Goal: Information Seeking & Learning: Learn about a topic

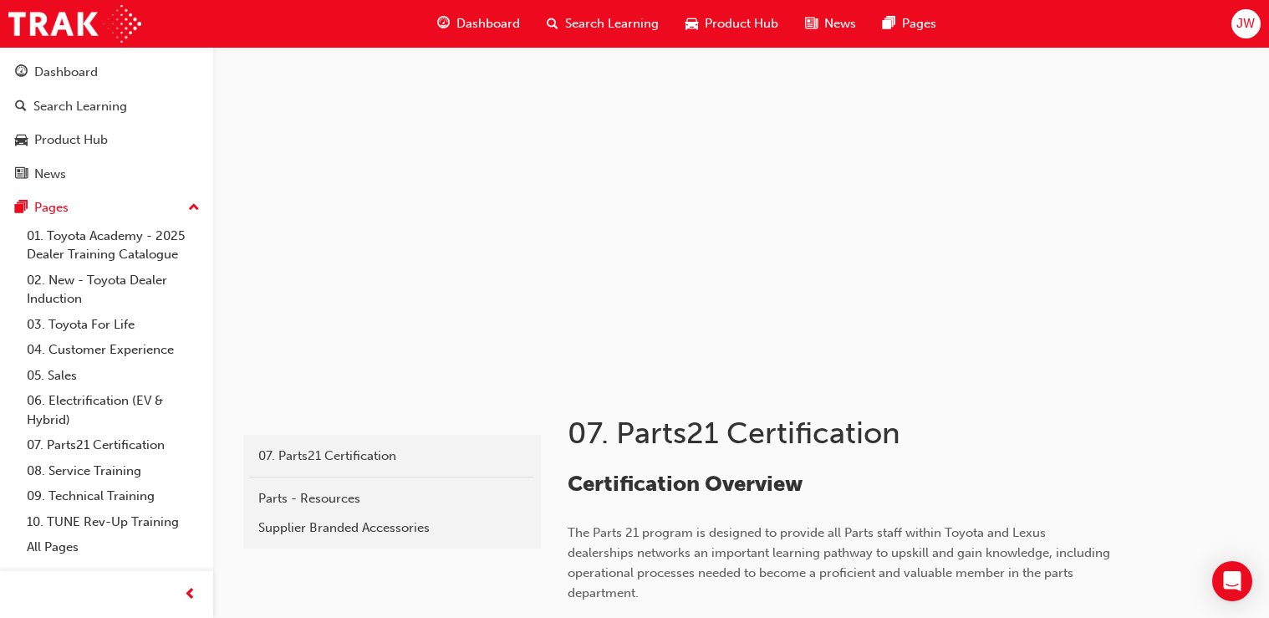
scroll to position [3275, 0]
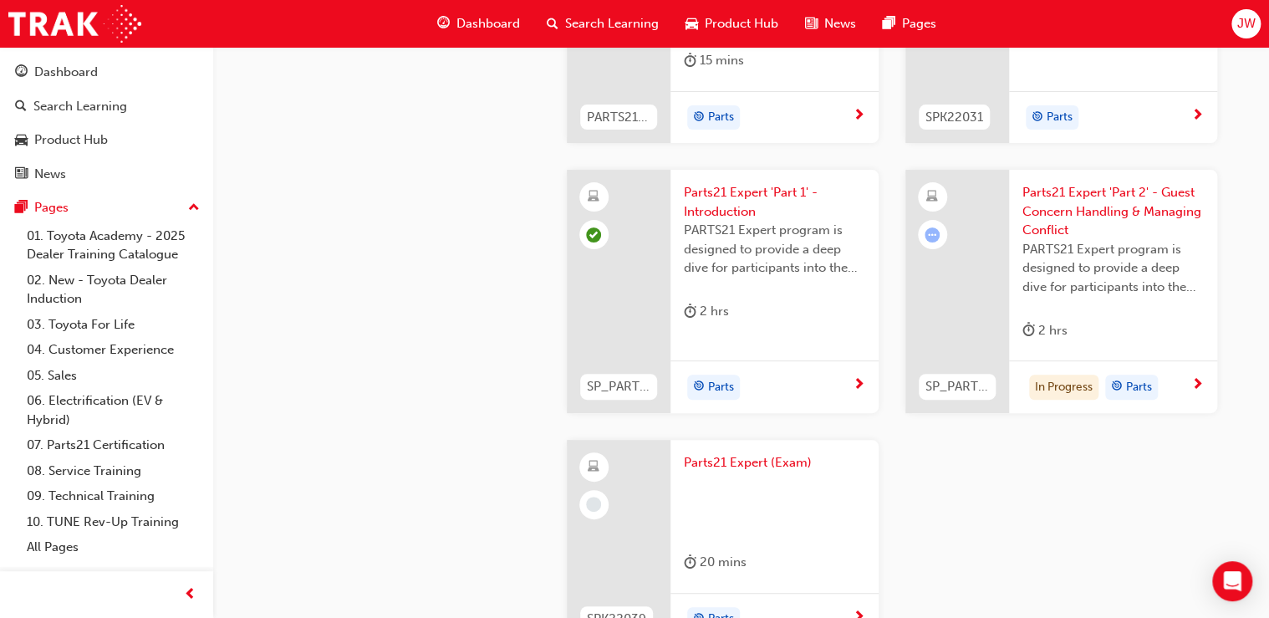
click at [990, 321] on div at bounding box center [957, 291] width 104 height 243
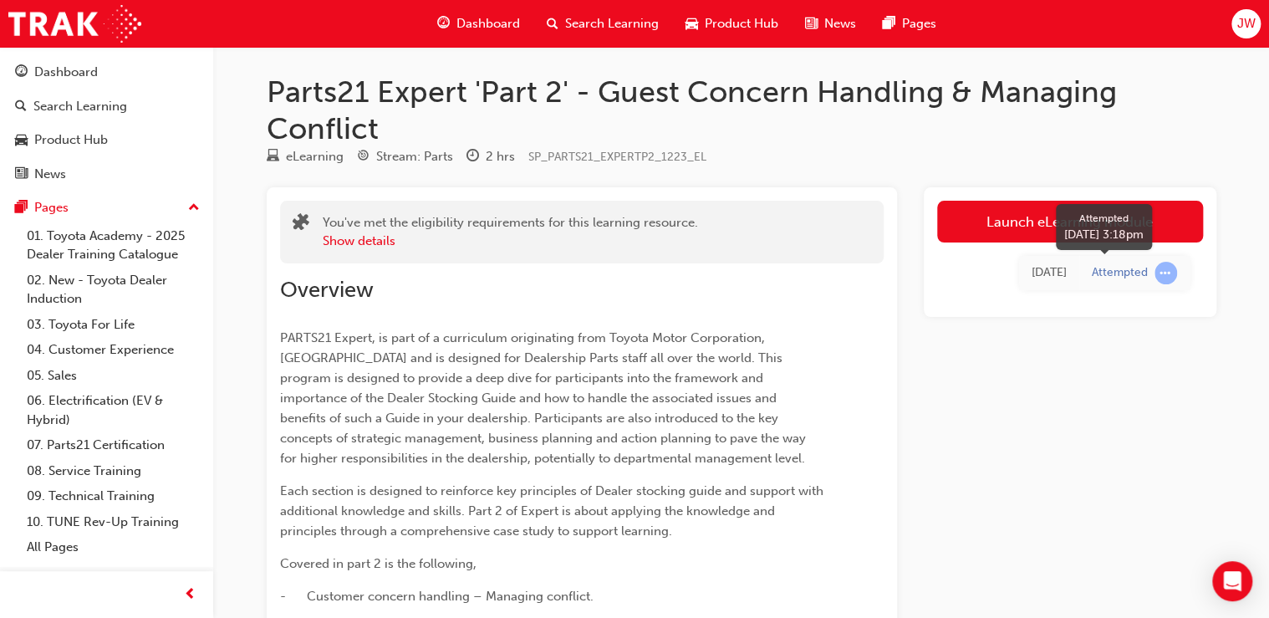
click at [1165, 276] on span "learningRecordVerb_ATTEMPT-icon" at bounding box center [1165, 273] width 23 height 23
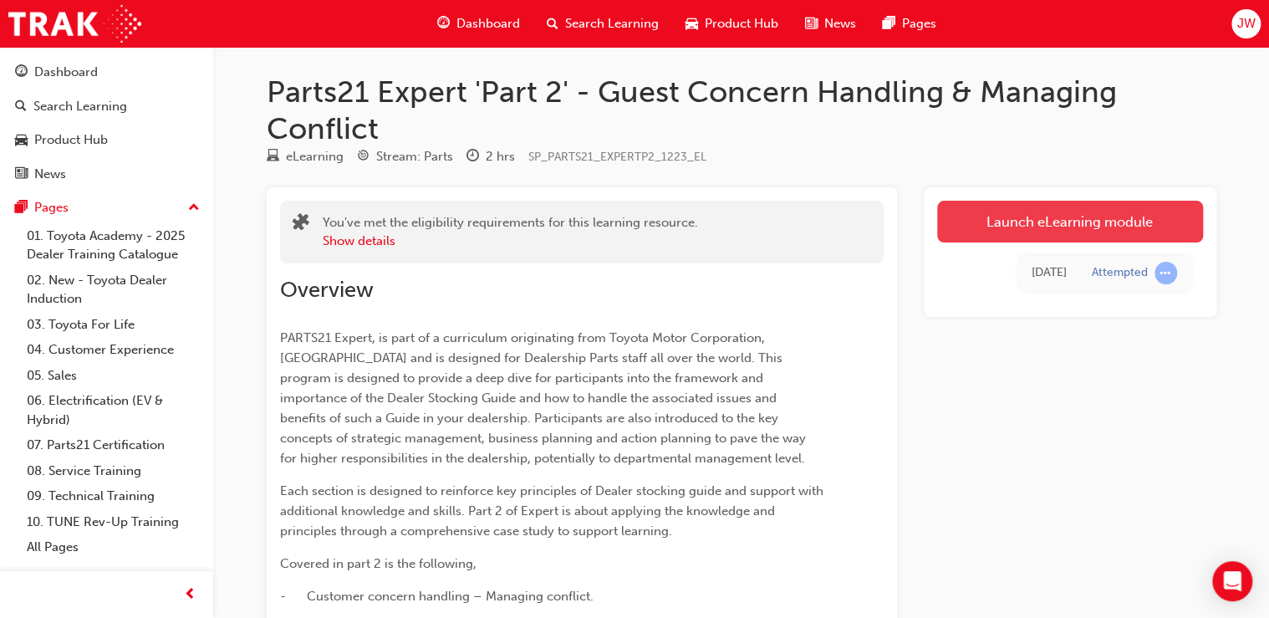
click at [1068, 222] on link "Launch eLearning module" at bounding box center [1070, 222] width 266 height 42
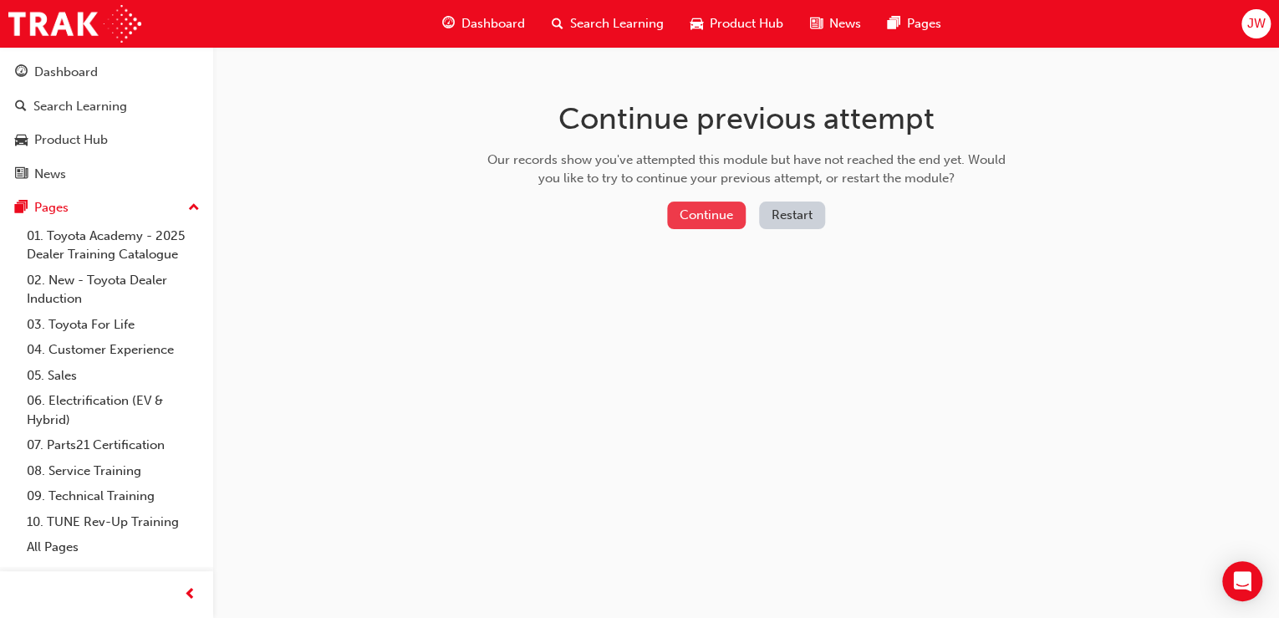
click at [712, 212] on button "Continue" at bounding box center [706, 215] width 79 height 28
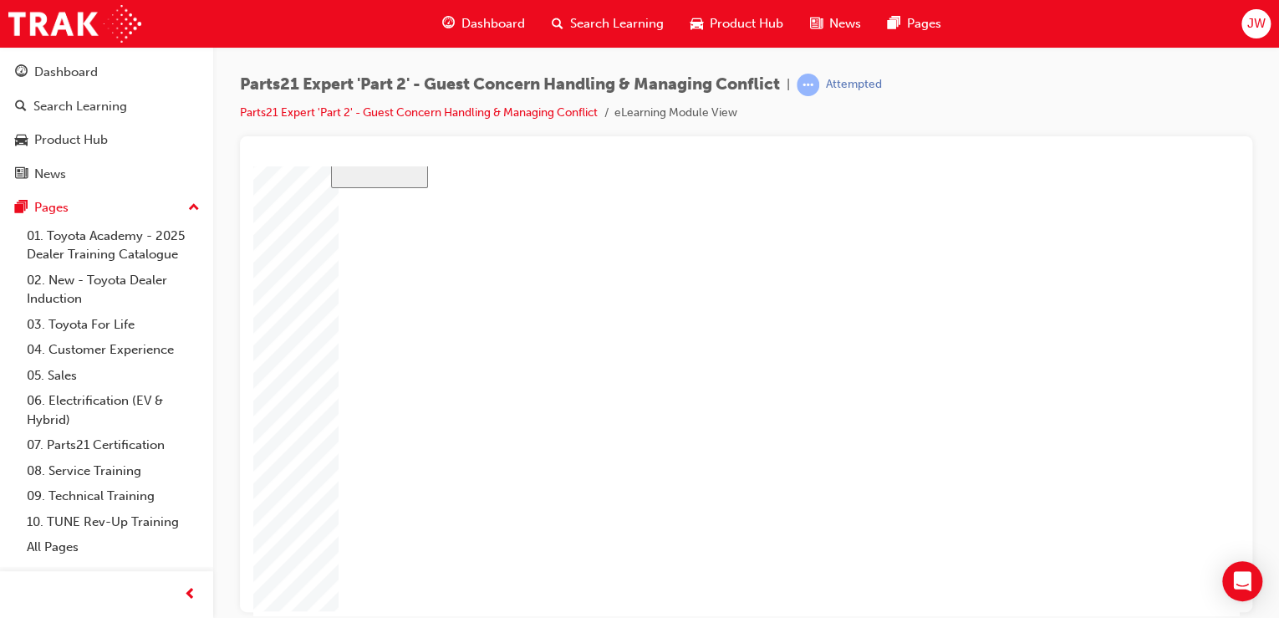
scroll to position [91, 0]
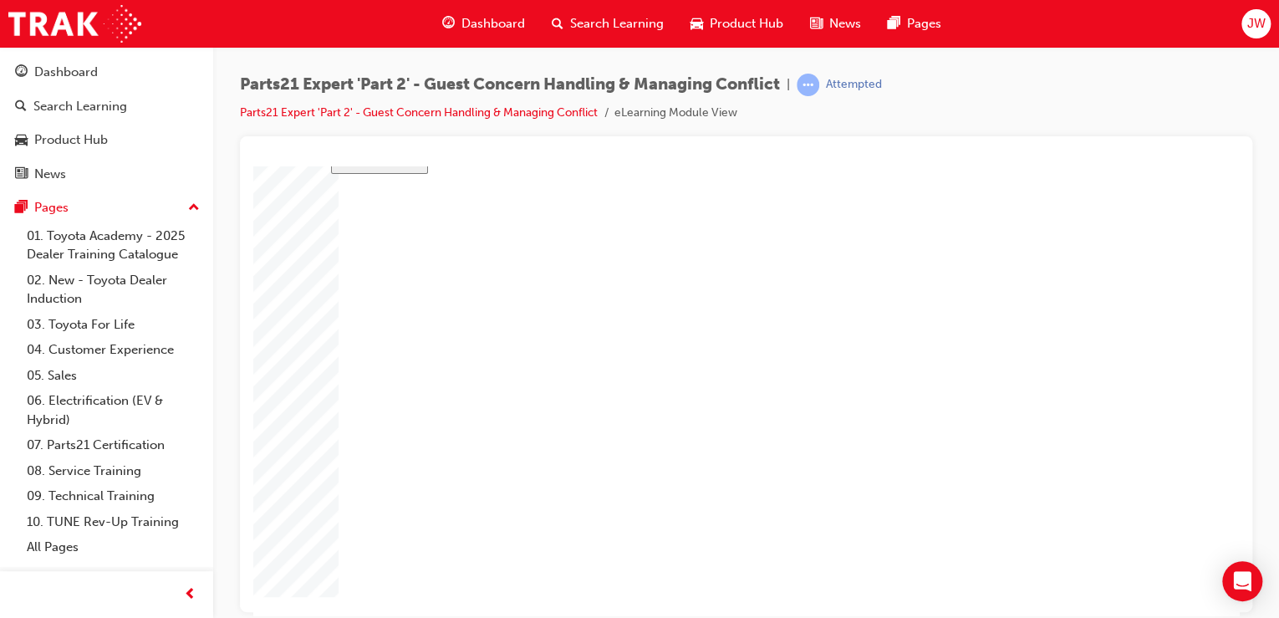
type input "1"
type input "16"
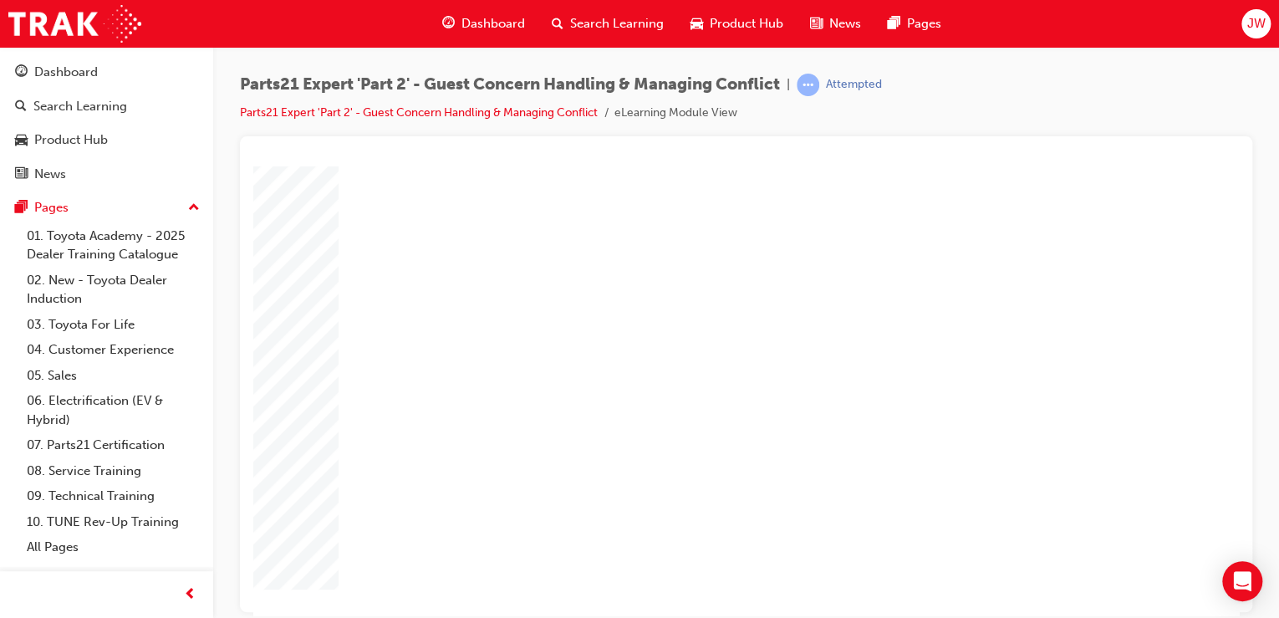
type input "16"
type input "4"
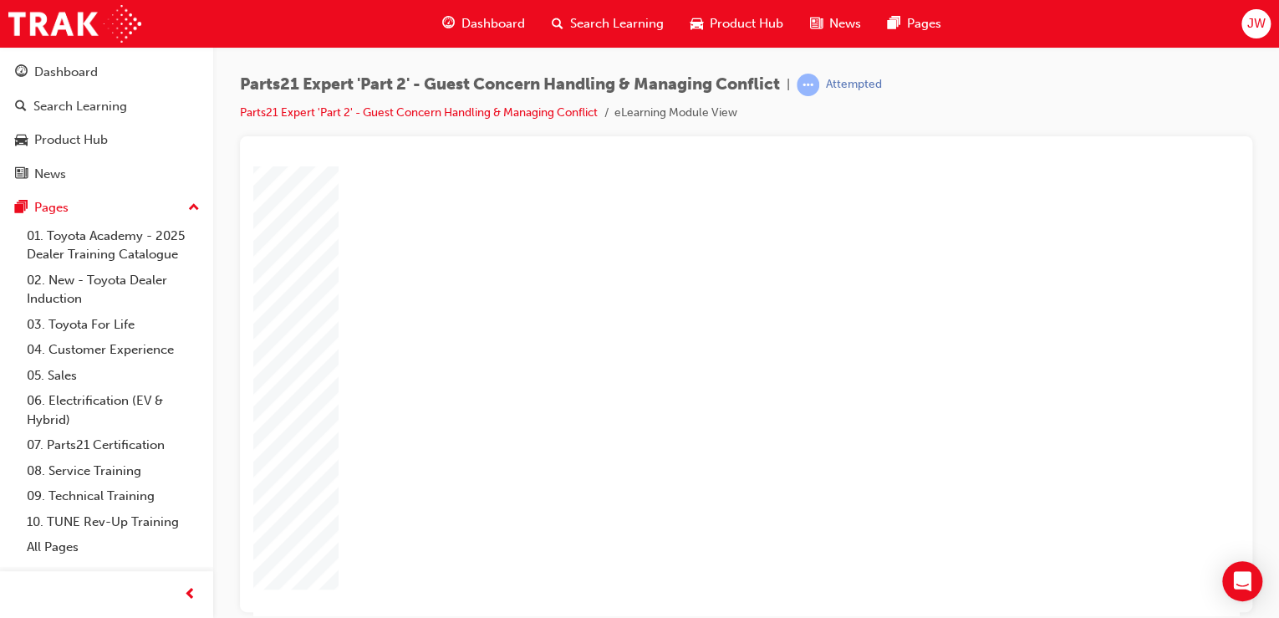
type input "1"
type input "12"
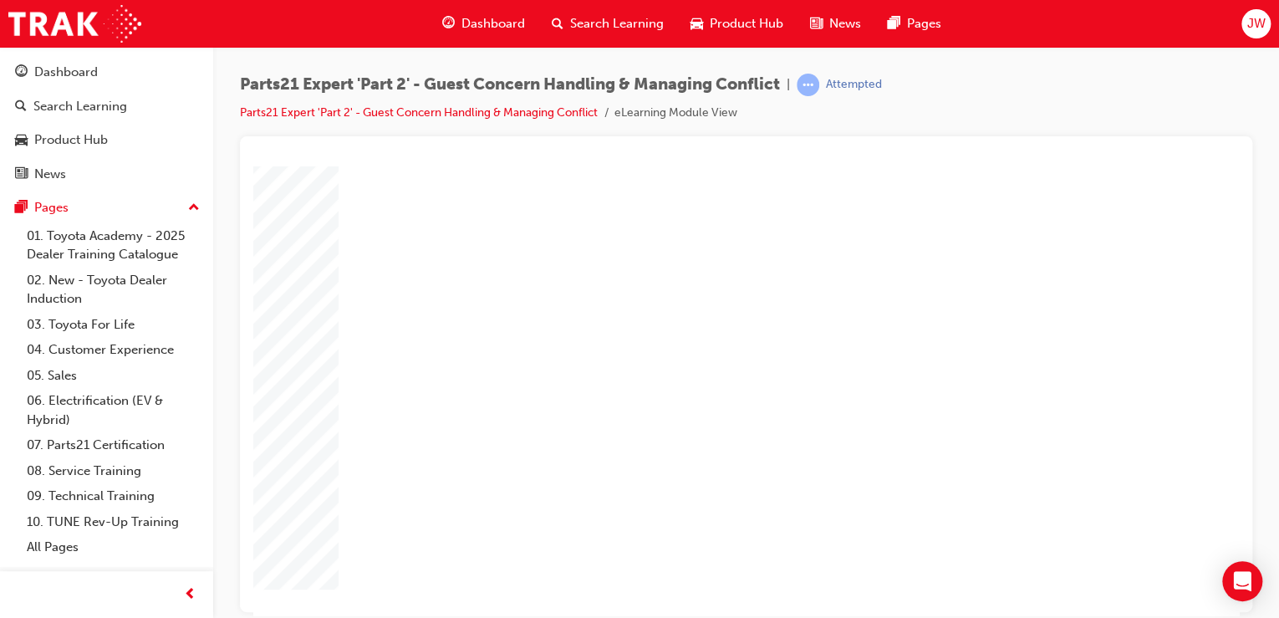
type input "3"
type input "6"
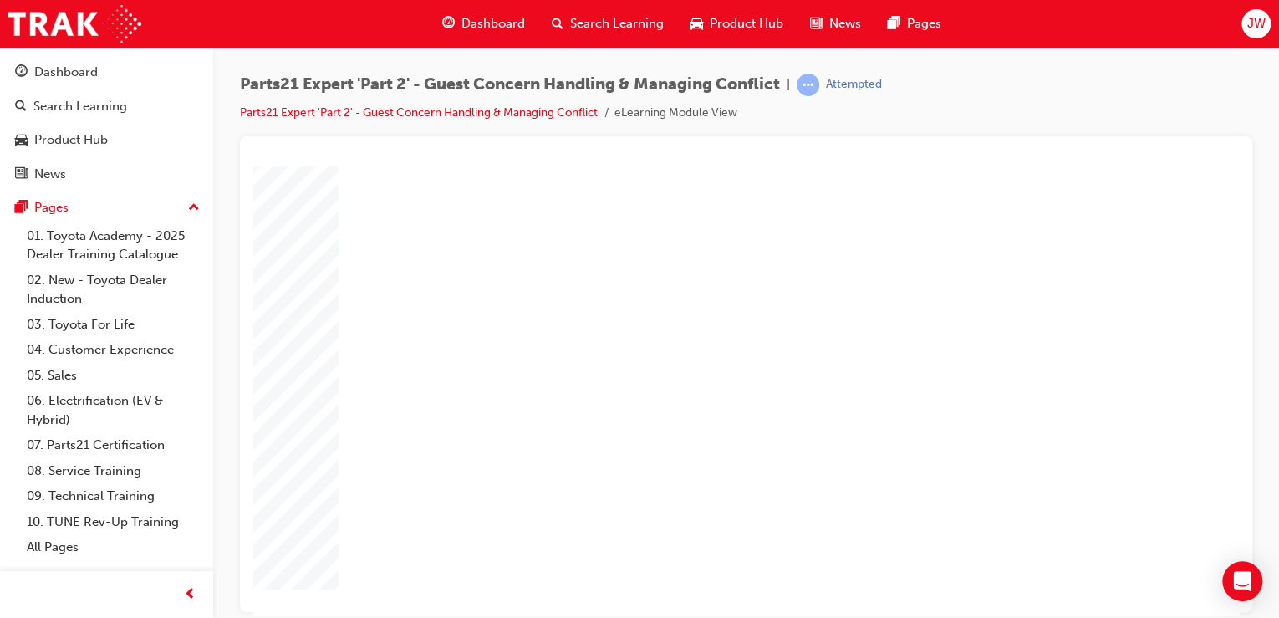
type input "6"
type input "5"
type input "50"
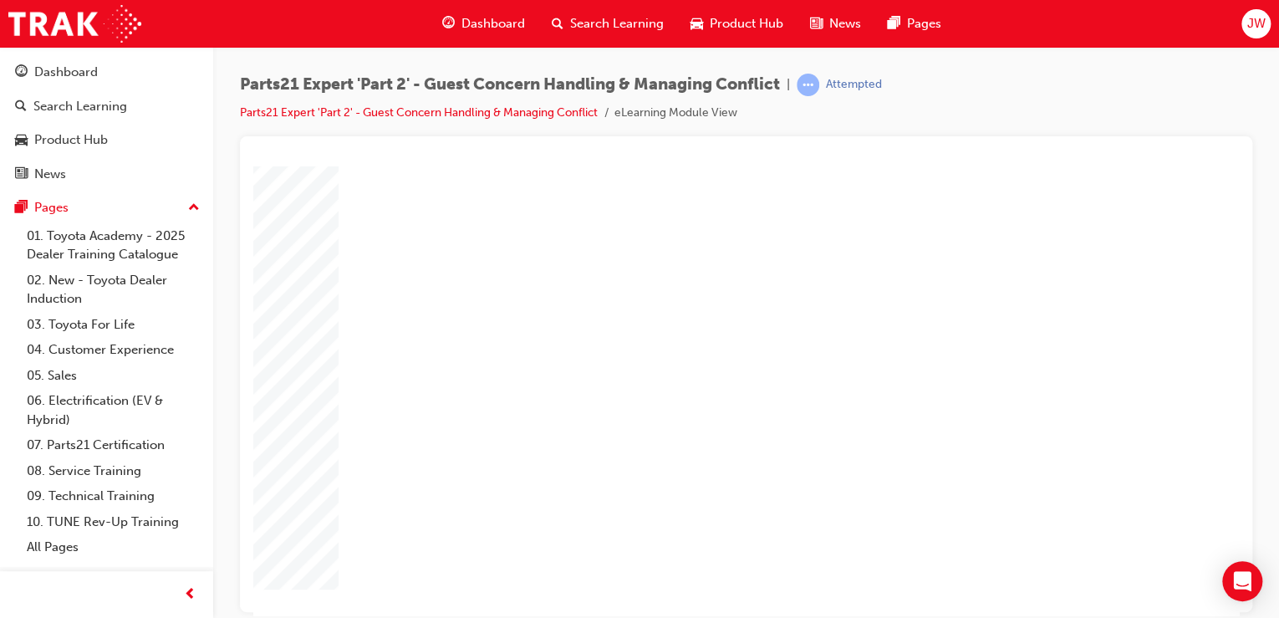
type input "50"
type input "1"
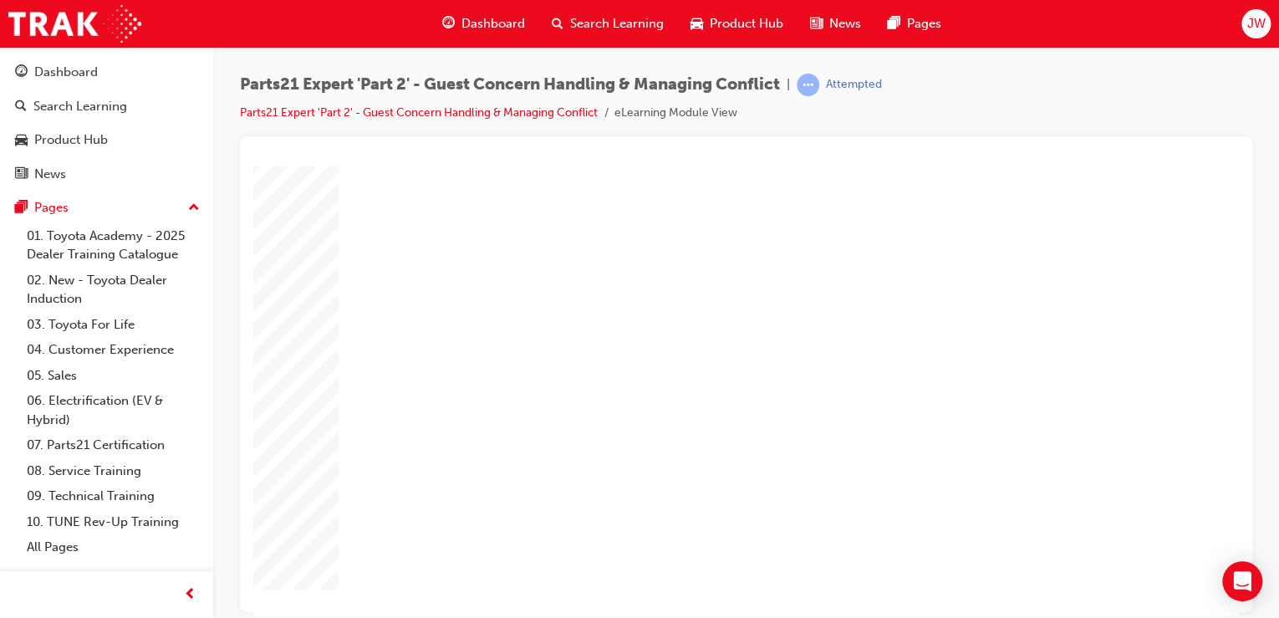
type input "11"
drag, startPoint x: 833, startPoint y: 430, endPoint x: 801, endPoint y: 430, distance: 32.6
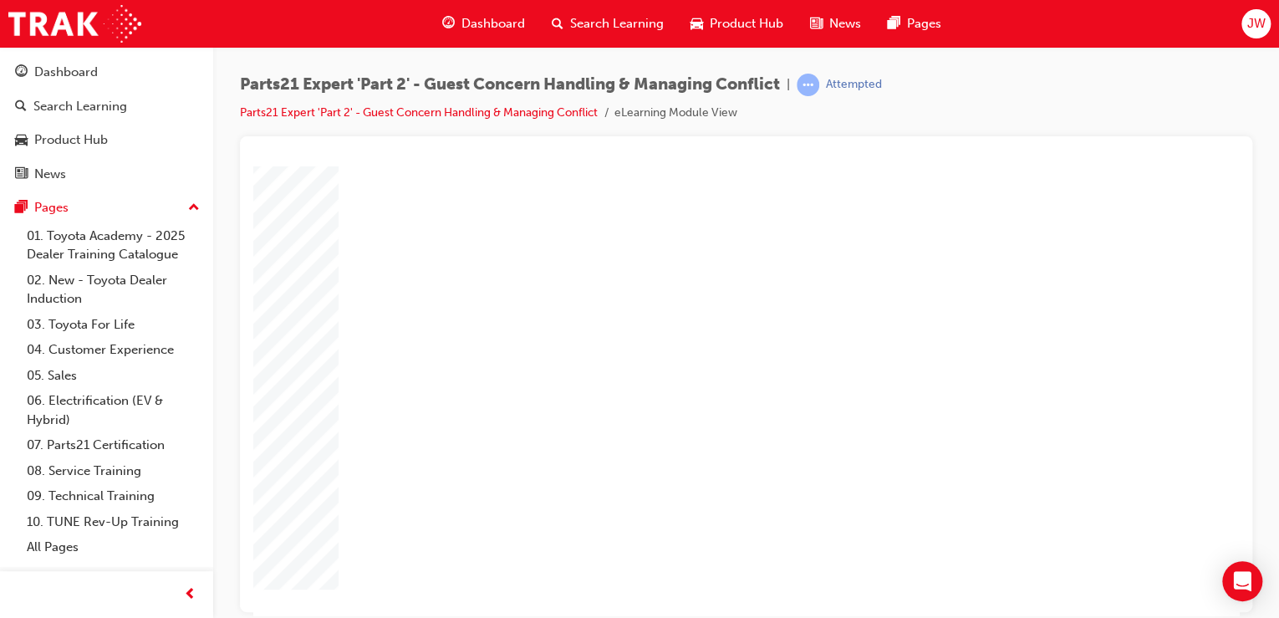
type input "5"
type input "2"
type input "27"
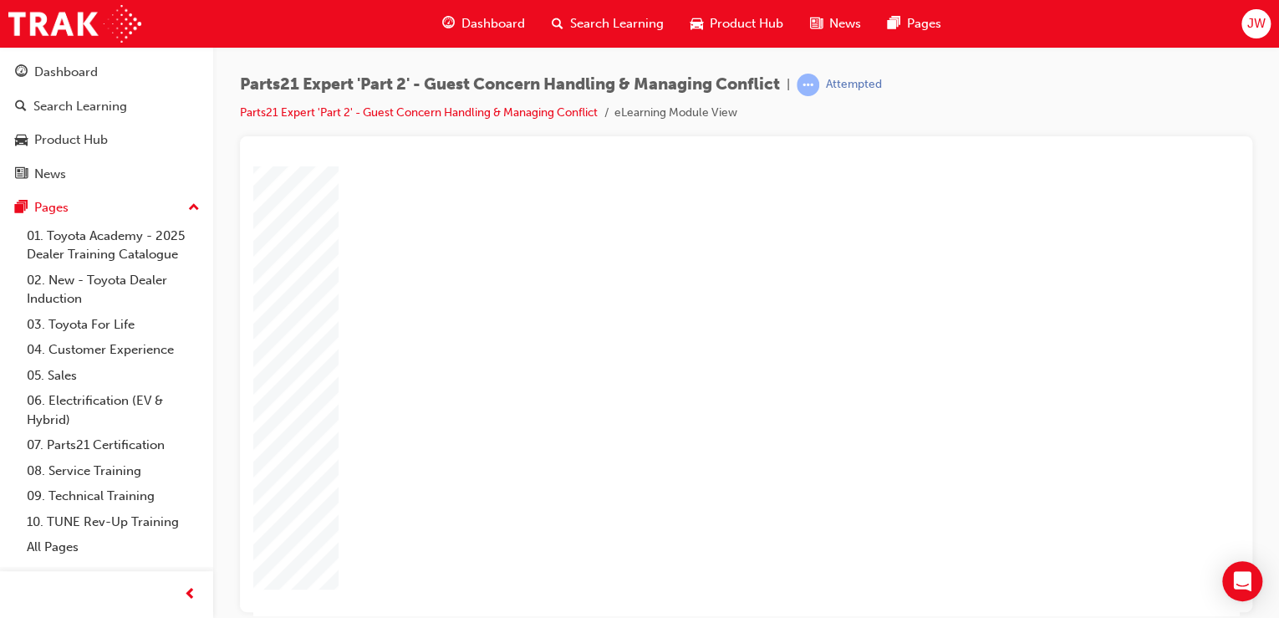
type input "27"
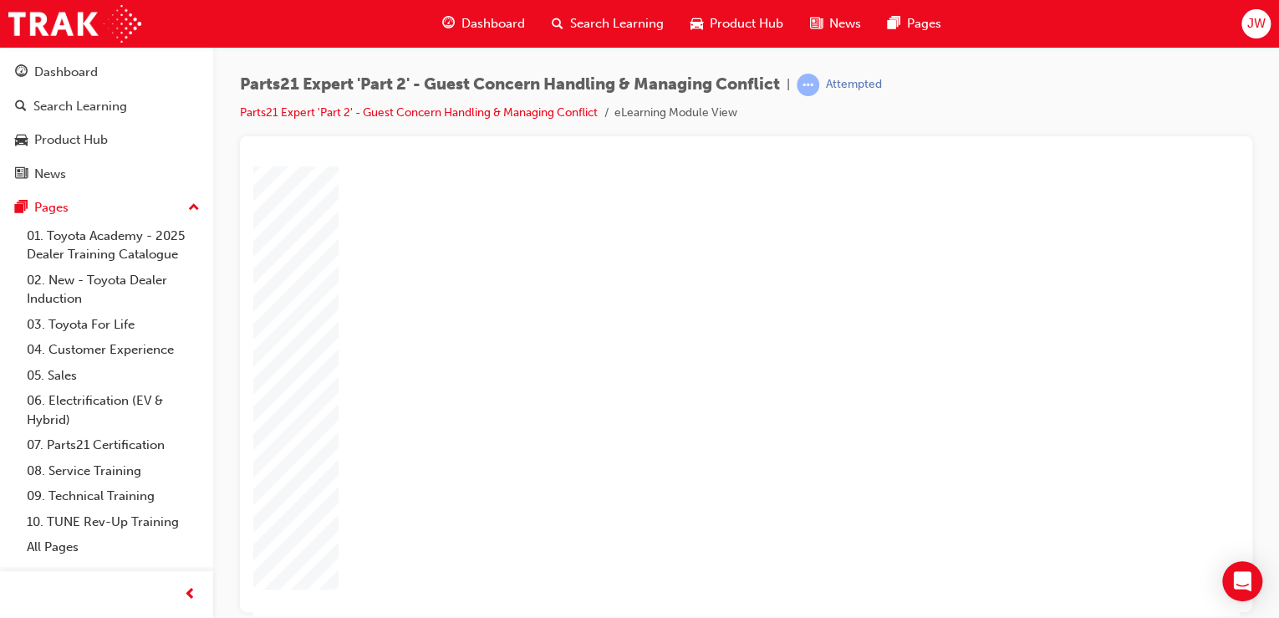
type input "3"
type input "="
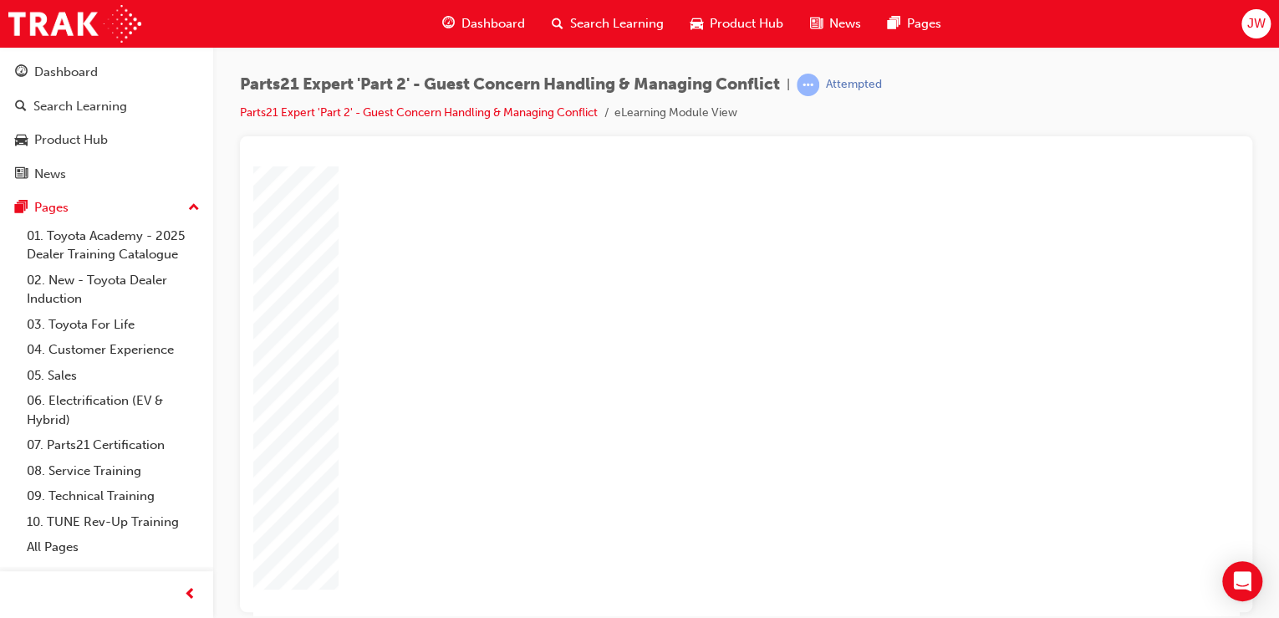
type input "=="
type input "="
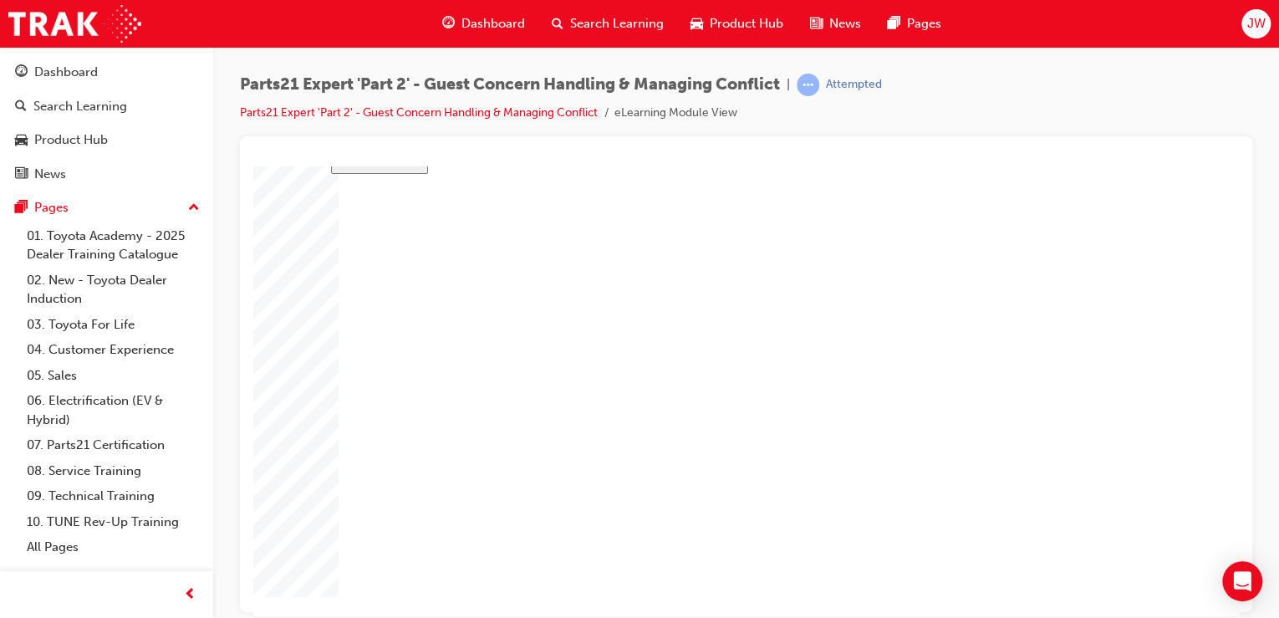
click at [995, 120] on div "Parts21 Expert 'Part 2' - Guest Concern Handling & Managing Conflict | Attempte…" at bounding box center [746, 105] width 1012 height 63
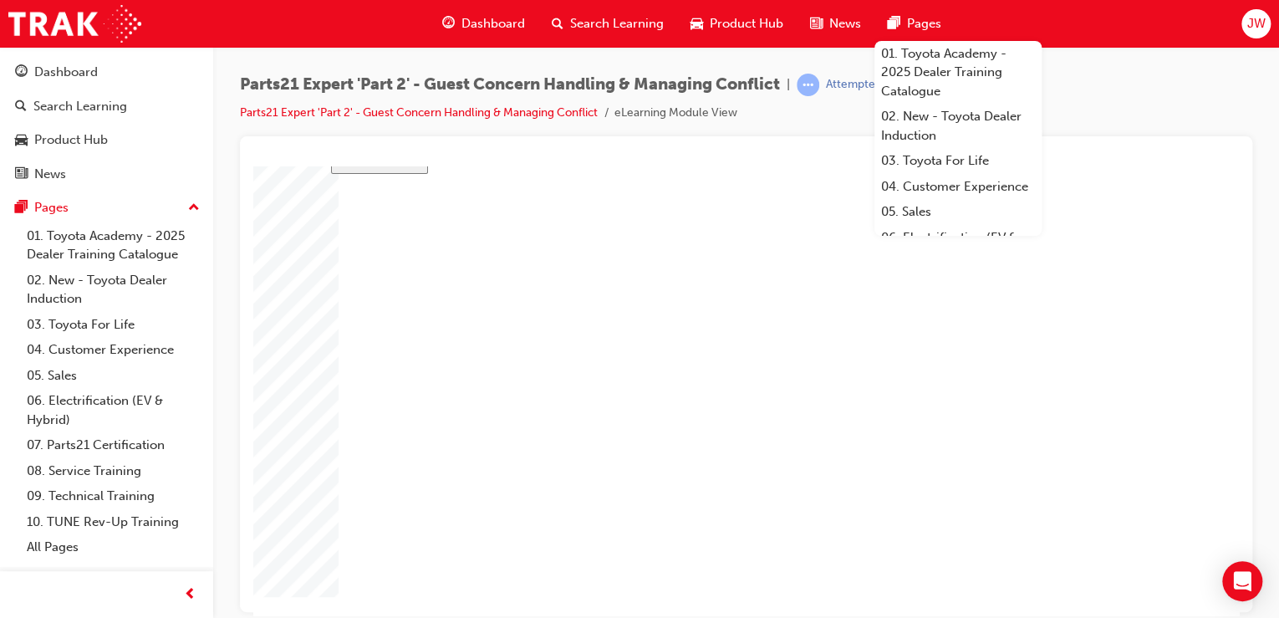
click at [396, 163] on div at bounding box center [746, 158] width 986 height 17
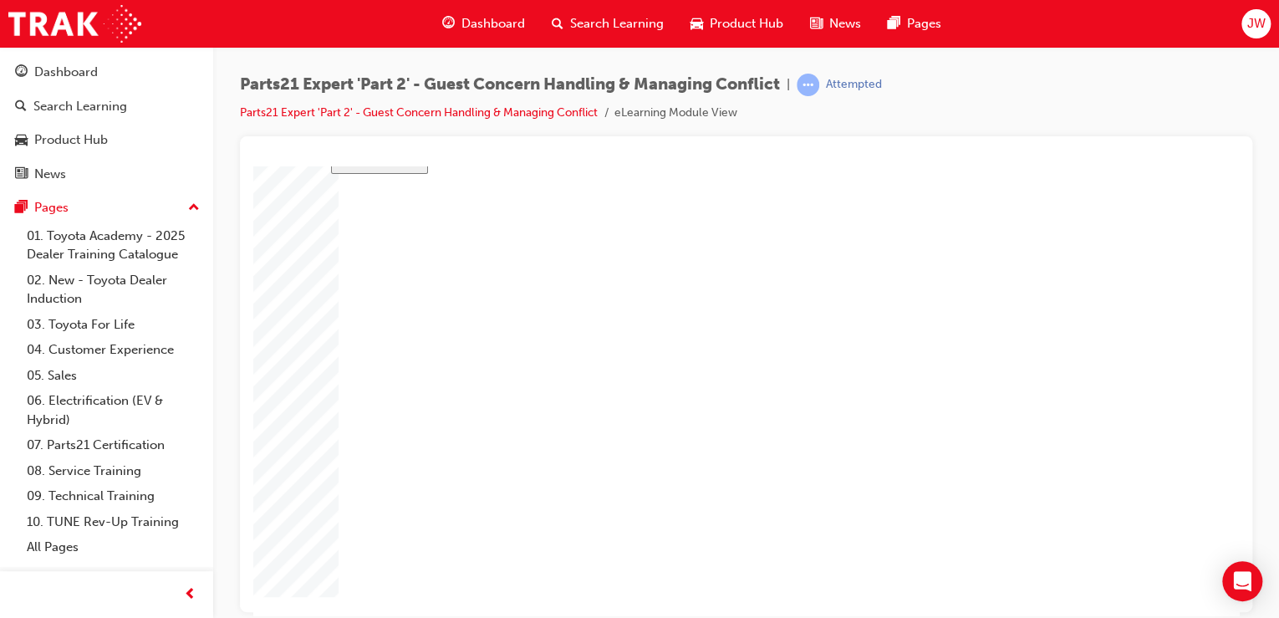
drag, startPoint x: 732, startPoint y: 5, endPoint x: 980, endPoint y: 137, distance: 280.5
click at [980, 137] on div at bounding box center [746, 374] width 1012 height 476
drag, startPoint x: 1137, startPoint y: 0, endPoint x: 1073, endPoint y: 120, distance: 136.1
click at [1073, 120] on div "Parts21 Expert 'Part 2' - Guest Concern Handling & Managing Conflict | Attempte…" at bounding box center [746, 105] width 1012 height 63
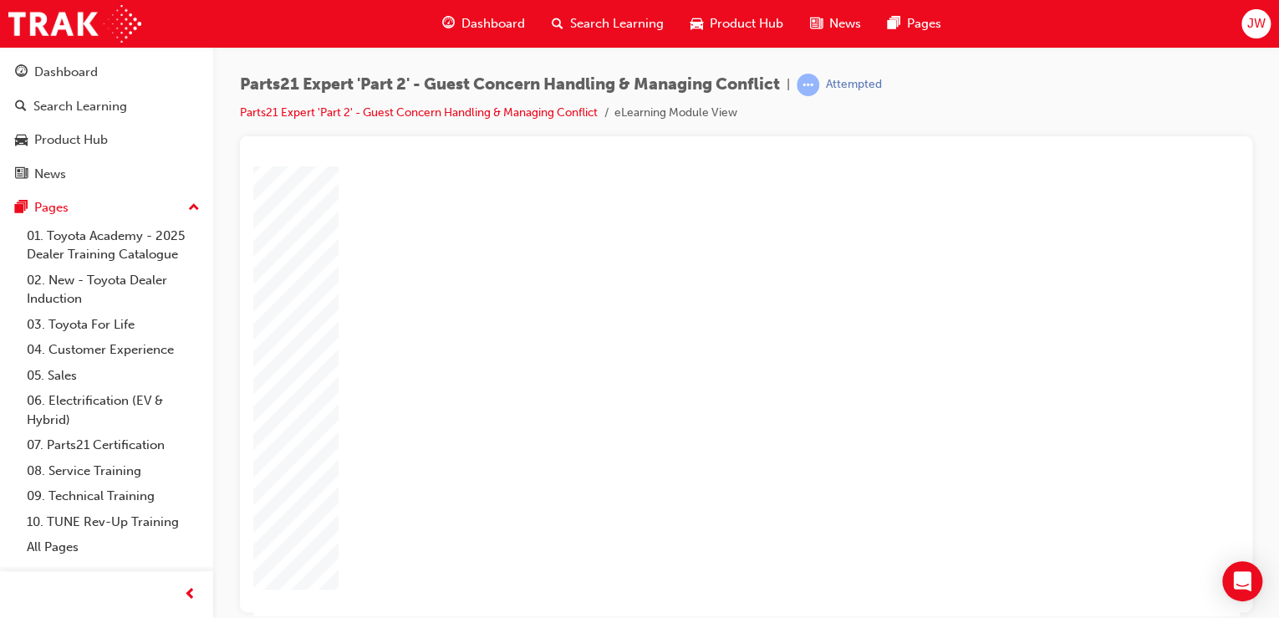
type input "1"
type input "11"
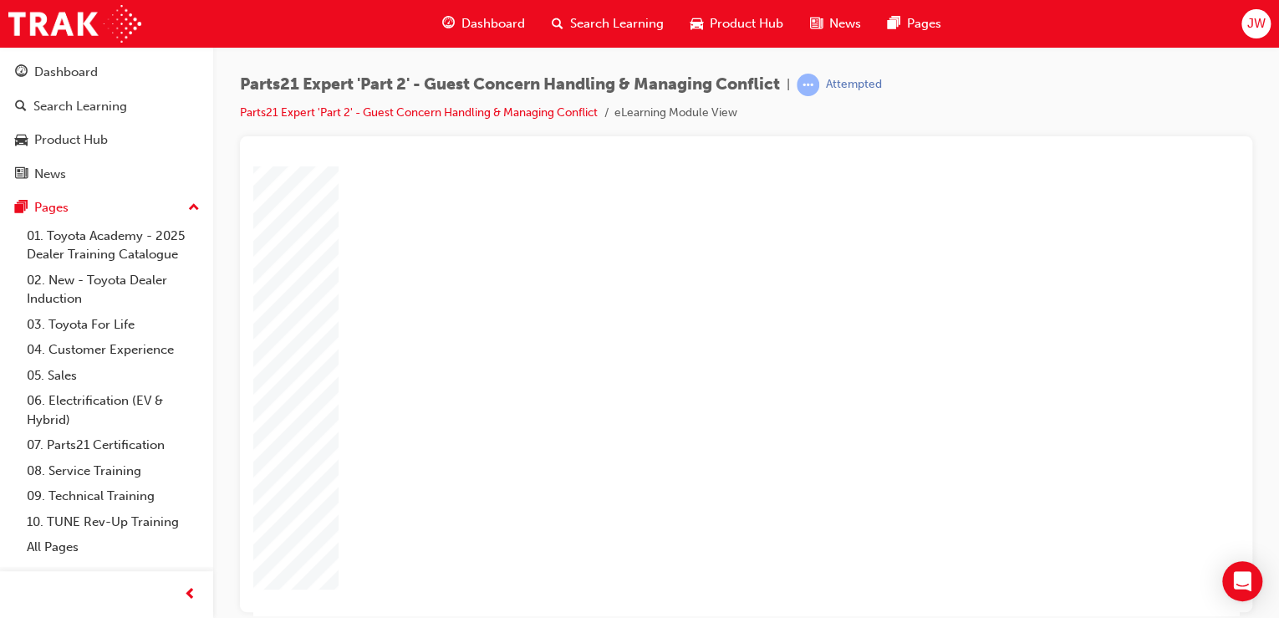
type input "11"
type input "2"
type input "27"
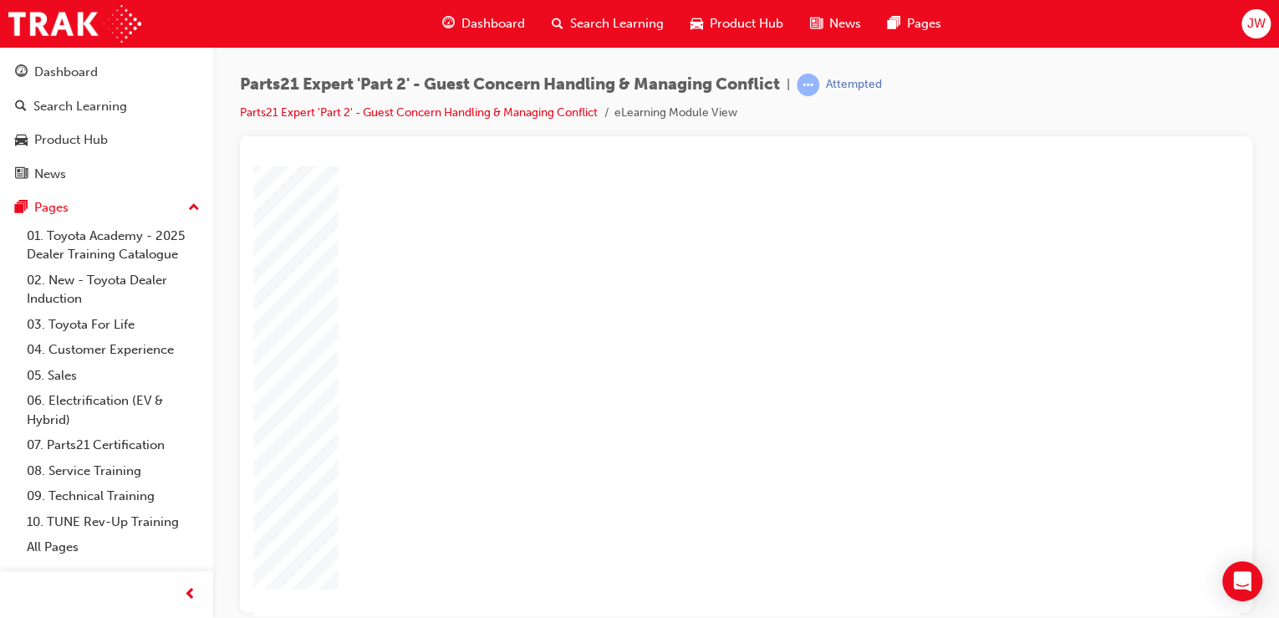
type input "27"
drag, startPoint x: 838, startPoint y: 401, endPoint x: 797, endPoint y: 405, distance: 41.9
type input "3"
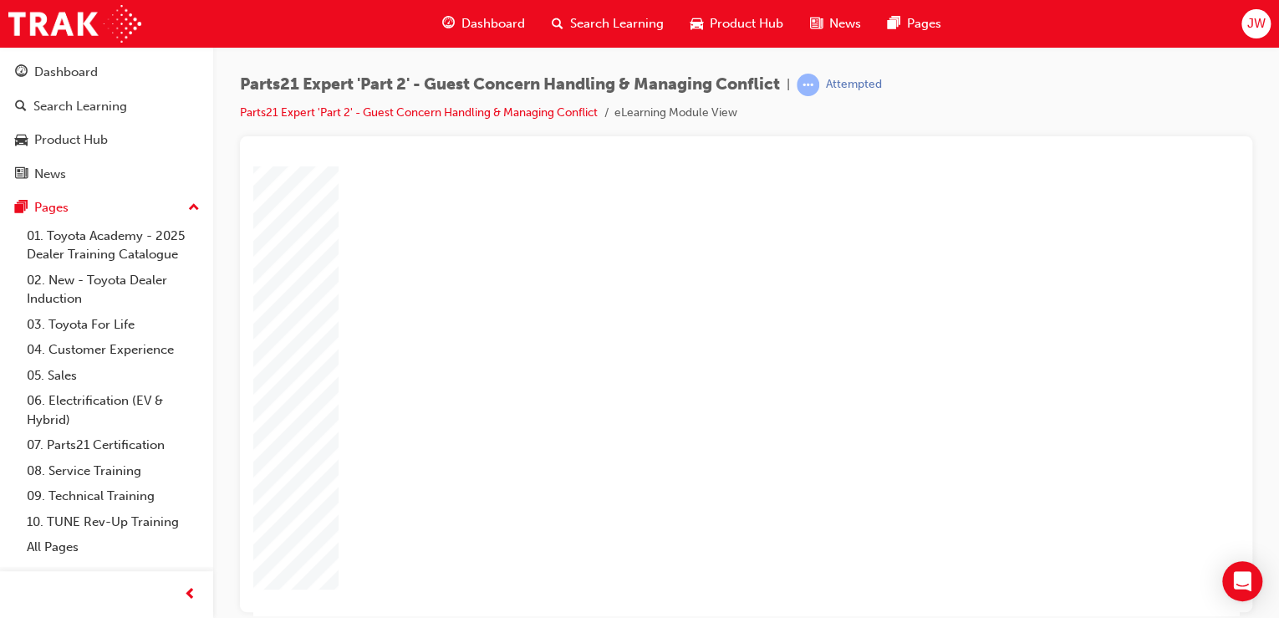
type input "3"
type input "1"
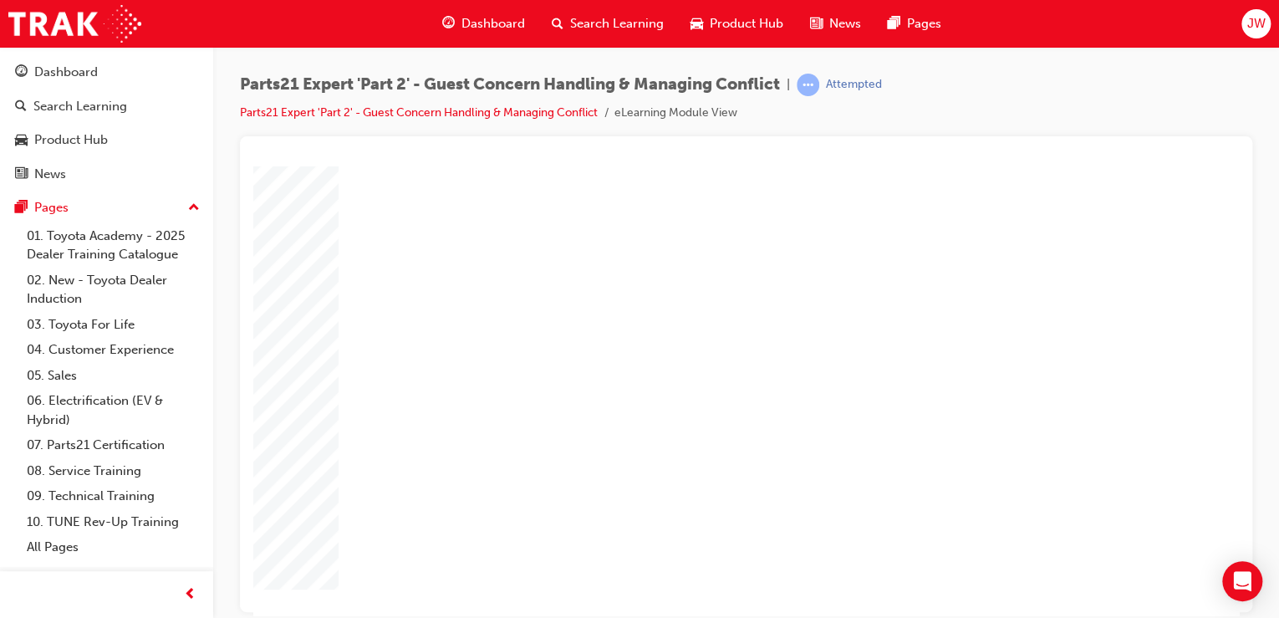
type input "1"
type input "10"
type input "100"
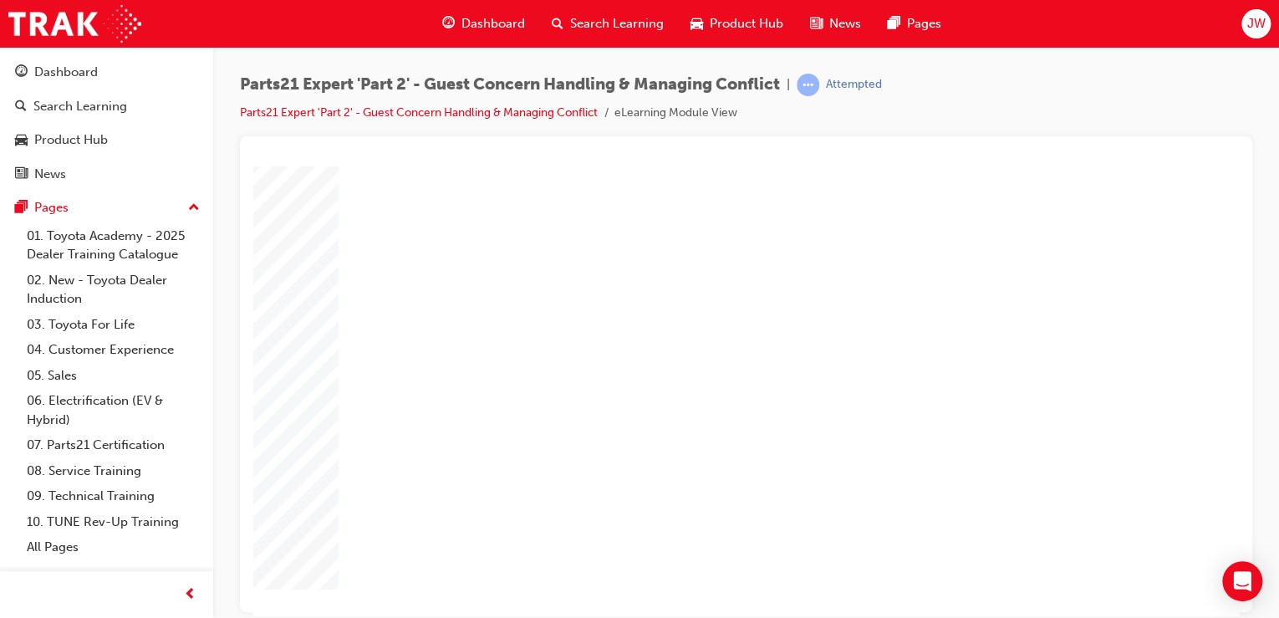
type input "100"
type input "1"
type input "16"
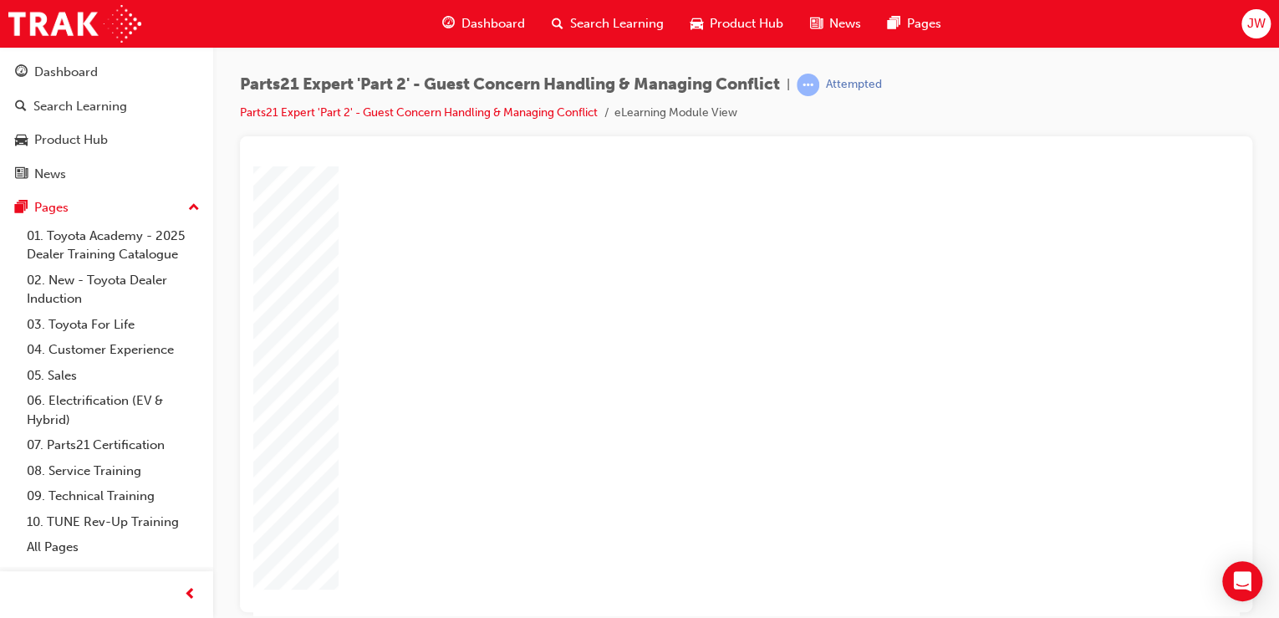
type input "16"
type input "1"
type input "4"
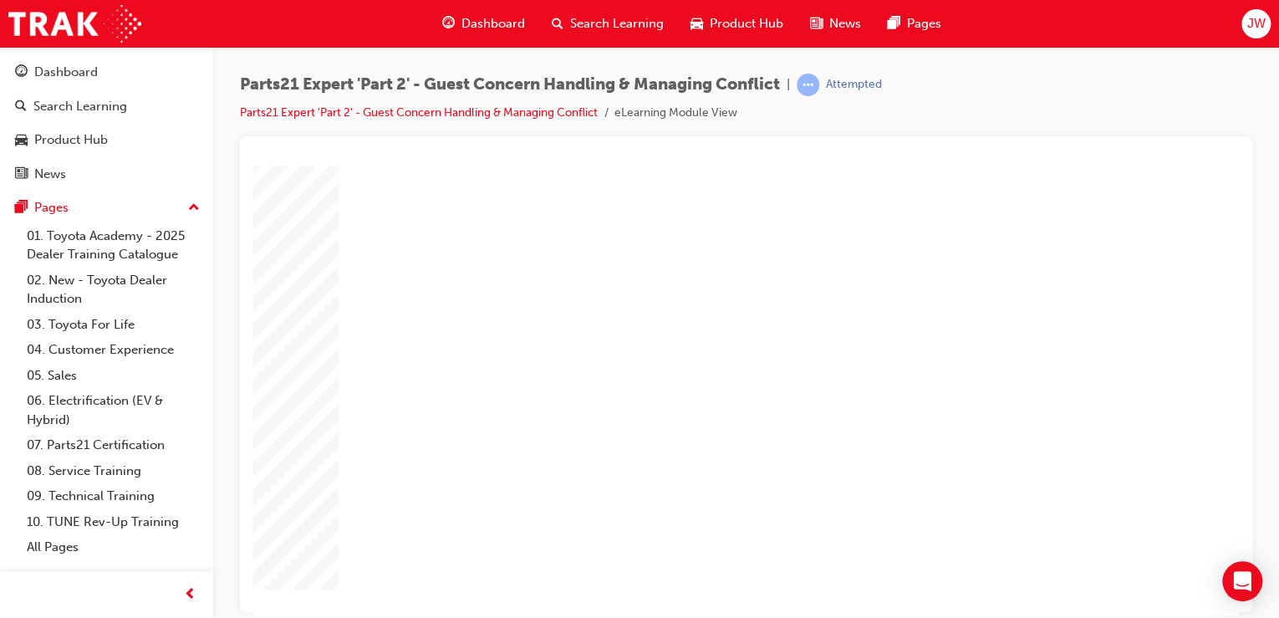
type input "4"
type input "1"
type input "16"
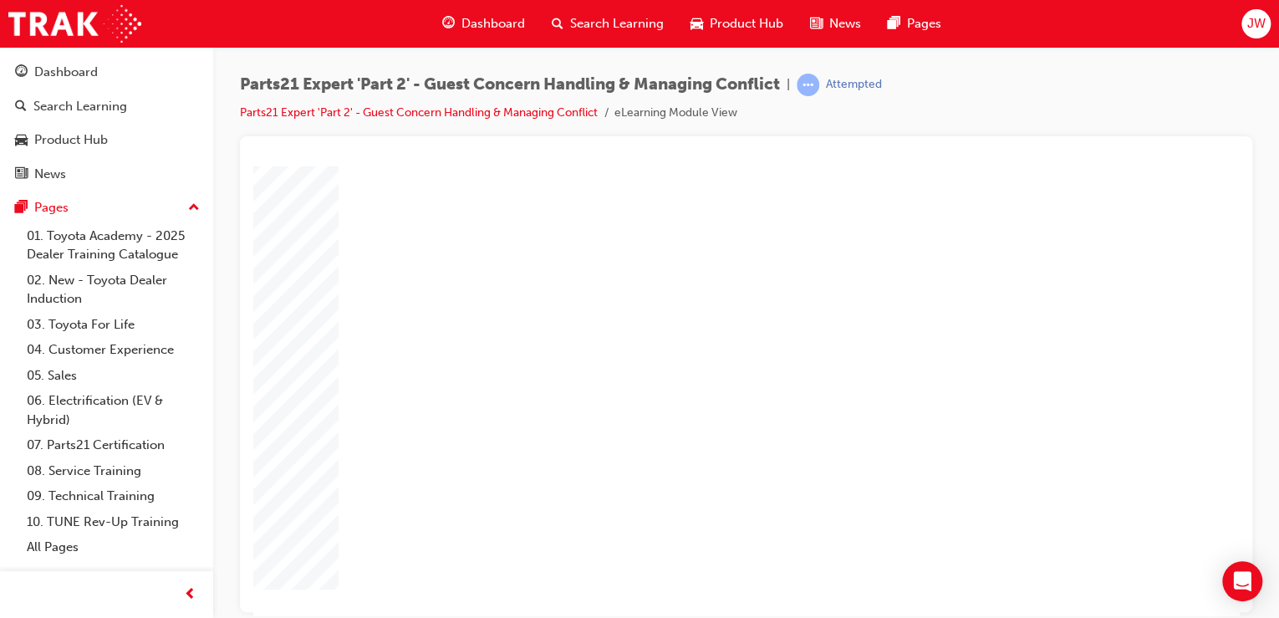
type input "16"
type input "2"
type input "25"
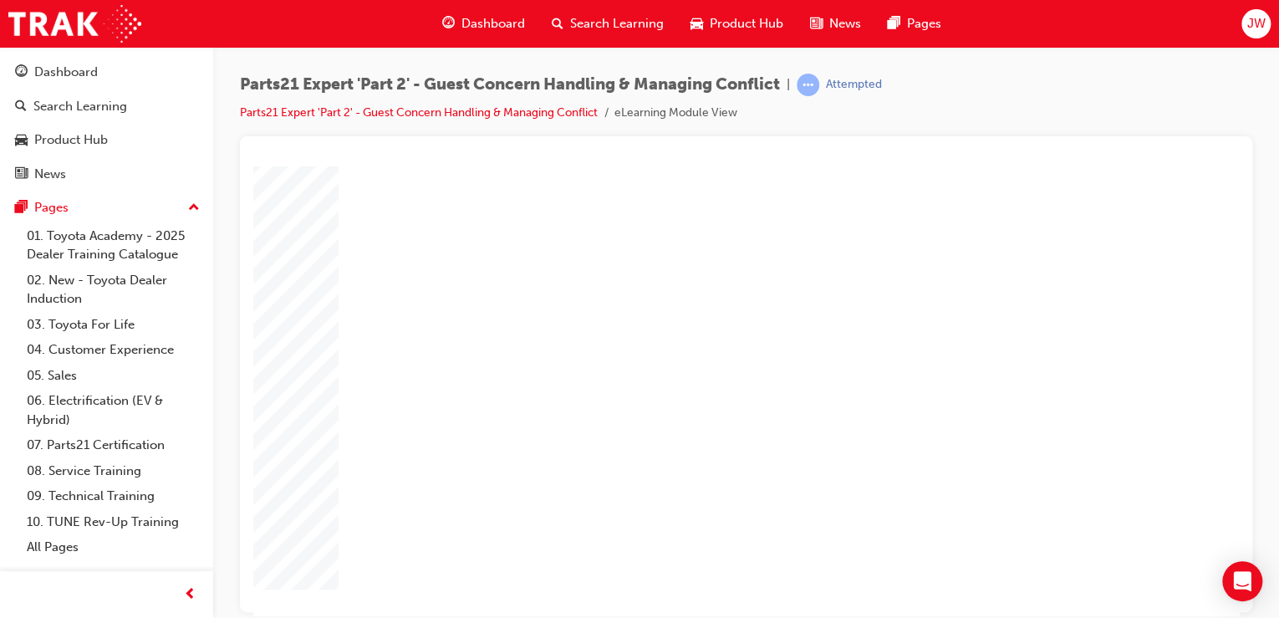
type input "25"
type input "16"
type input "4"
type input "12"
type input "3"
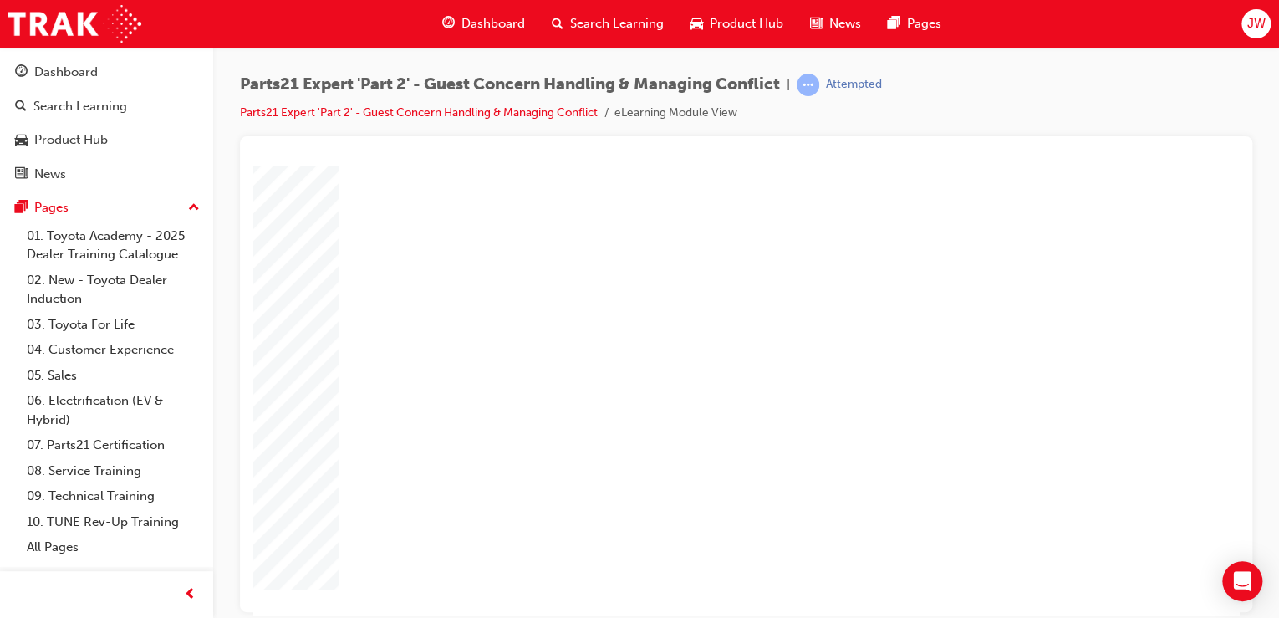
type input "3"
type input "100"
type input "3"
type input "11"
type input "27"
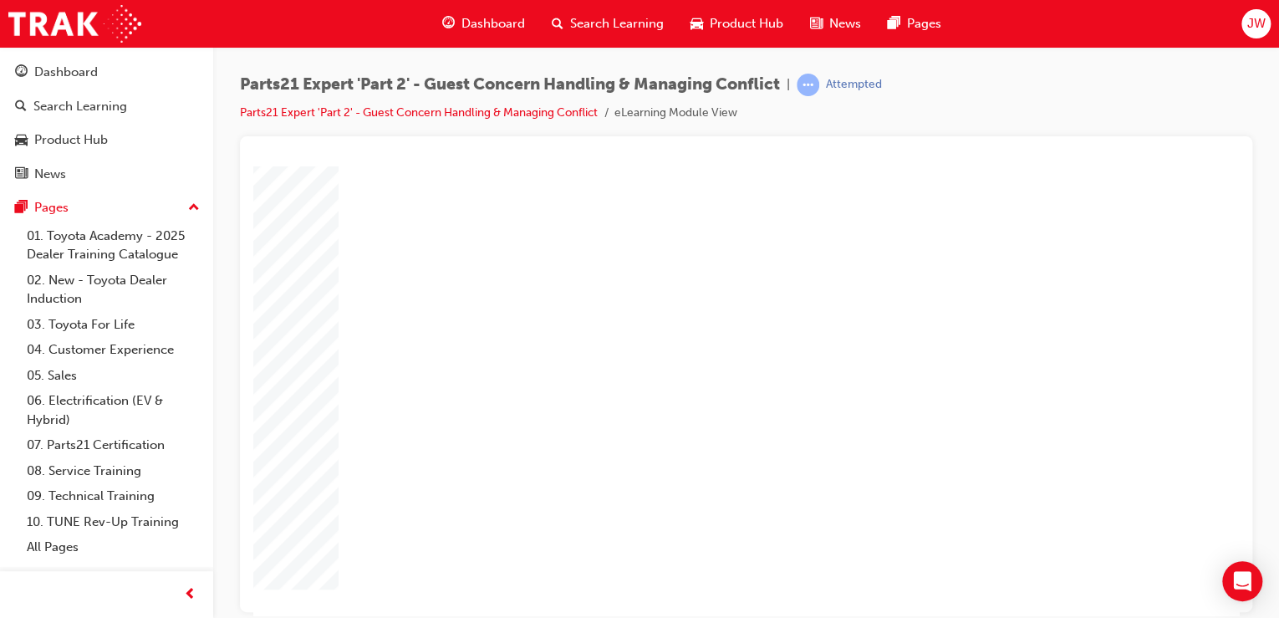
type input "4"
type input "16"
type input "25"
type input "16"
type input "4"
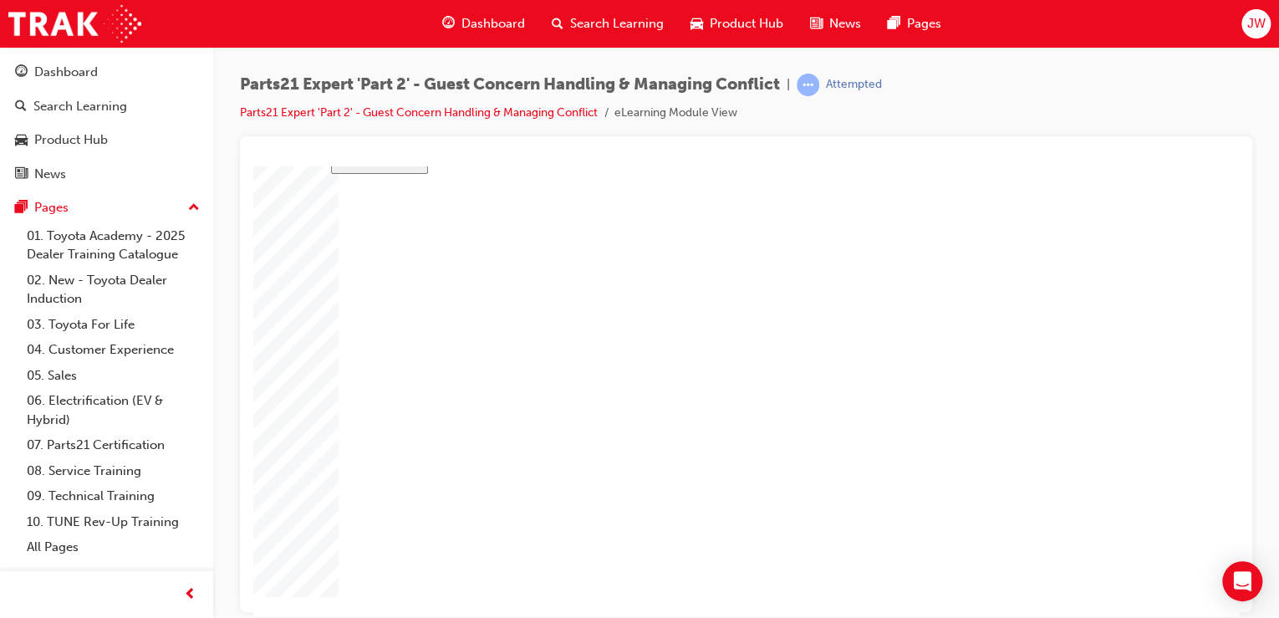
type input "12"
type input "3"
type input "100"
type input "3"
type input "11"
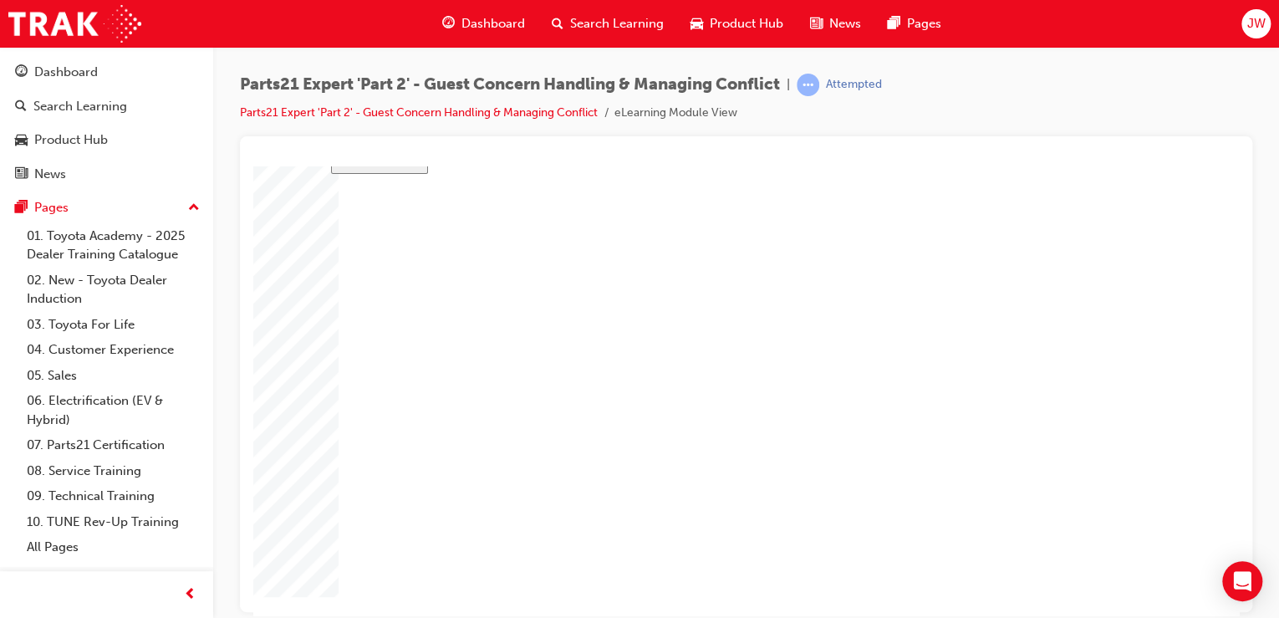
type input "27"
type input "4"
type input "16"
type input "25"
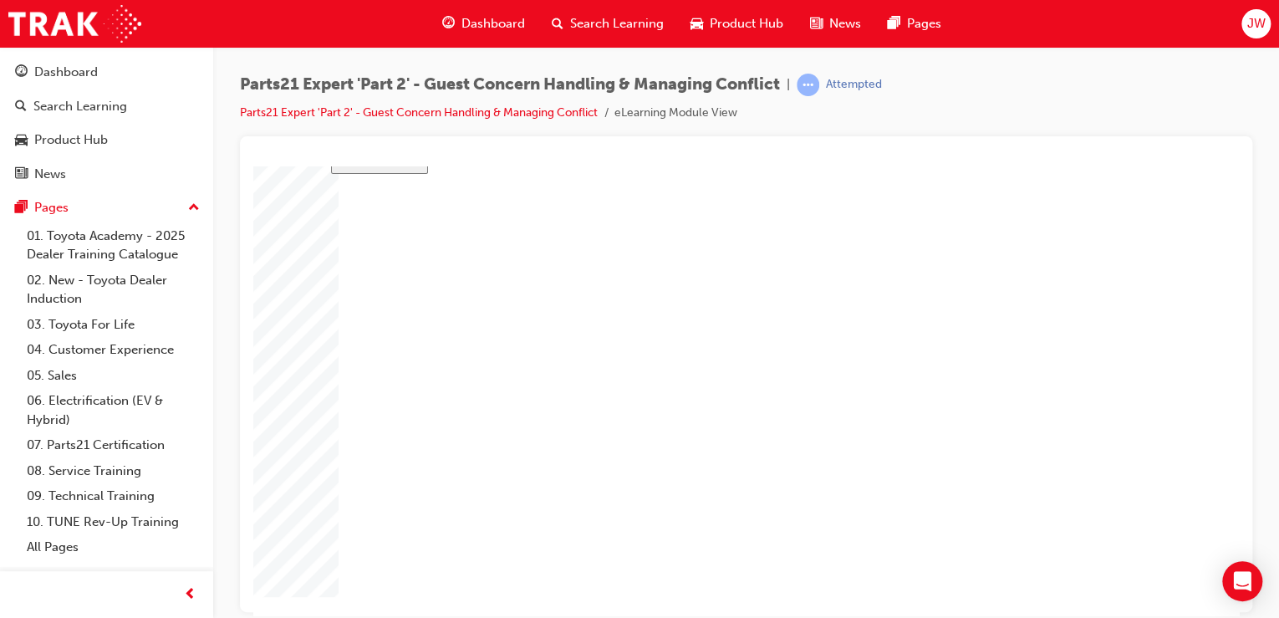
drag, startPoint x: 585, startPoint y: 329, endPoint x: 1052, endPoint y: 477, distance: 489.4
drag, startPoint x: 1151, startPoint y: 521, endPoint x: 314, endPoint y: 219, distance: 889.6
click at [314, 219] on body "slide: Course Completion Rectangle 1 Rectangle 2 That was incorrect, please try…" at bounding box center [746, 306] width 986 height 449
drag, startPoint x: 287, startPoint y: 329, endPoint x: 327, endPoint y: 399, distance: 80.2
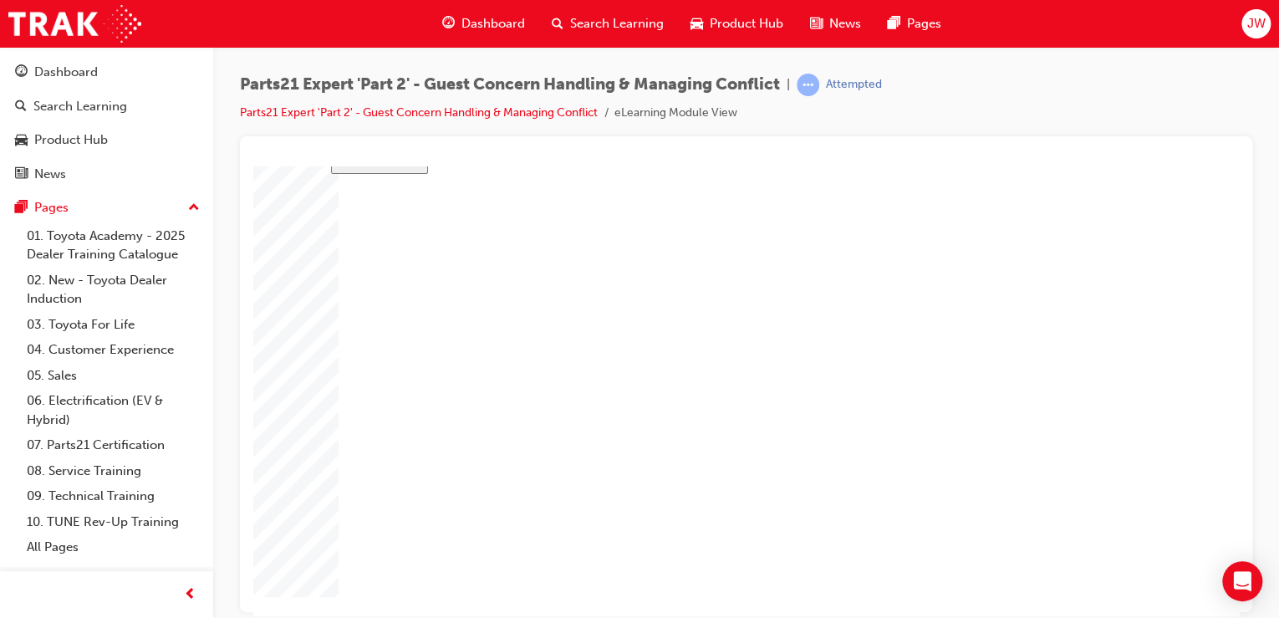
click at [367, 497] on body "slide: Course Completion Rectangle 1 Rectangle 2 That was incorrect, please try…" at bounding box center [746, 306] width 986 height 449
type input "16"
type input "4"
type input "12"
type input "3"
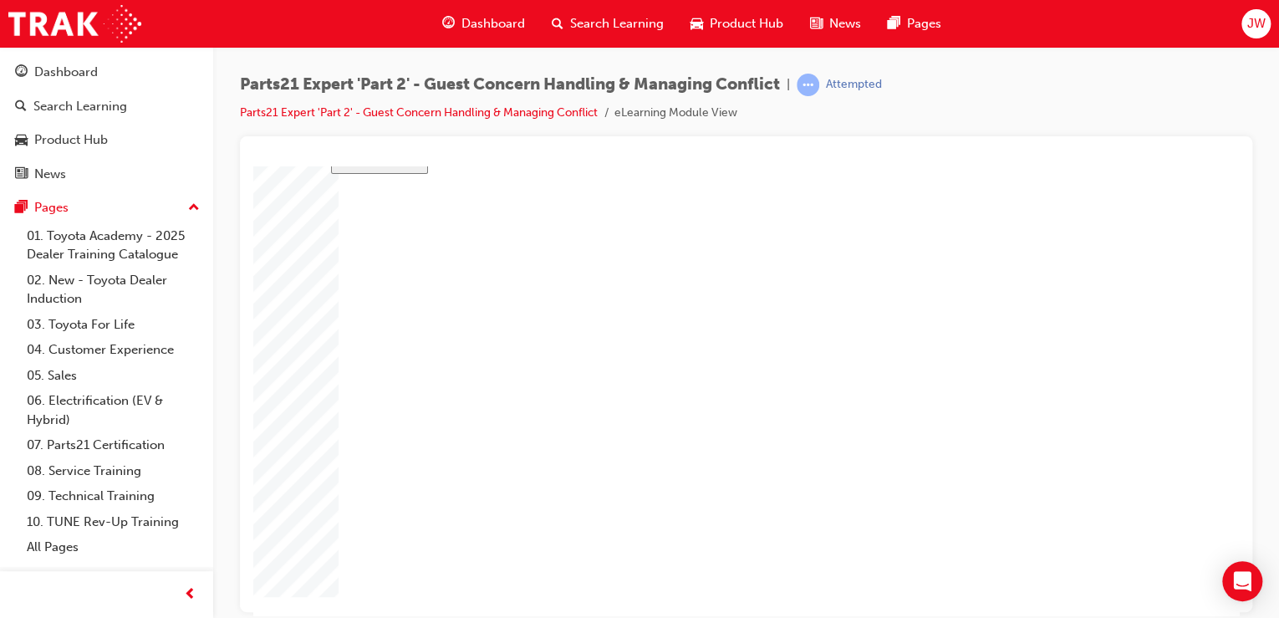
type input "100"
type input "3"
type input "11"
type input "27"
type input "4"
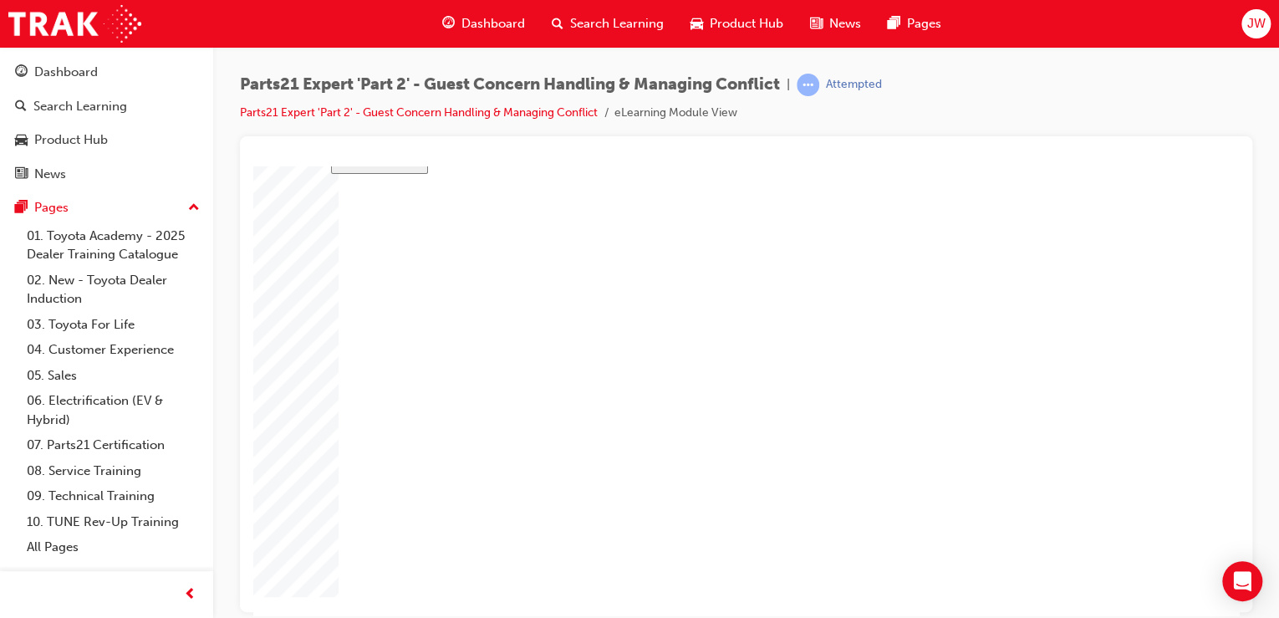
type input "16"
type input "25"
type input "16"
type input "4"
type input "12"
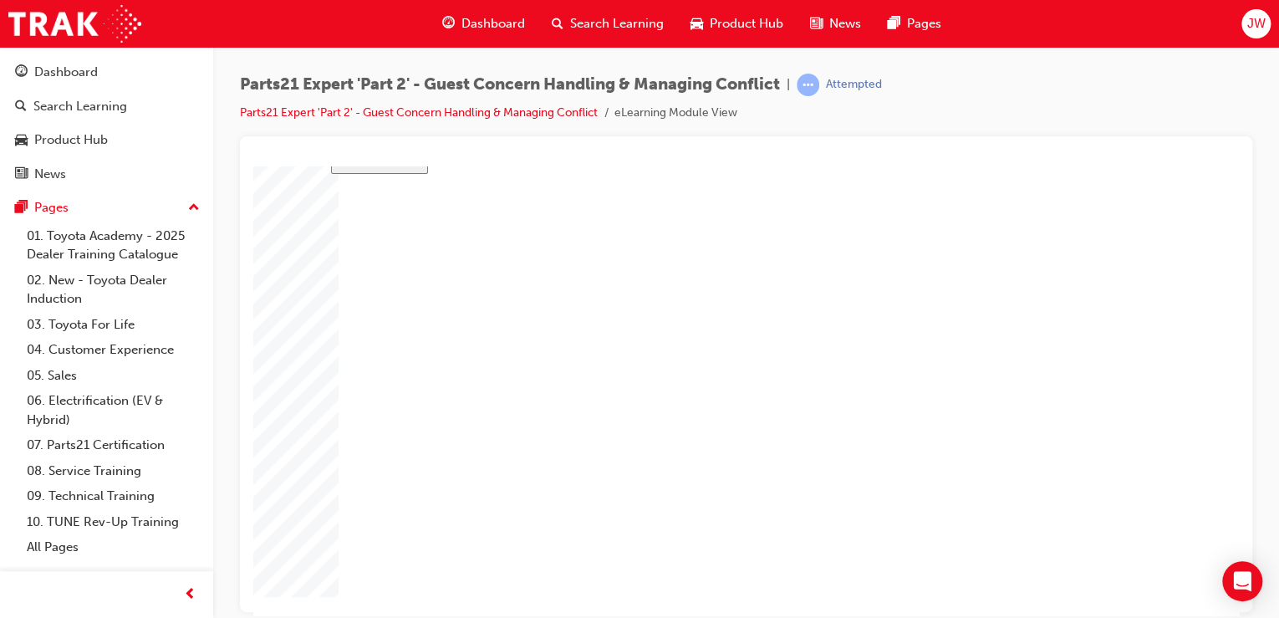
type input "3"
type input "100"
type input "3"
type input "11"
type input "27"
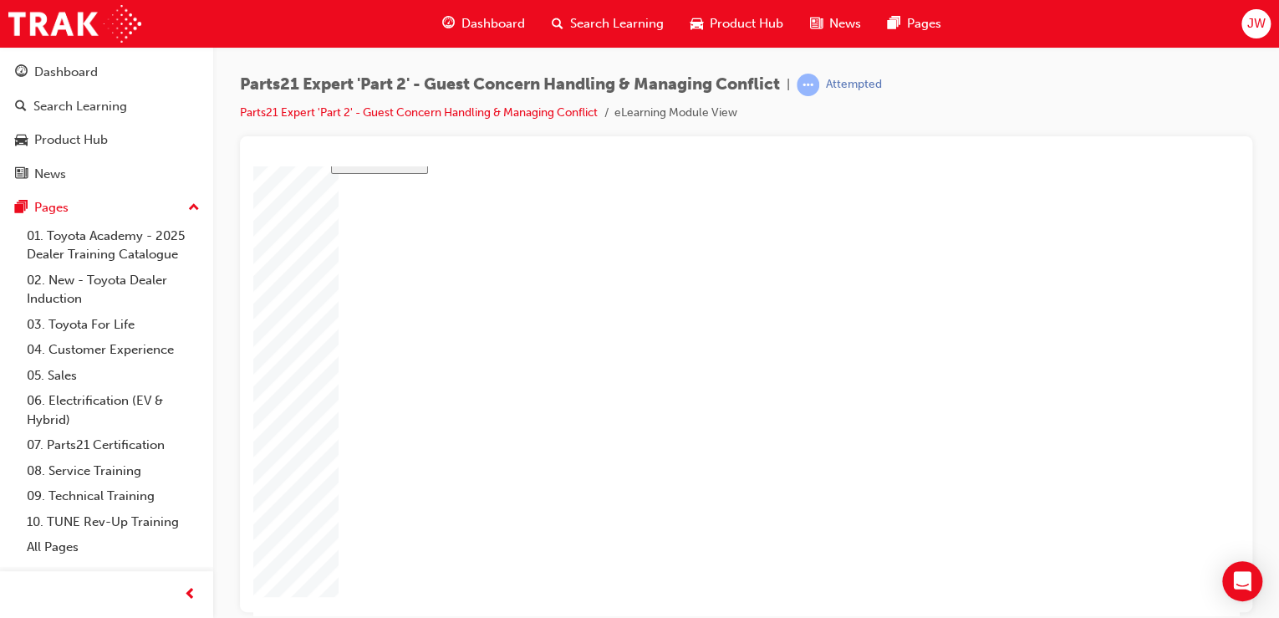
type input "4"
type input "16"
type input "25"
drag, startPoint x: 836, startPoint y: 418, endPoint x: 765, endPoint y: 420, distance: 71.1
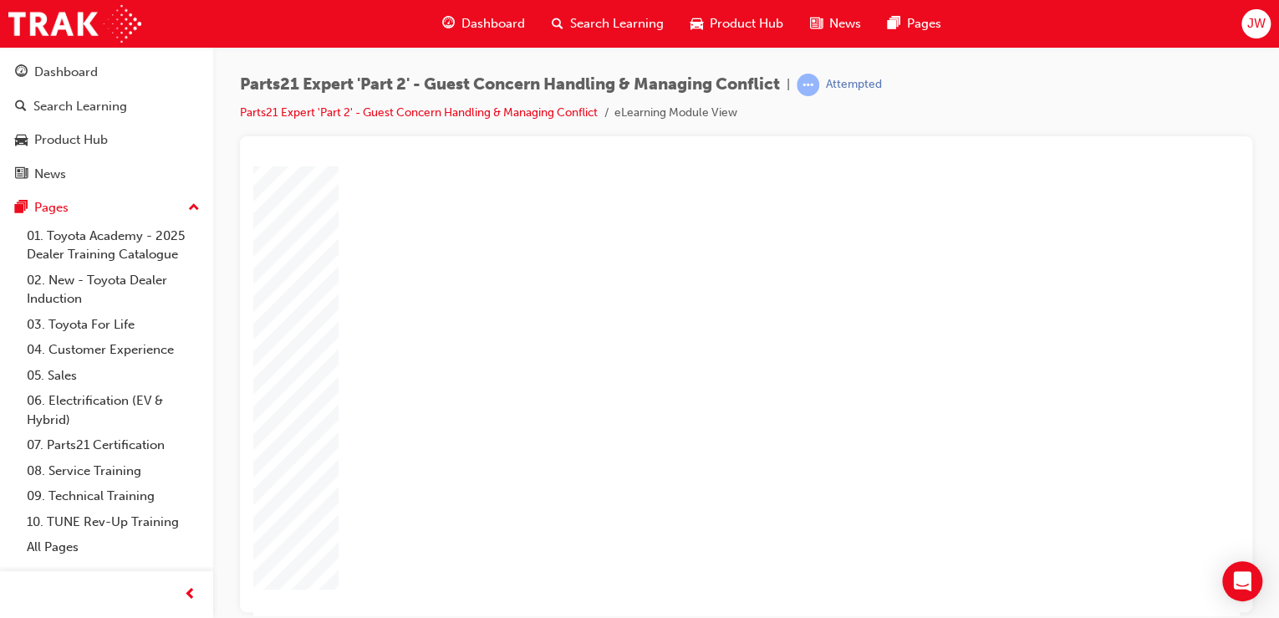
type input "6"
drag, startPoint x: 820, startPoint y: 428, endPoint x: 856, endPoint y: 433, distance: 36.3
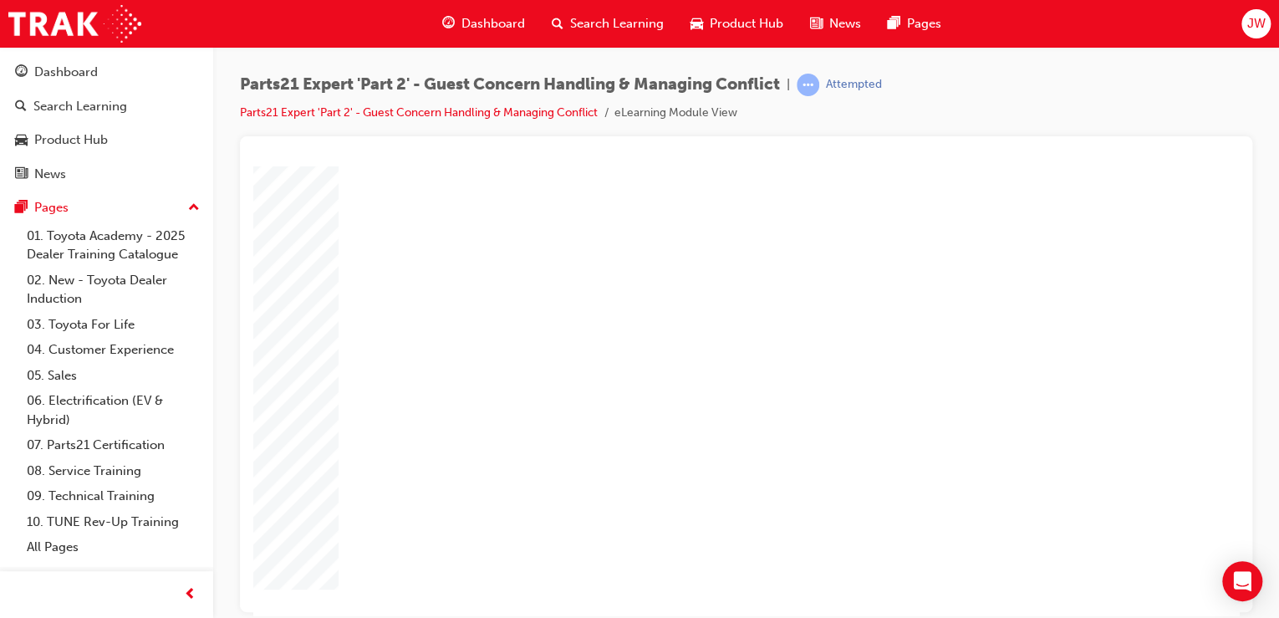
drag, startPoint x: 836, startPoint y: 430, endPoint x: 774, endPoint y: 430, distance: 61.9
type input "10"
type input "1"
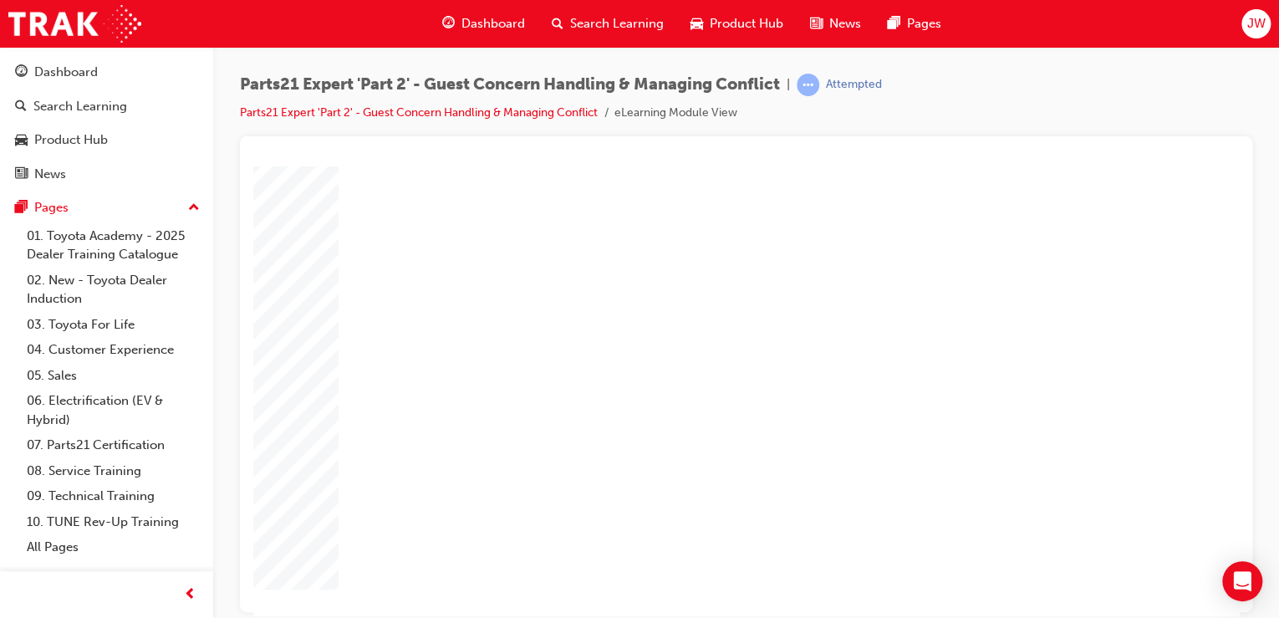
type input "1"
type input "5"
type input "50"
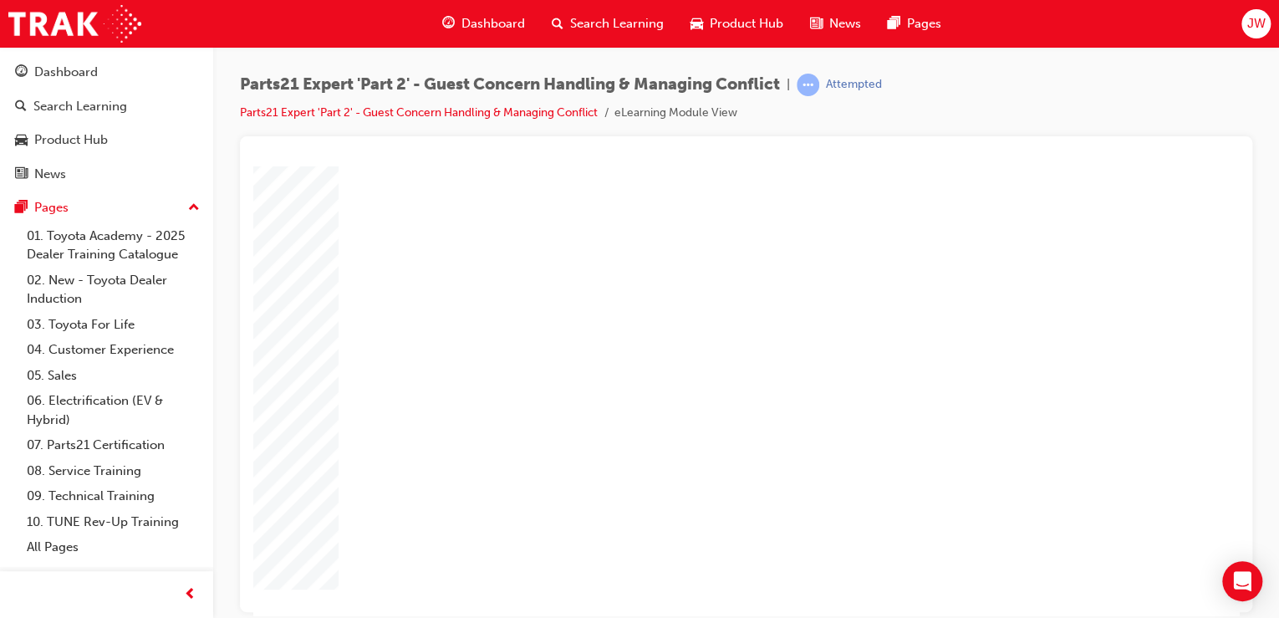
type input "50"
drag, startPoint x: 861, startPoint y: 447, endPoint x: 847, endPoint y: 446, distance: 14.2
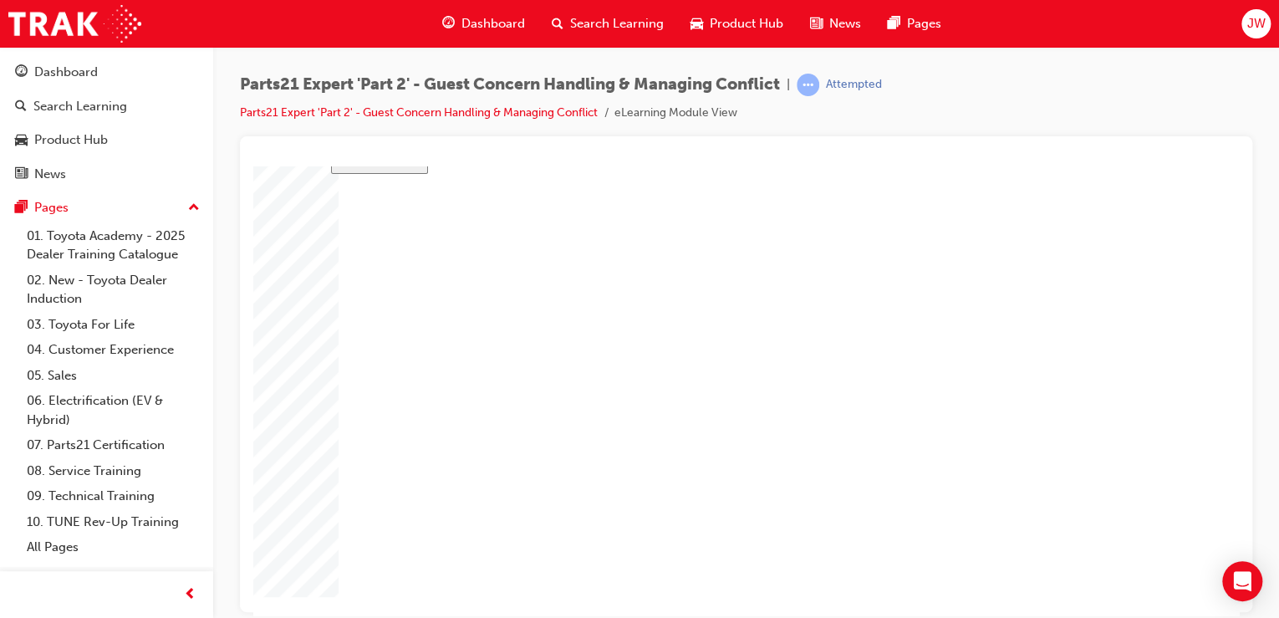
type input "16"
type input "4"
type input "12"
type input "3"
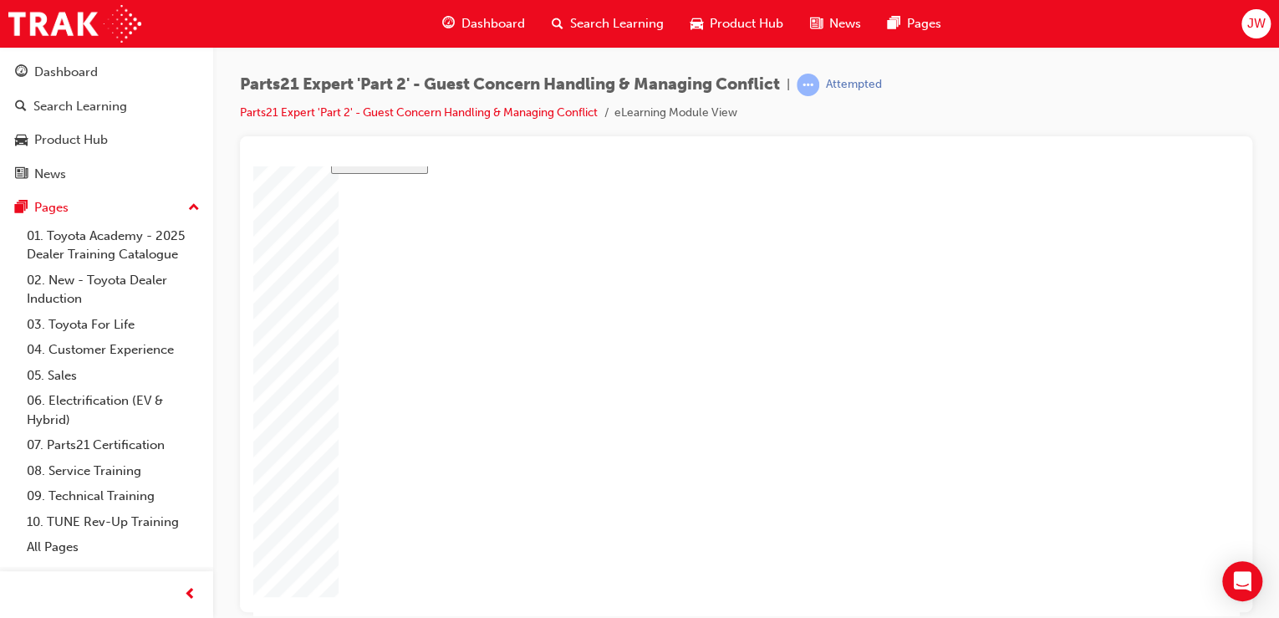
type input "50"
type input "3"
type input "11"
type input "27"
type input "4"
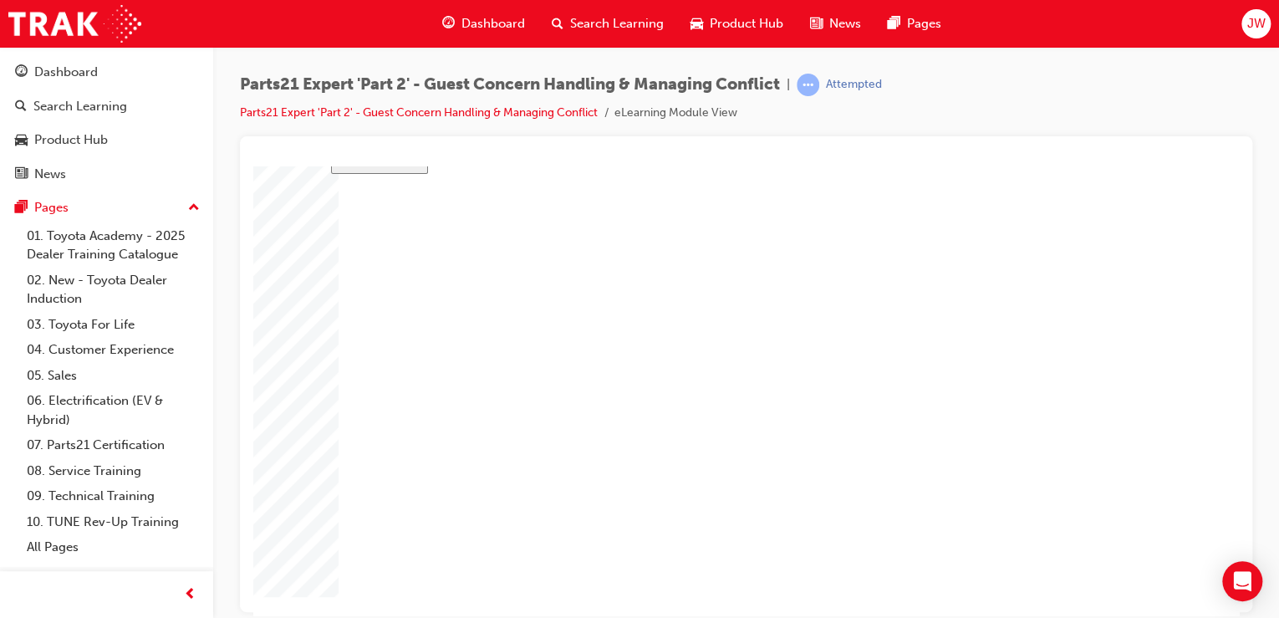
type input "16"
type input "25"
type input "16"
type input "4"
type input "12"
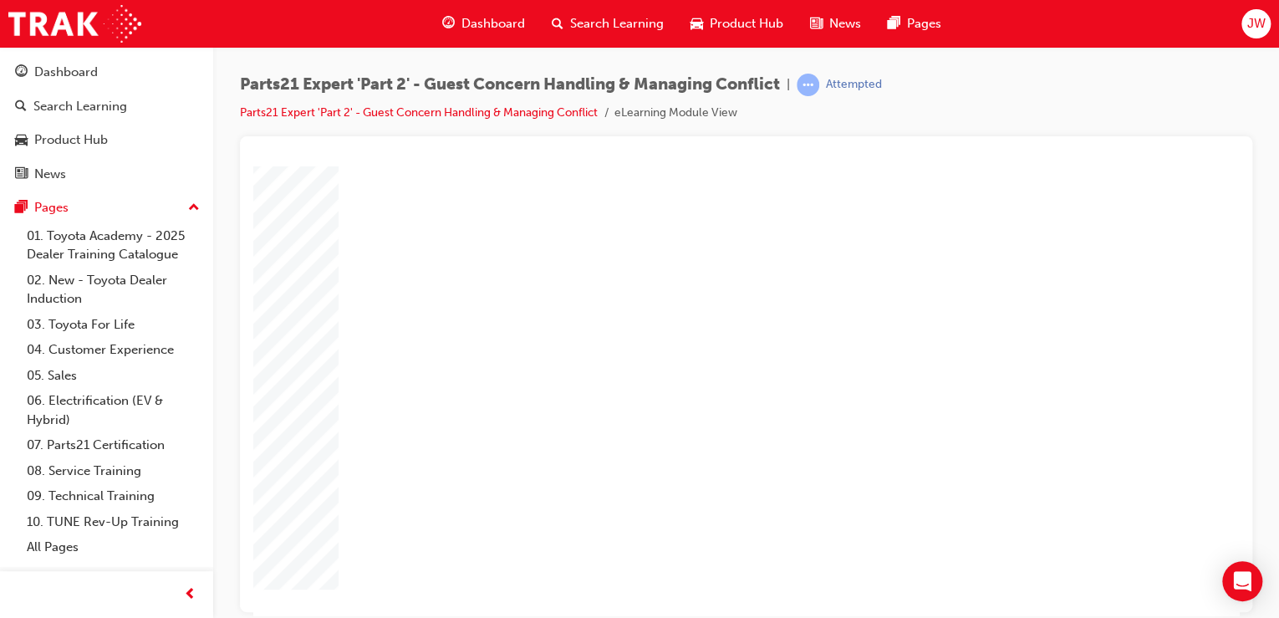
type input "3"
type input "50"
type input "3"
type input "11"
type input "27"
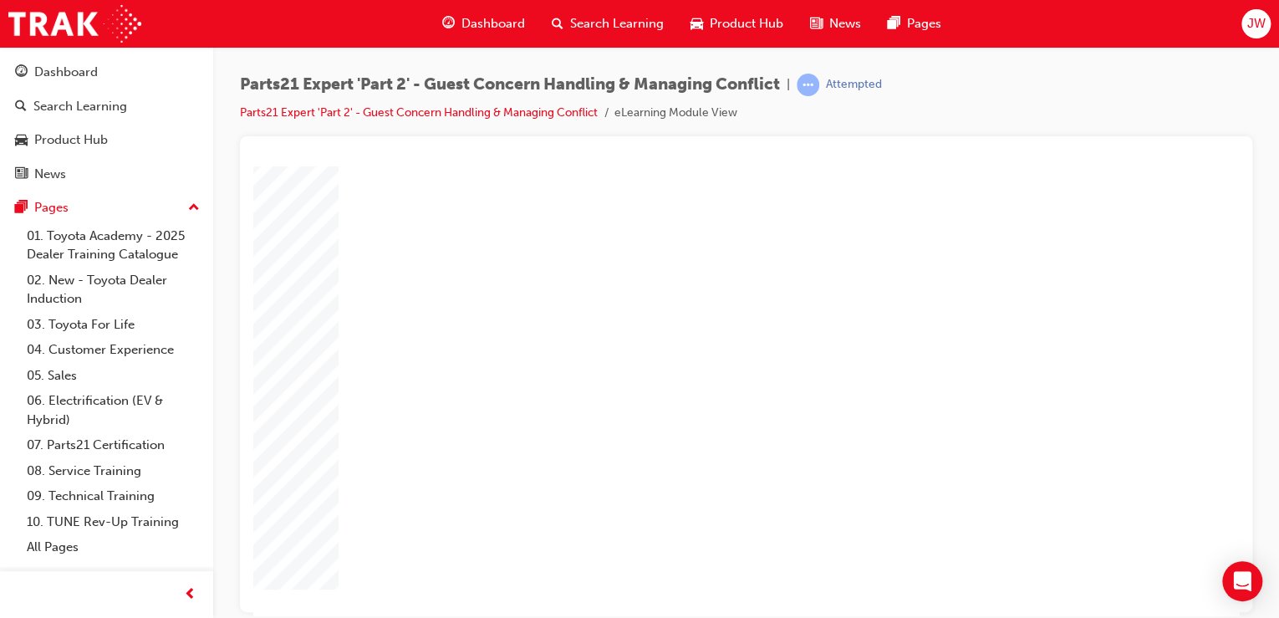
type input "4"
type input "16"
type input "25"
drag, startPoint x: 816, startPoint y: 460, endPoint x: 774, endPoint y: 459, distance: 41.8
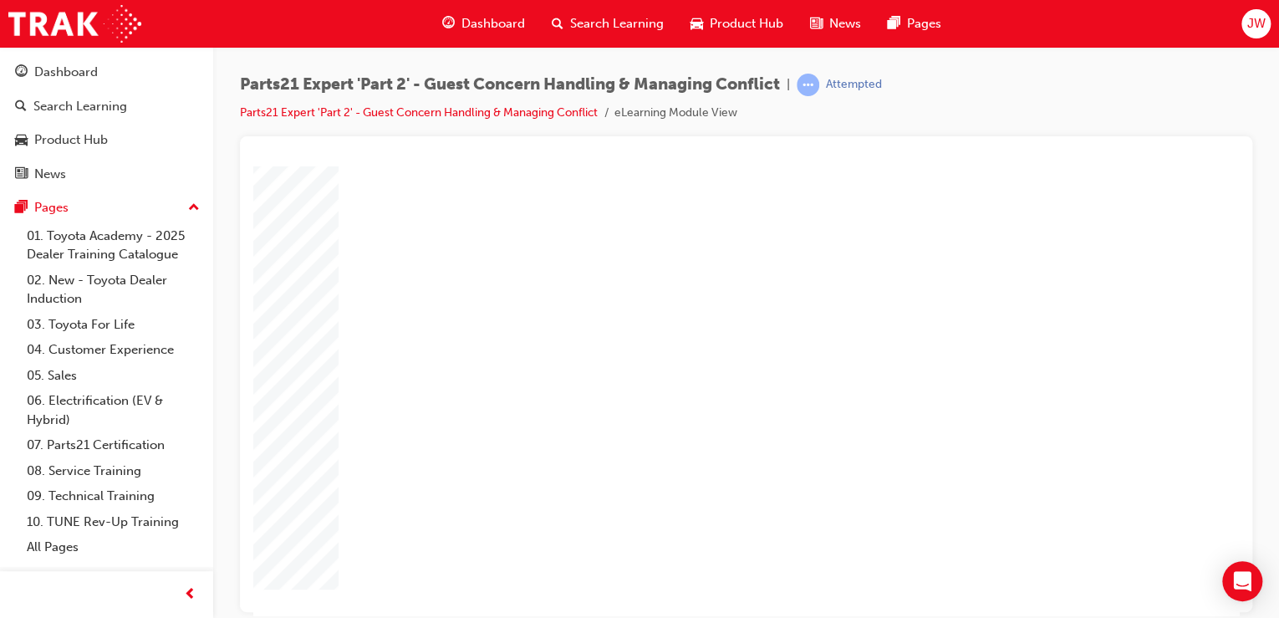
type input "1"
type input "16"
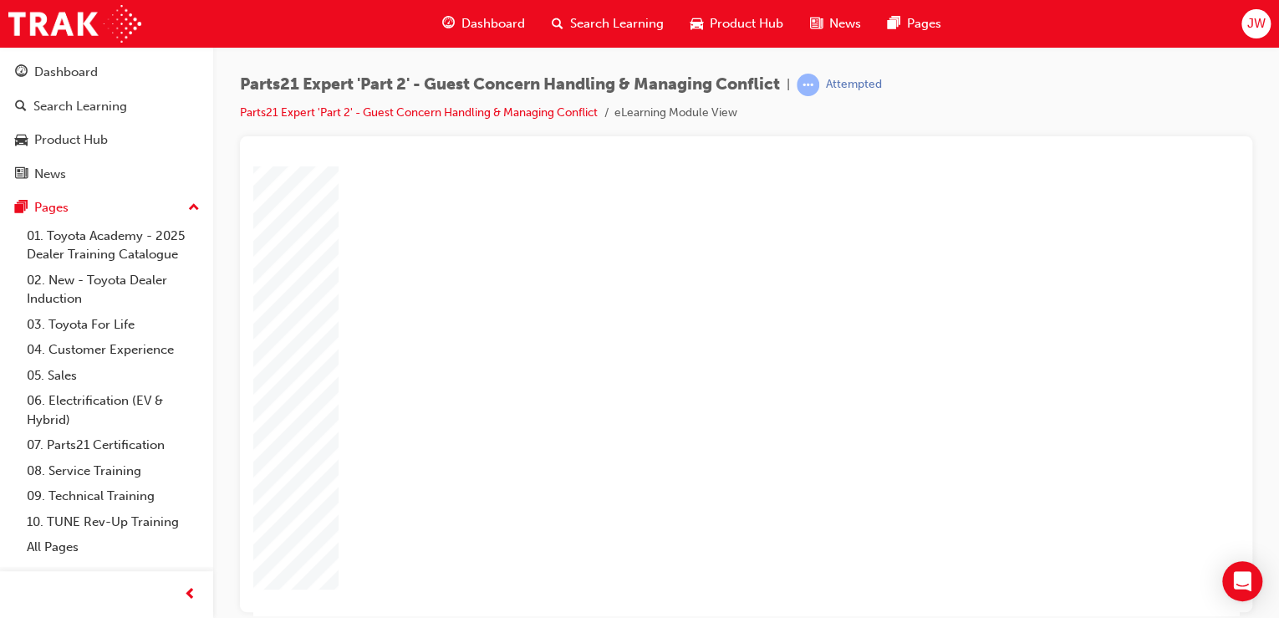
type input "16"
drag, startPoint x: 777, startPoint y: 453, endPoint x: 694, endPoint y: 440, distance: 83.8
type input "166"
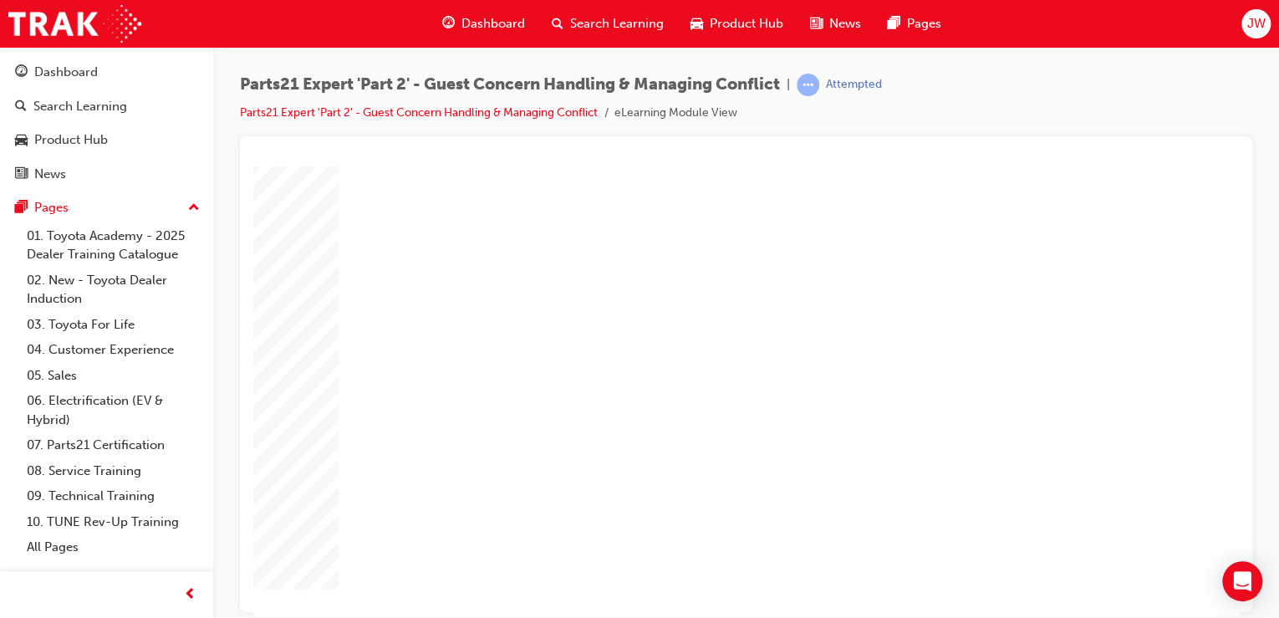
type input "16"
type input "1"
drag, startPoint x: 838, startPoint y: 473, endPoint x: 818, endPoint y: 476, distance: 20.2
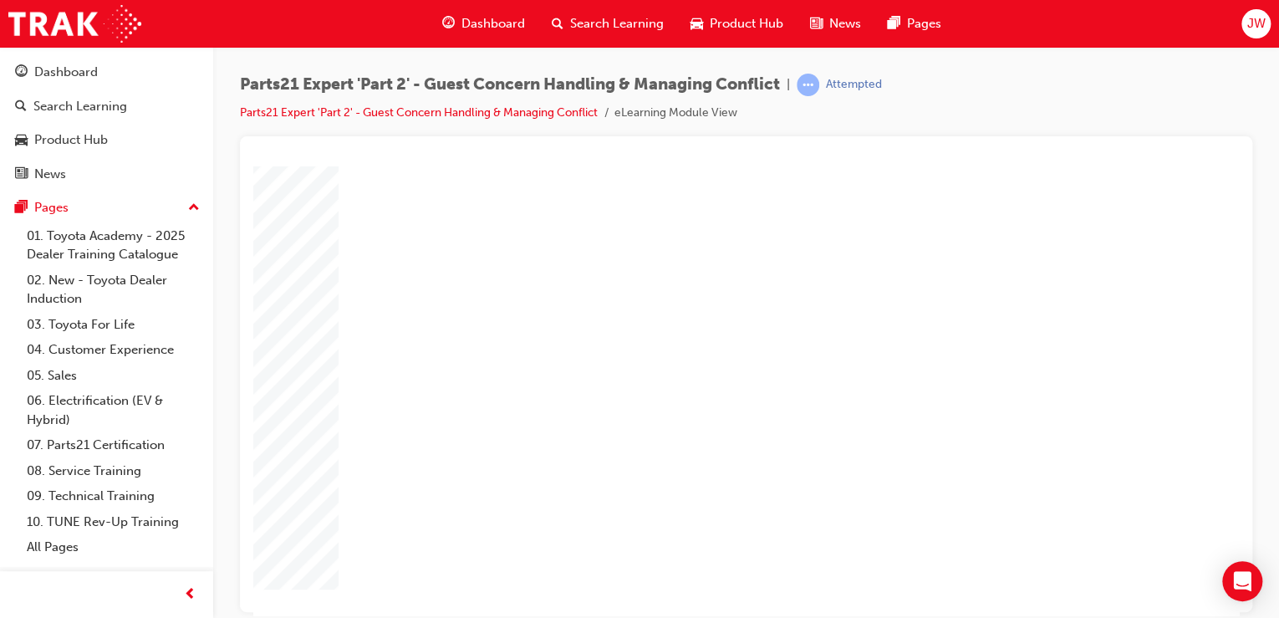
type input "2"
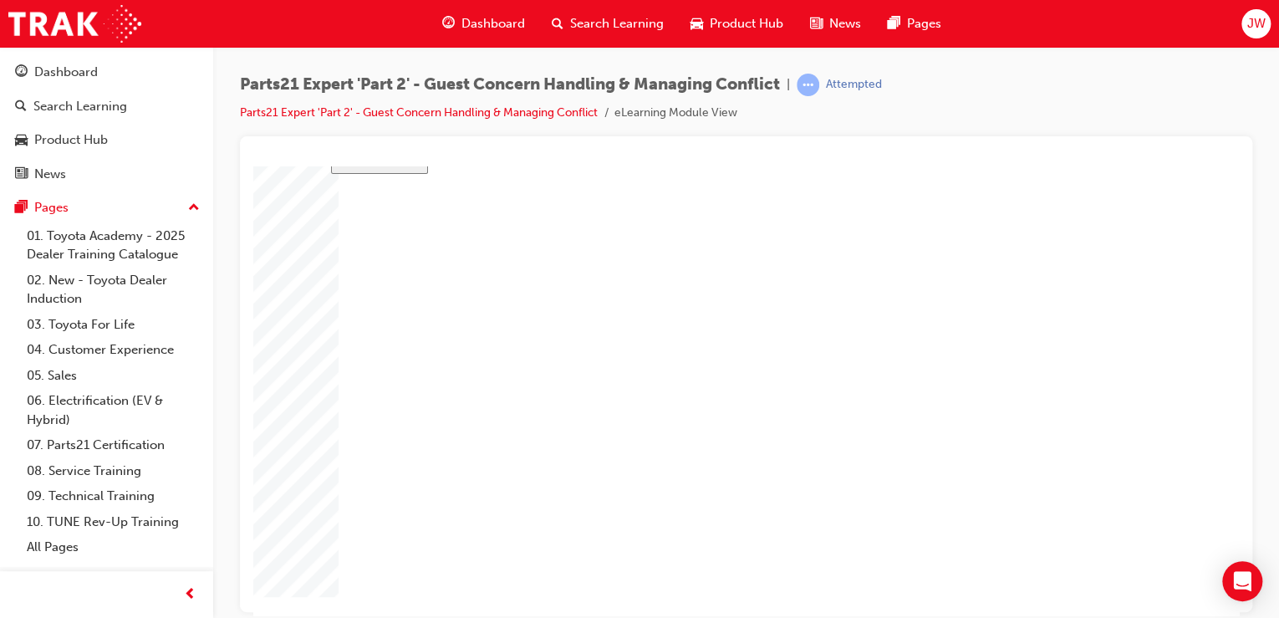
drag, startPoint x: 835, startPoint y: 430, endPoint x: 796, endPoint y: 430, distance: 39.3
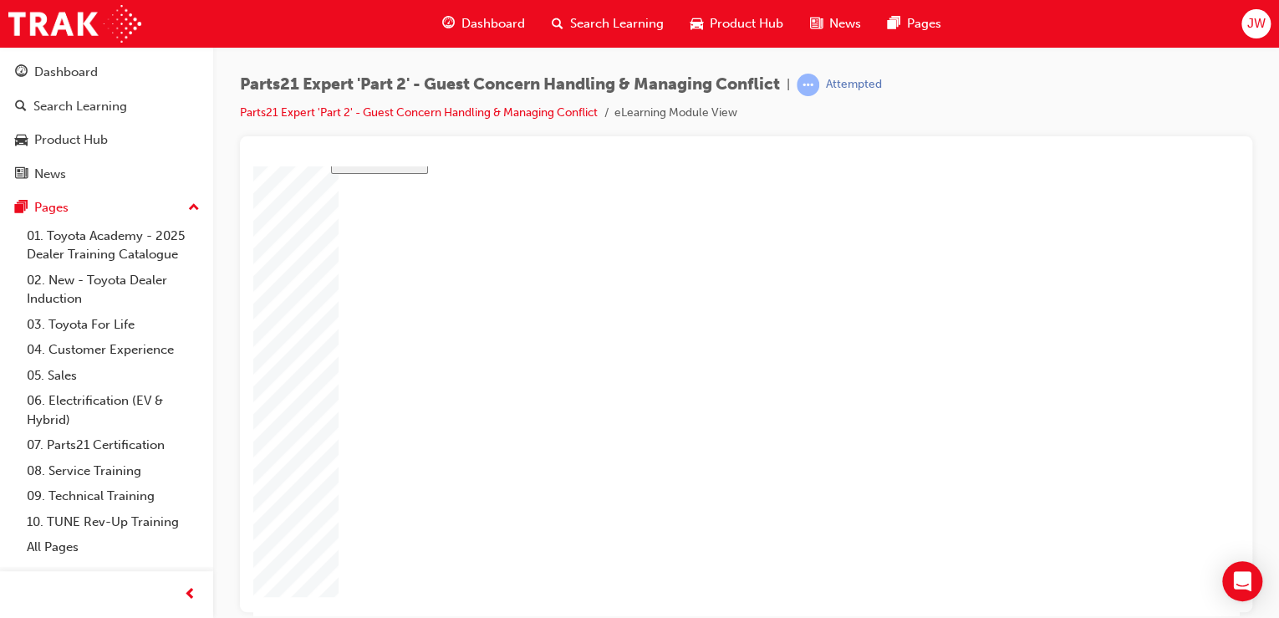
drag, startPoint x: 837, startPoint y: 430, endPoint x: 781, endPoint y: 430, distance: 56.0
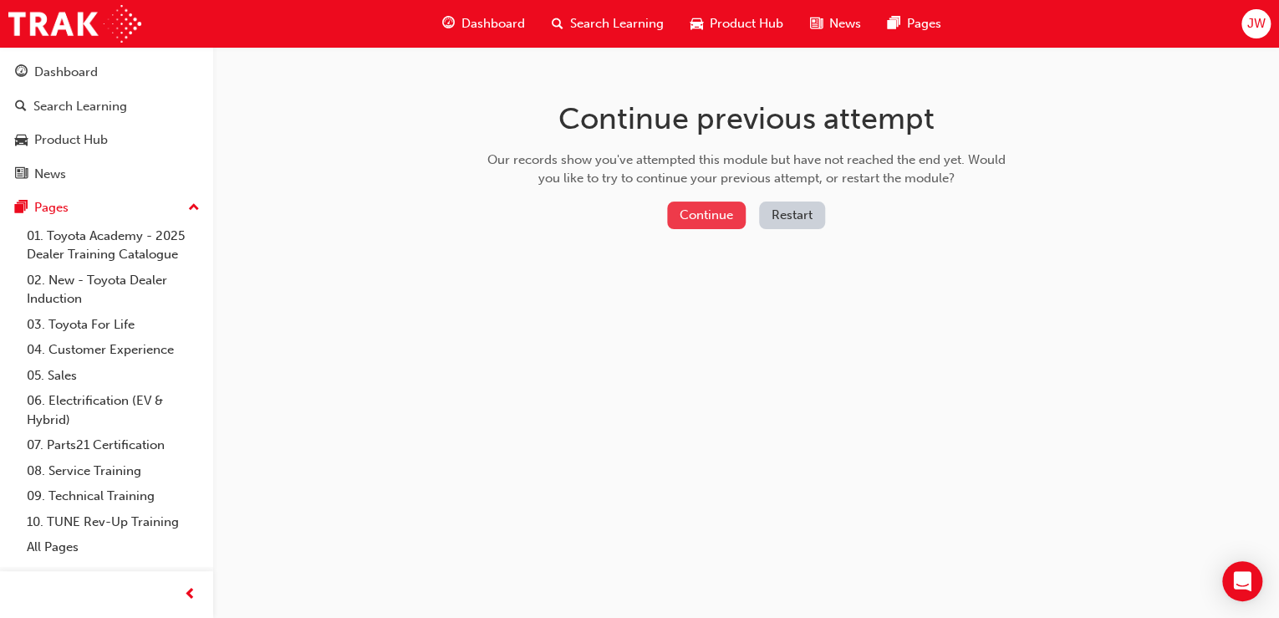
click at [711, 215] on button "Continue" at bounding box center [706, 215] width 79 height 28
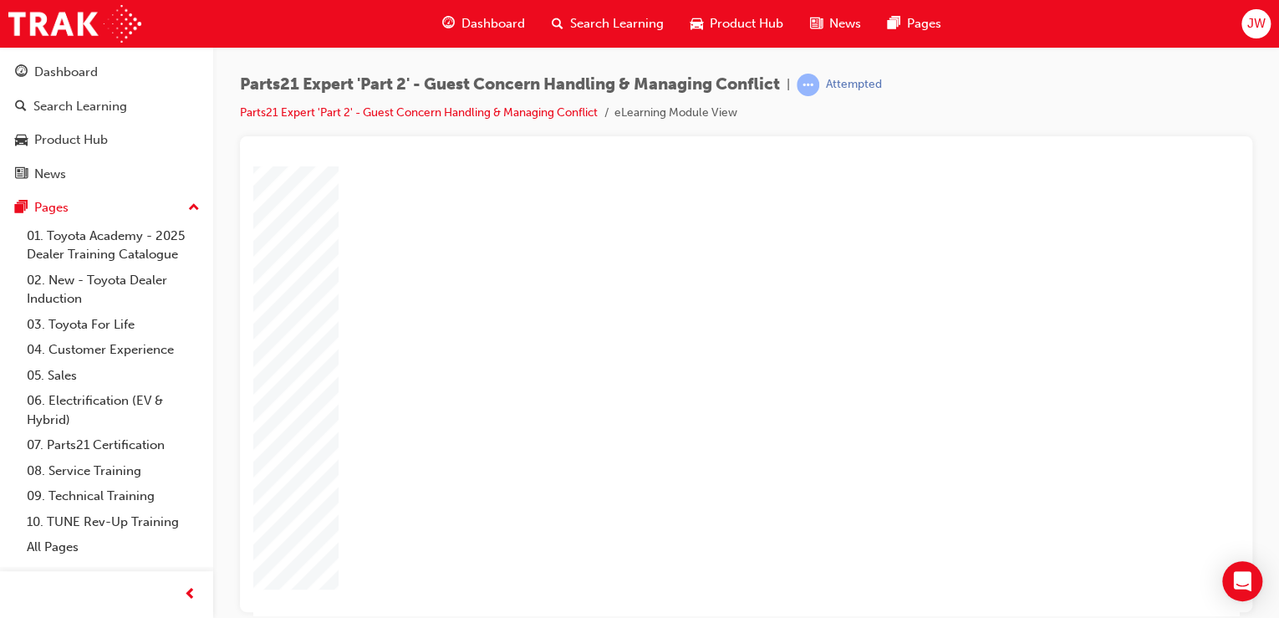
type input "1"
type input "16"
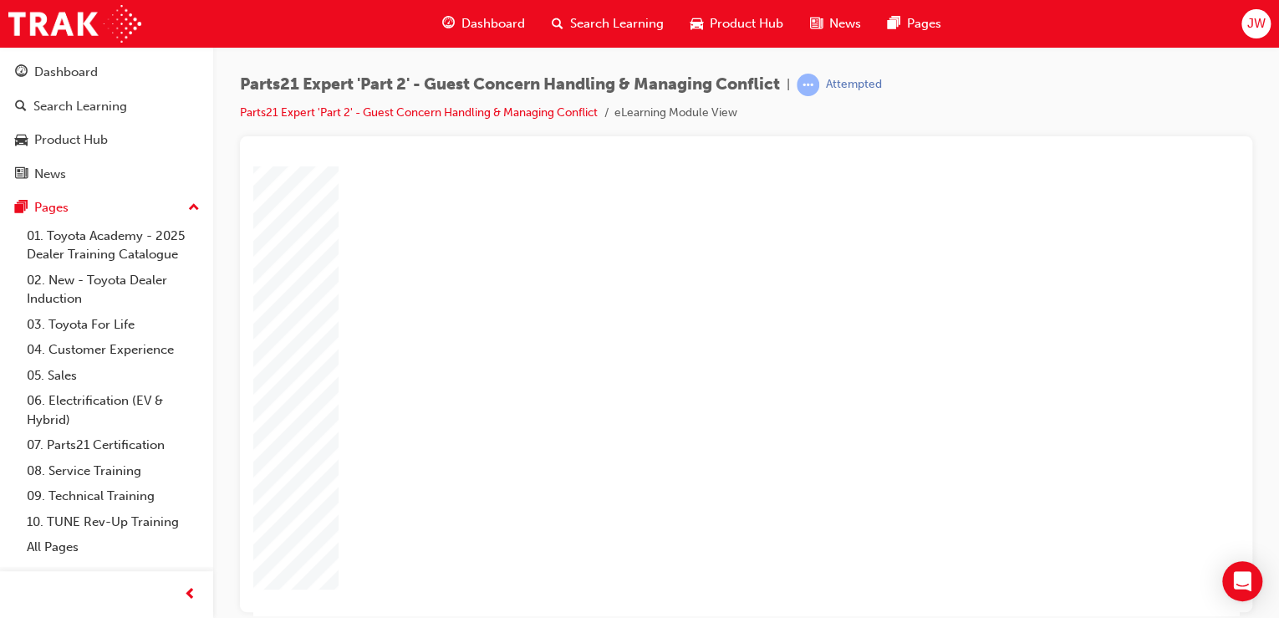
type input "16"
type input "4"
type input "1"
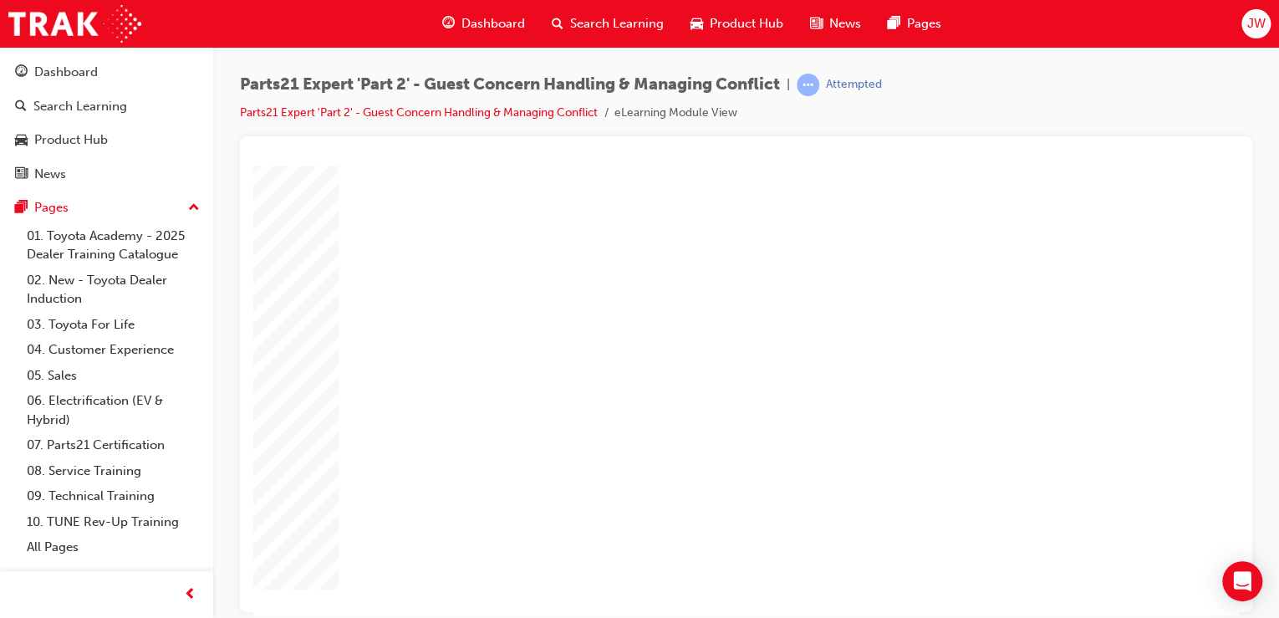
type input "1"
type input "12"
type input "2"
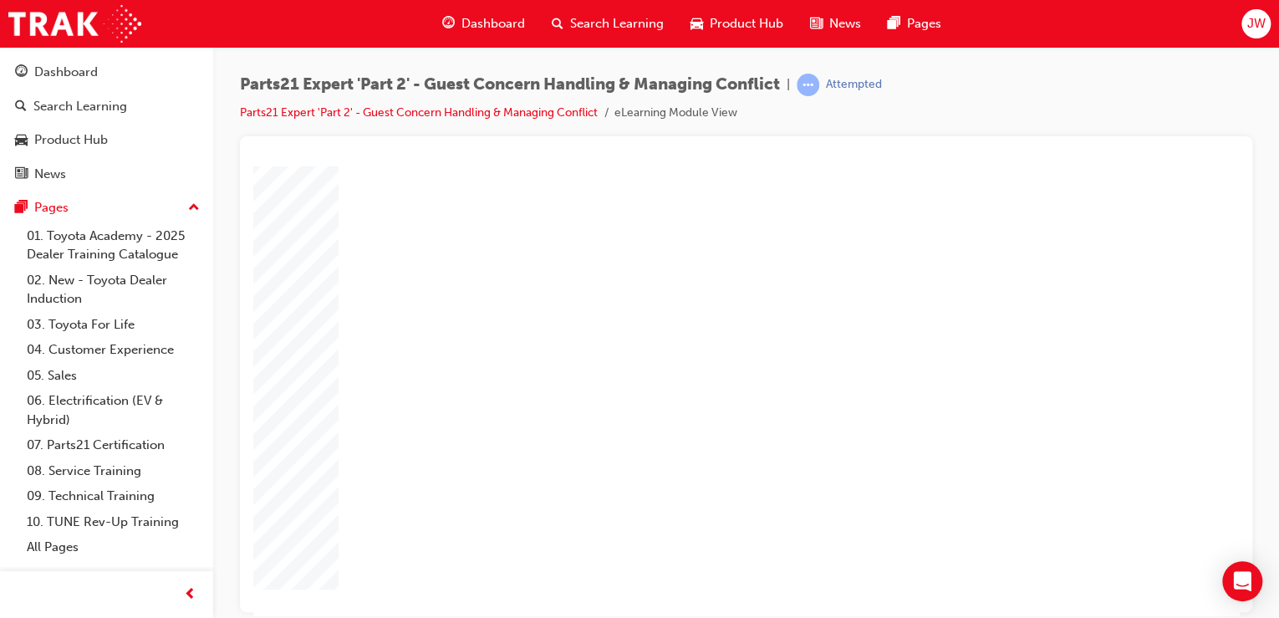
type input "2"
type input "5"
type input "3"
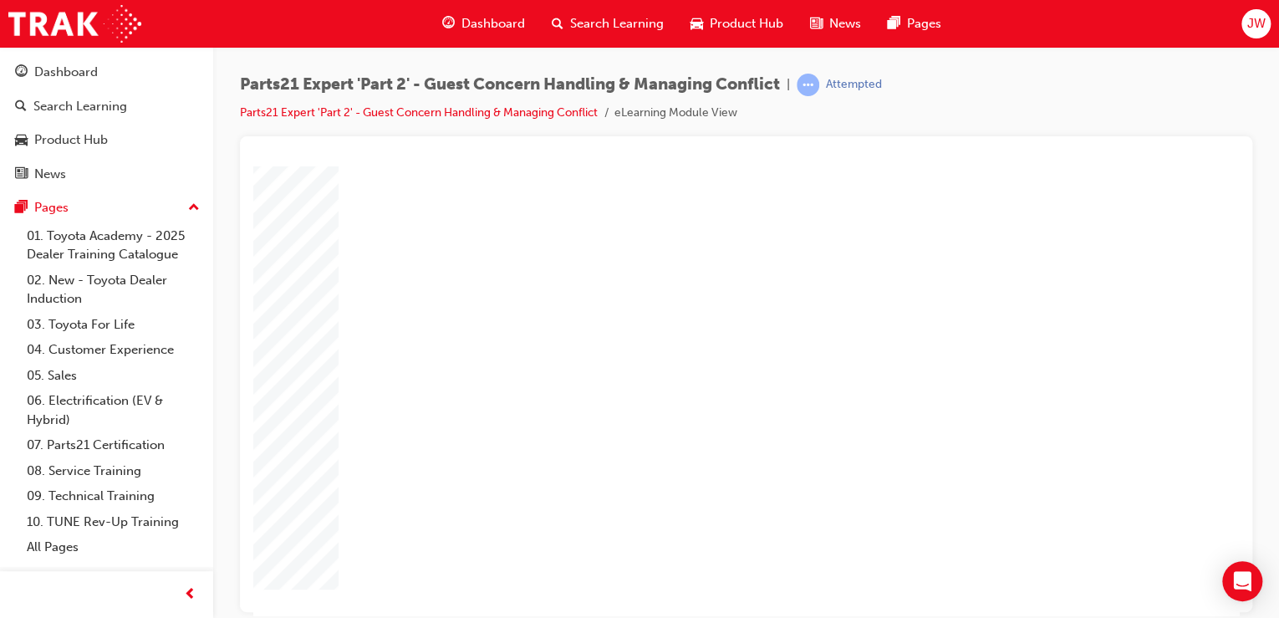
type input "3"
type input "6"
type input "66"
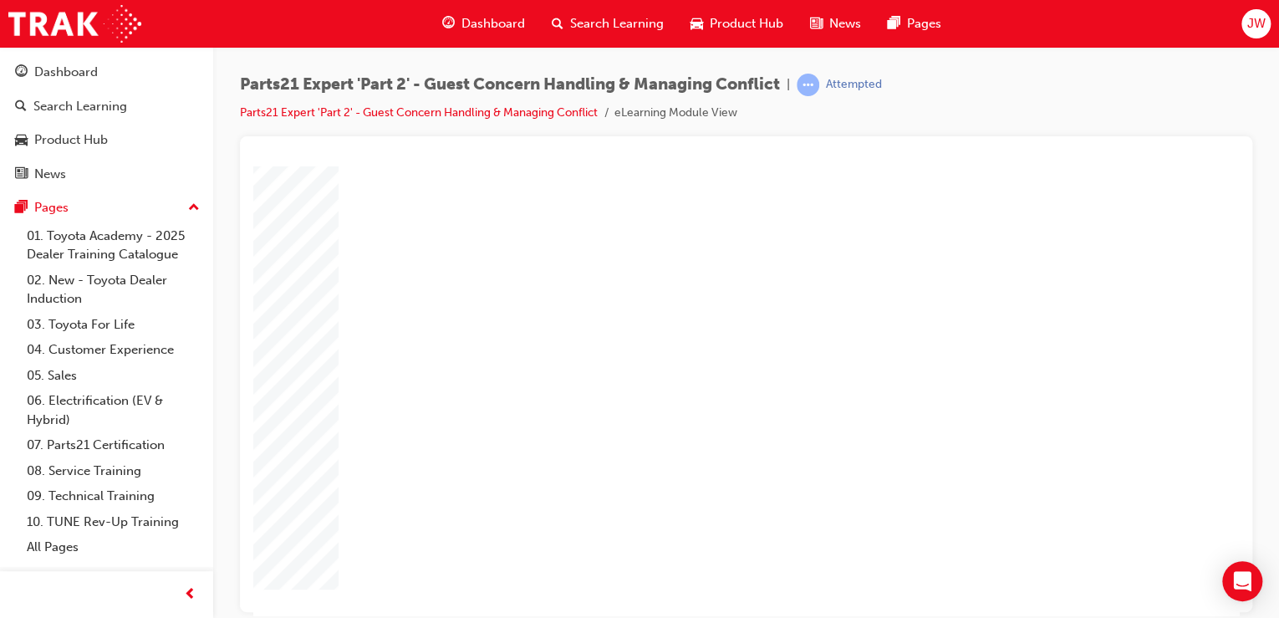
type input "66"
type input "2"
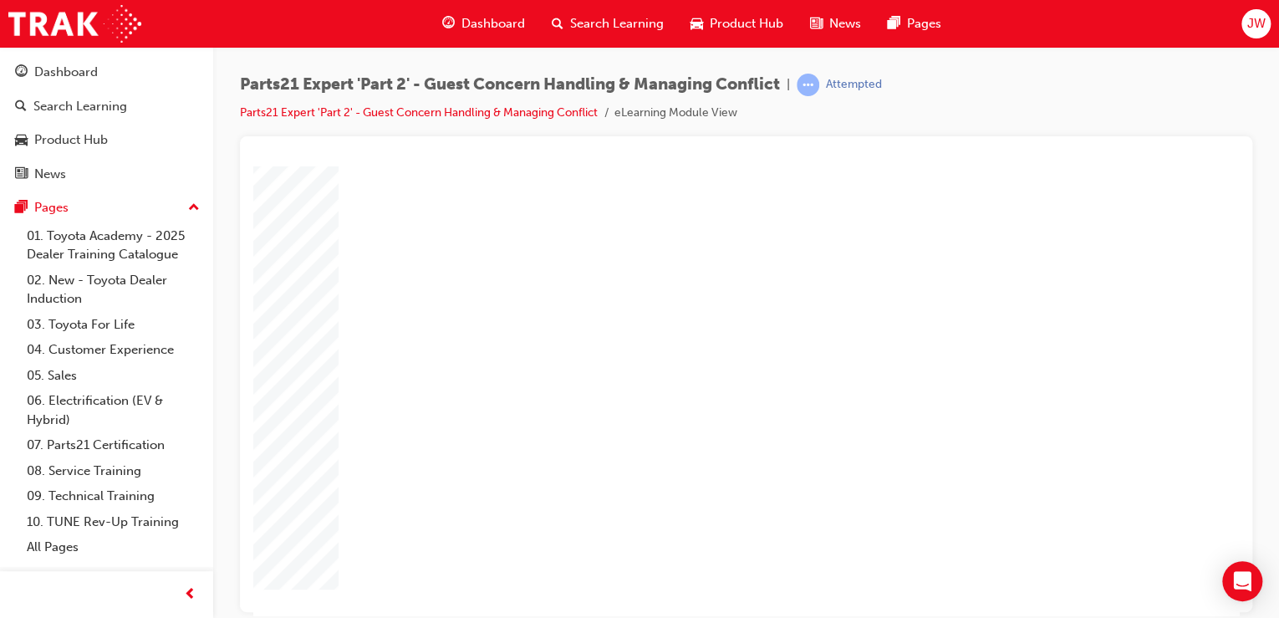
type input "3"
type input "6"
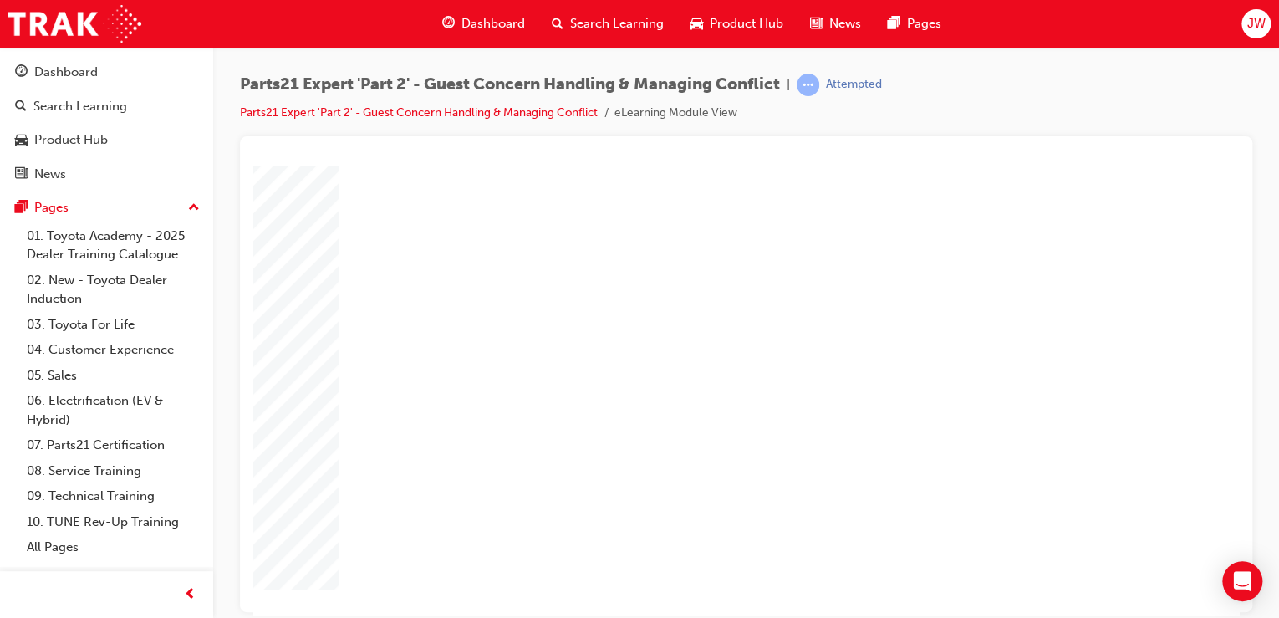
type input "66"
type input "5"
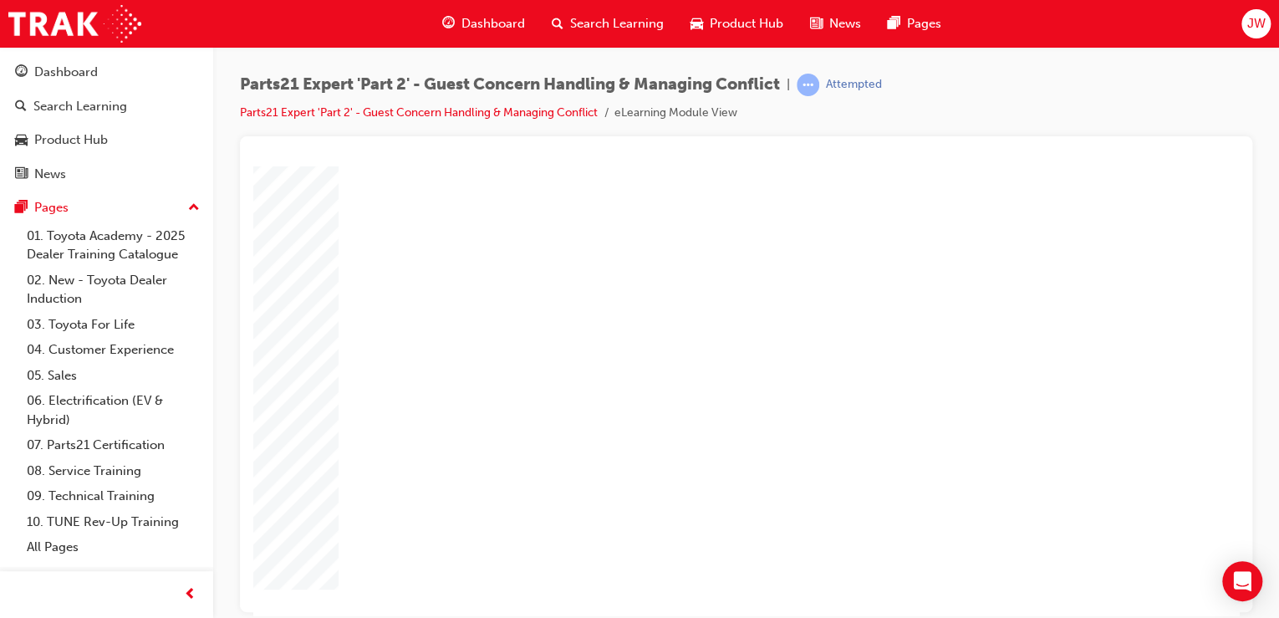
type input "5"
type input "1"
type input "16"
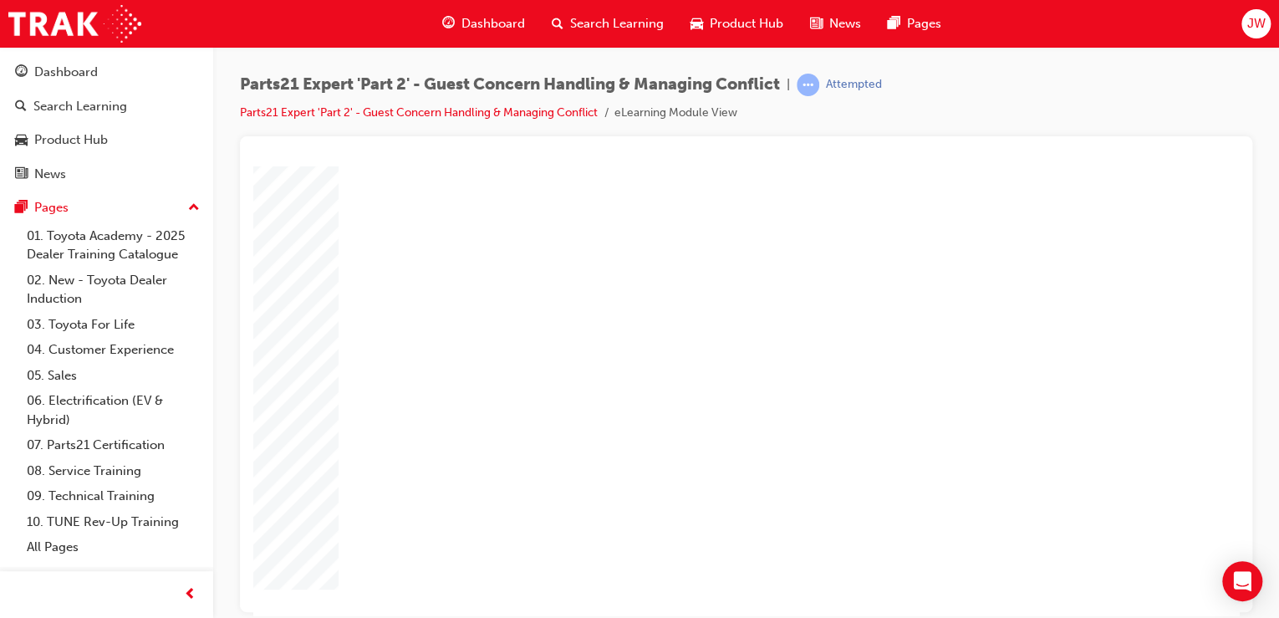
type input "16"
type input "3"
type input "31"
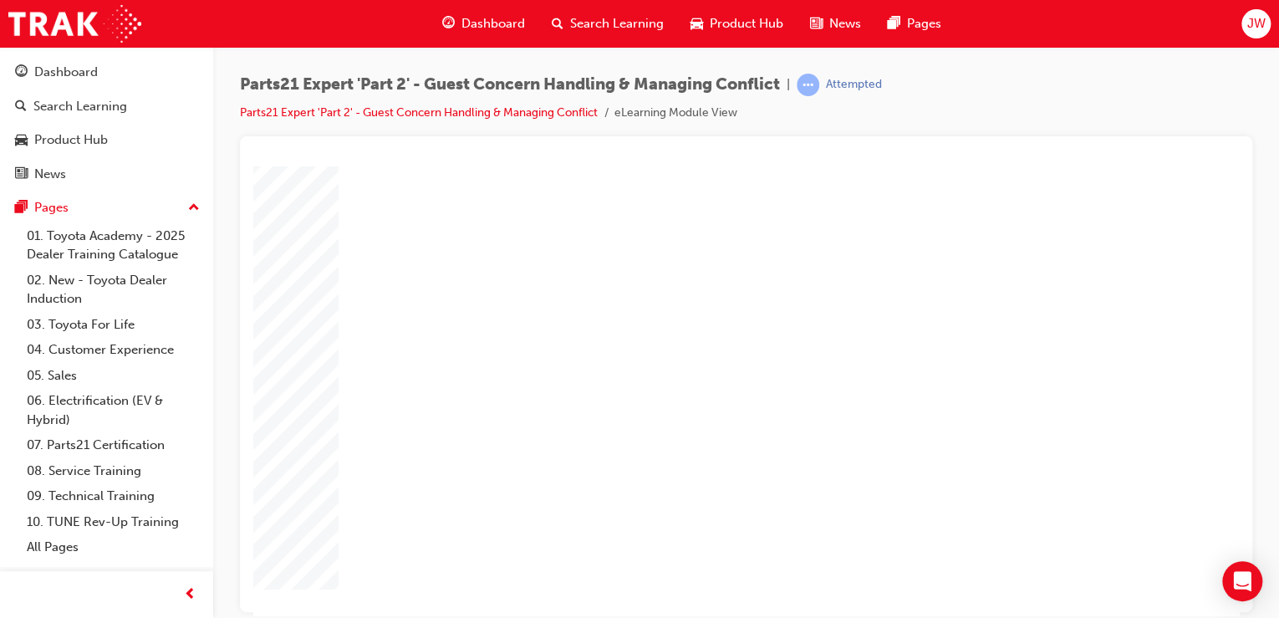
type input "31"
type input "16"
type input "4"
type input "12"
type input "2"
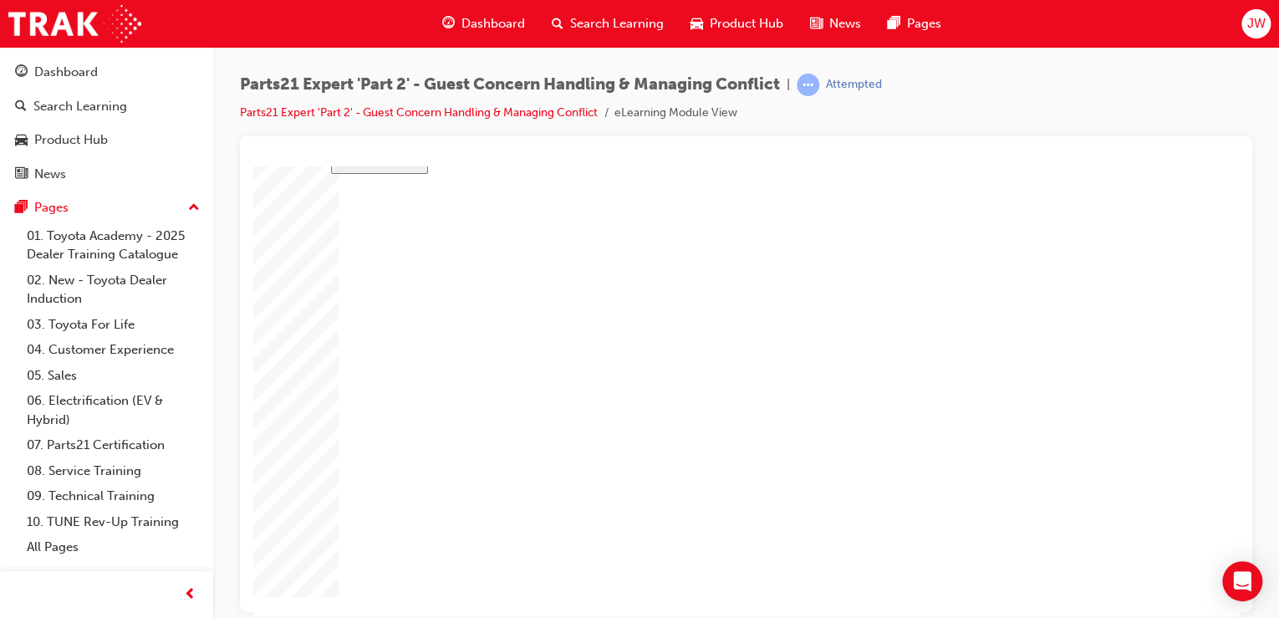
type input "66"
type input "2"
type input "3"
type input "66"
type input "5"
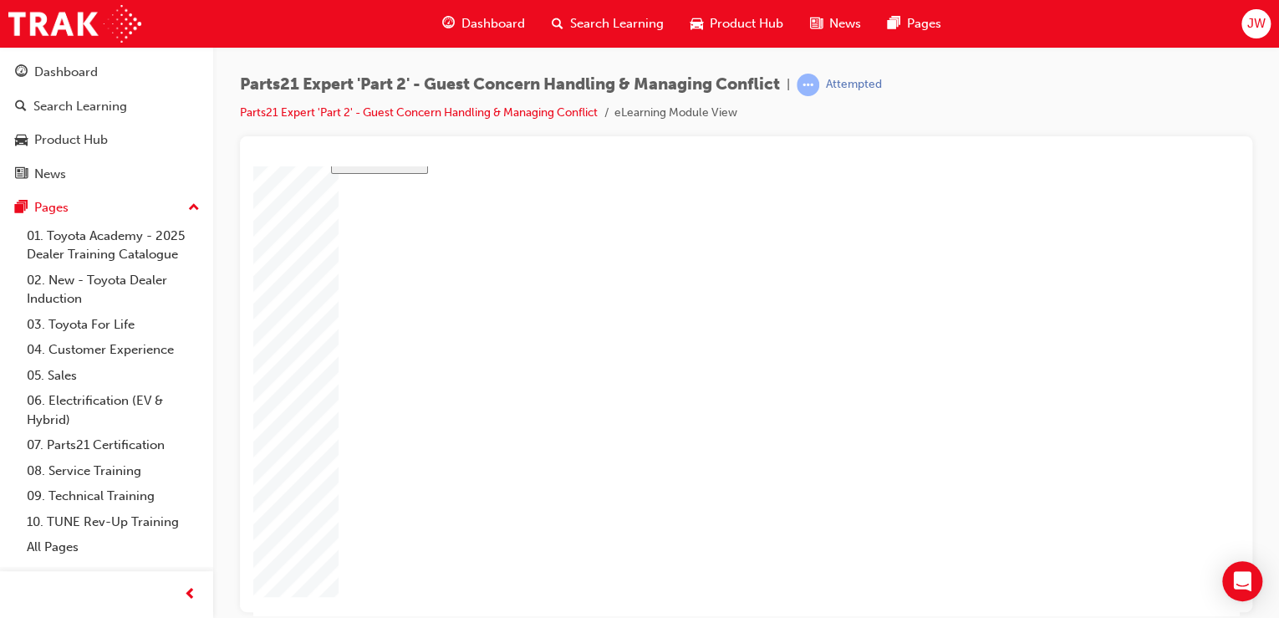
type input "16"
type input "31"
type input "16"
type input "4"
type input "12"
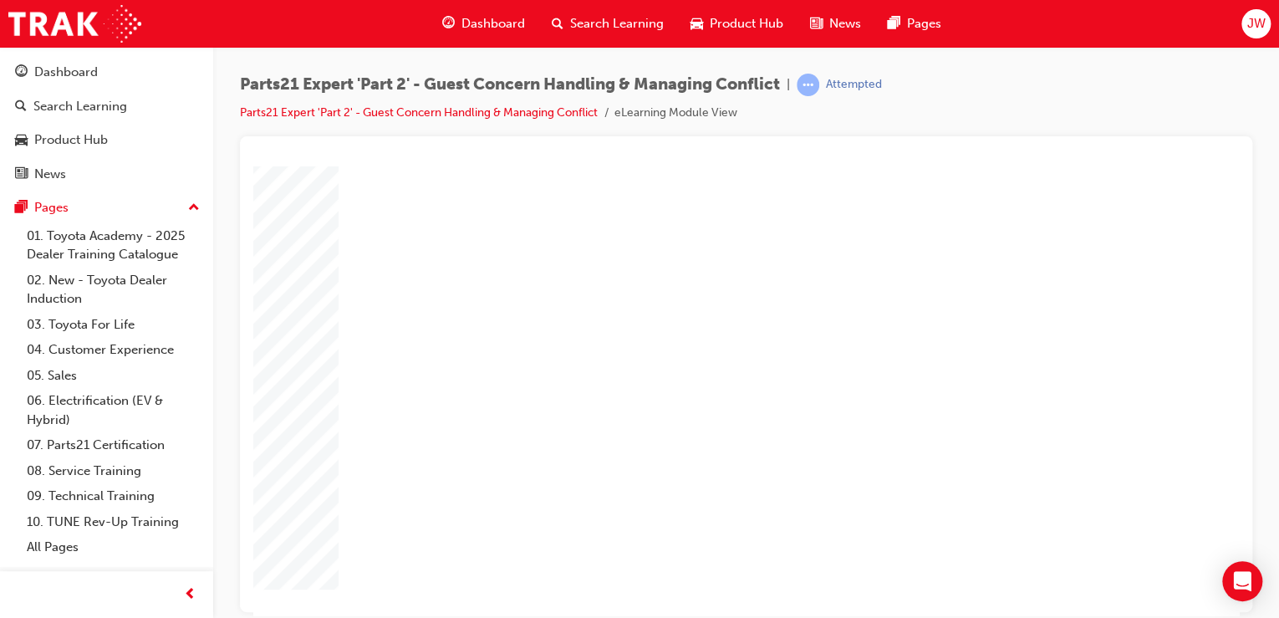
type input "2"
type input "66"
type input "2"
type input "3"
type input "66"
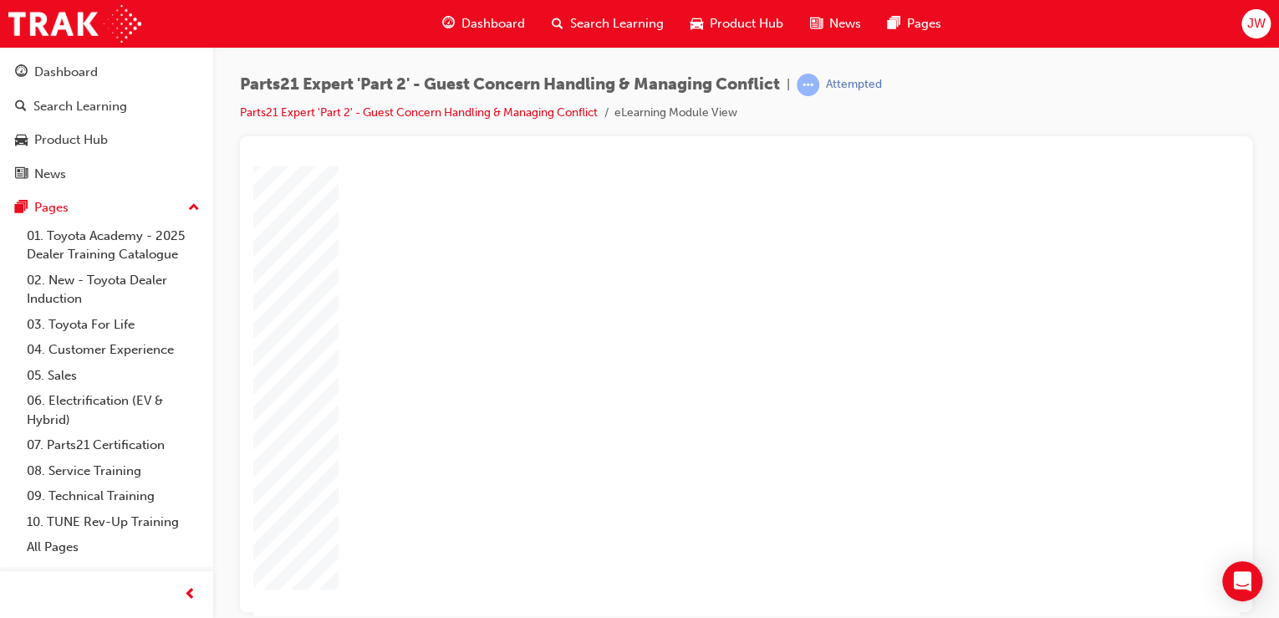
type input "5"
type input "16"
type input "31"
type input "16"
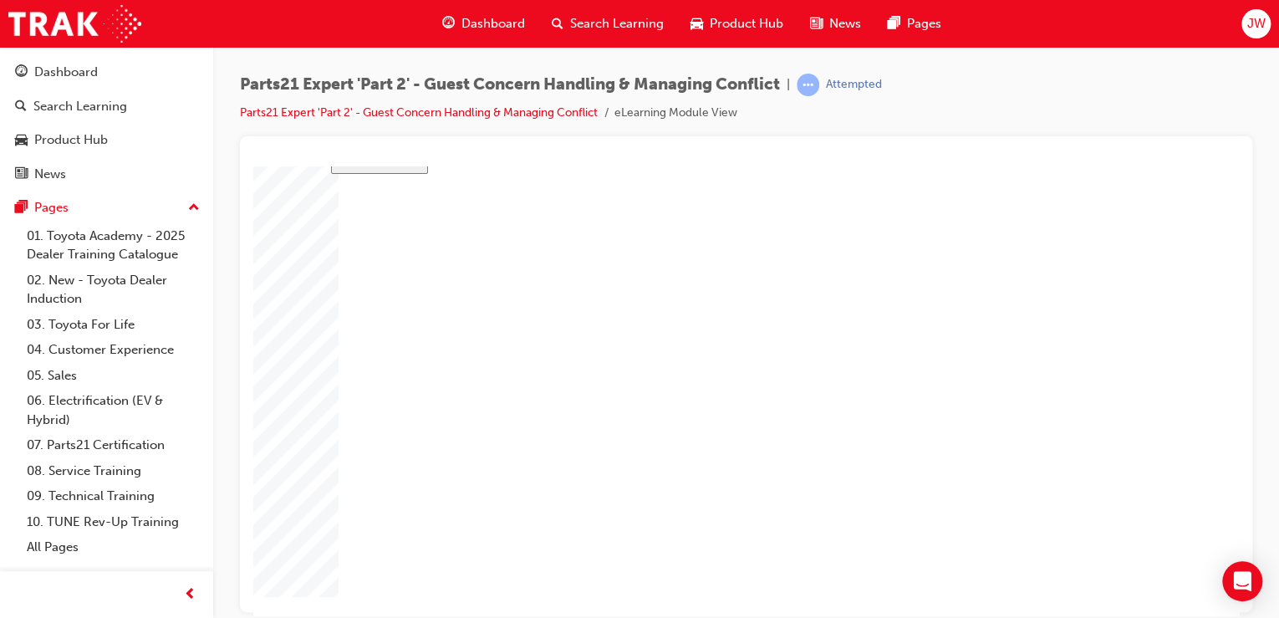
type input "4"
type input "12"
type input "2"
type input "66"
type input "2"
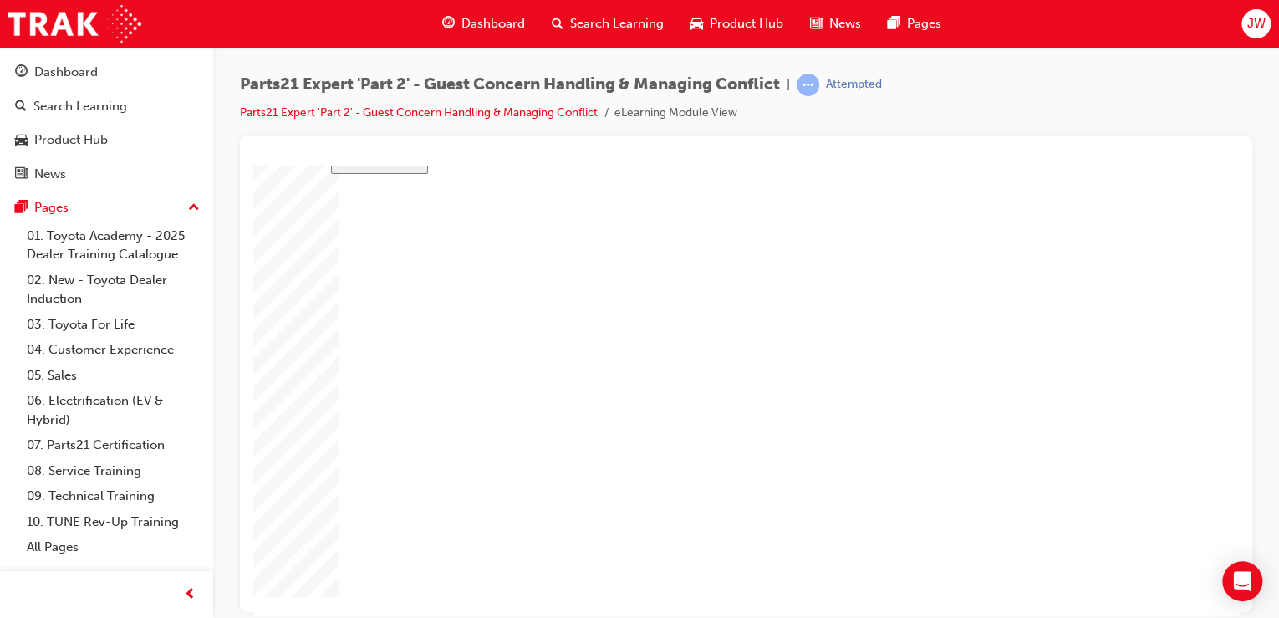
type input "3"
type input "66"
type input "5"
type input "16"
type input "31"
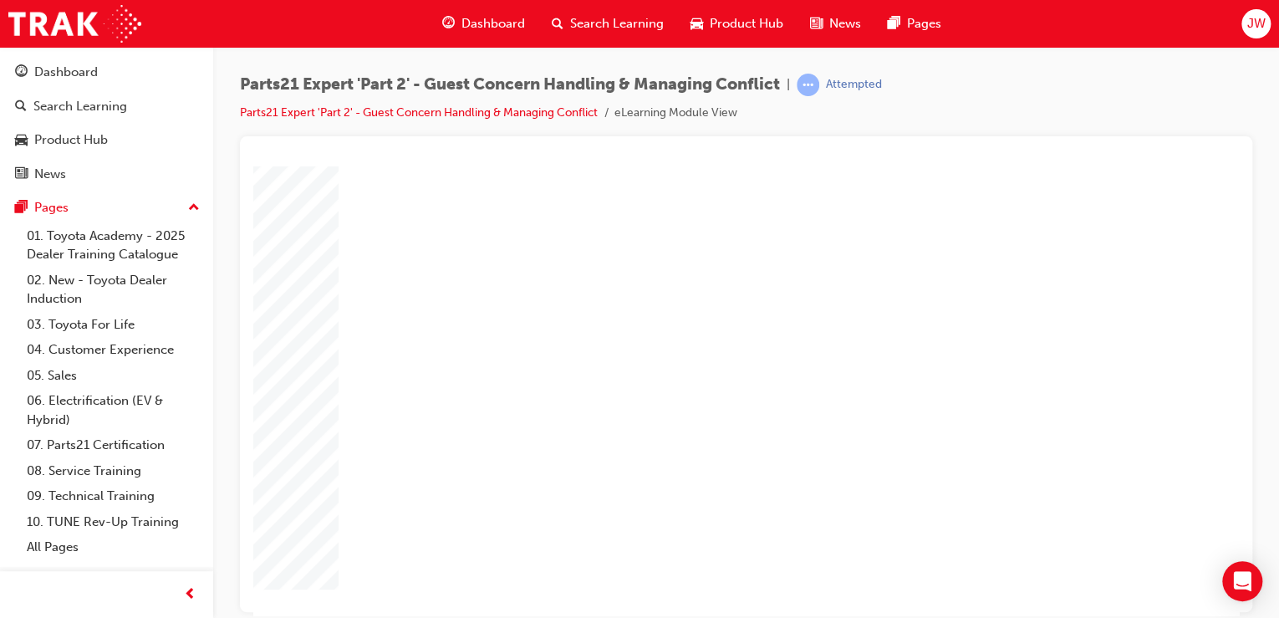
type input "16"
type input "4"
type input "12"
type input "2"
type input "66"
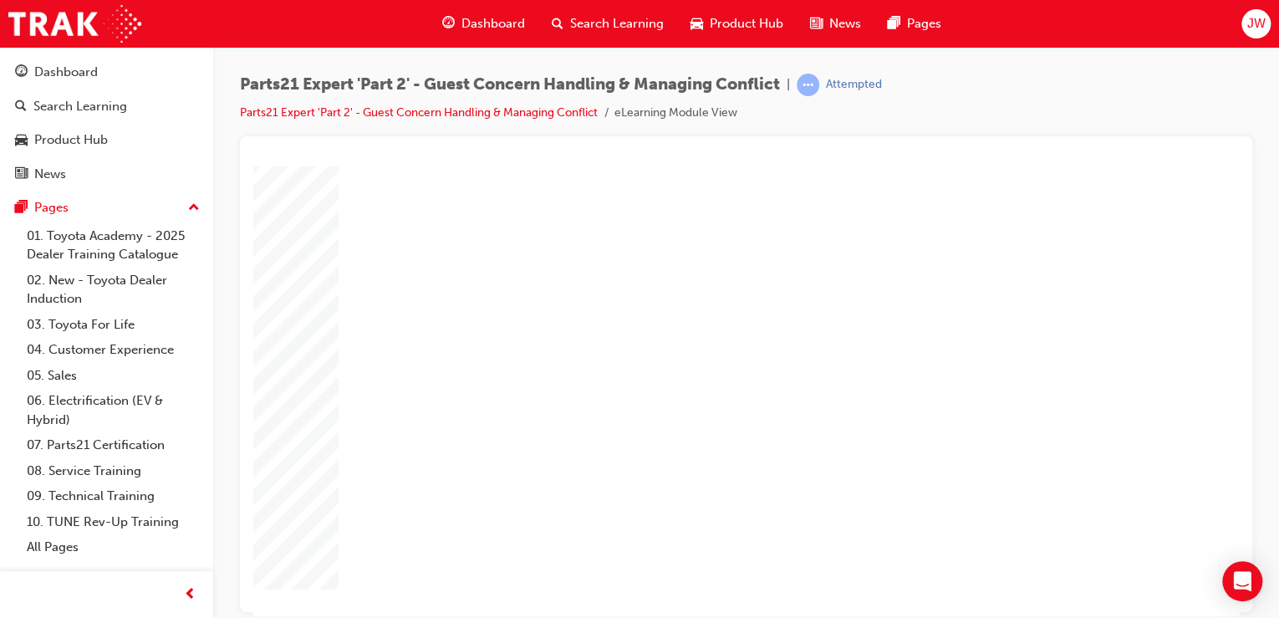
type input "2"
type input "3"
type input "66"
type input "5"
type input "16"
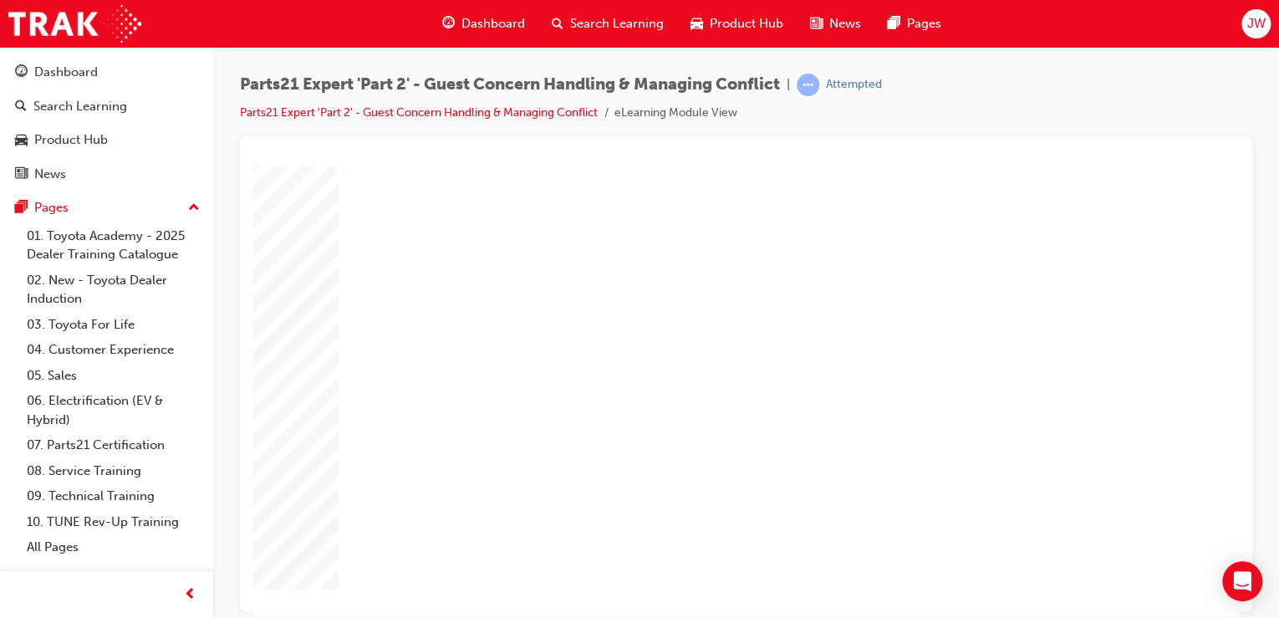
type input "31"
type input "16"
type input "4"
type input "12"
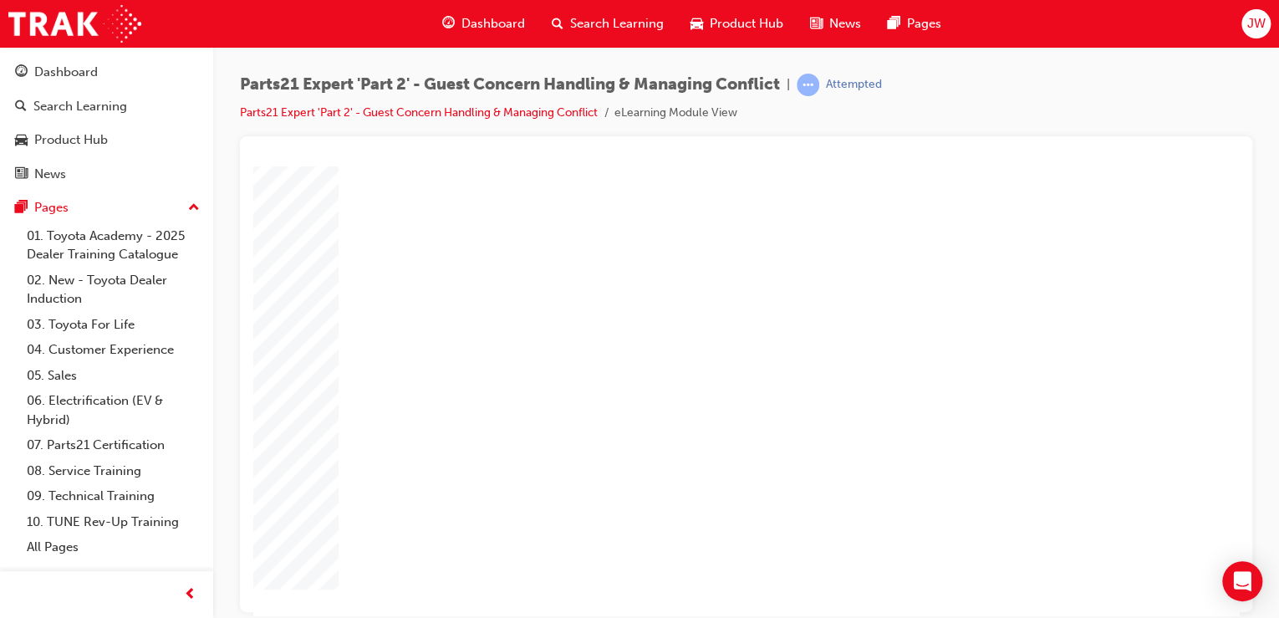
type input "2"
type input "66"
type input "2"
type input "3"
type input "66"
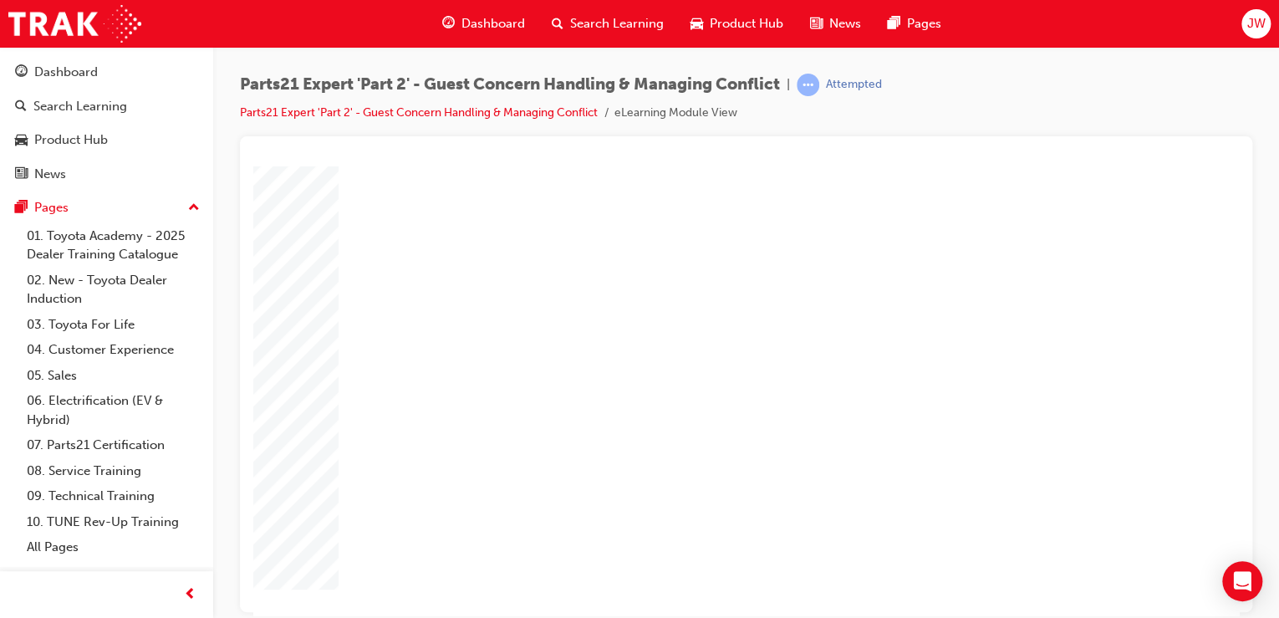
type input "5"
type input "16"
type input "31"
type input "16"
type input "4"
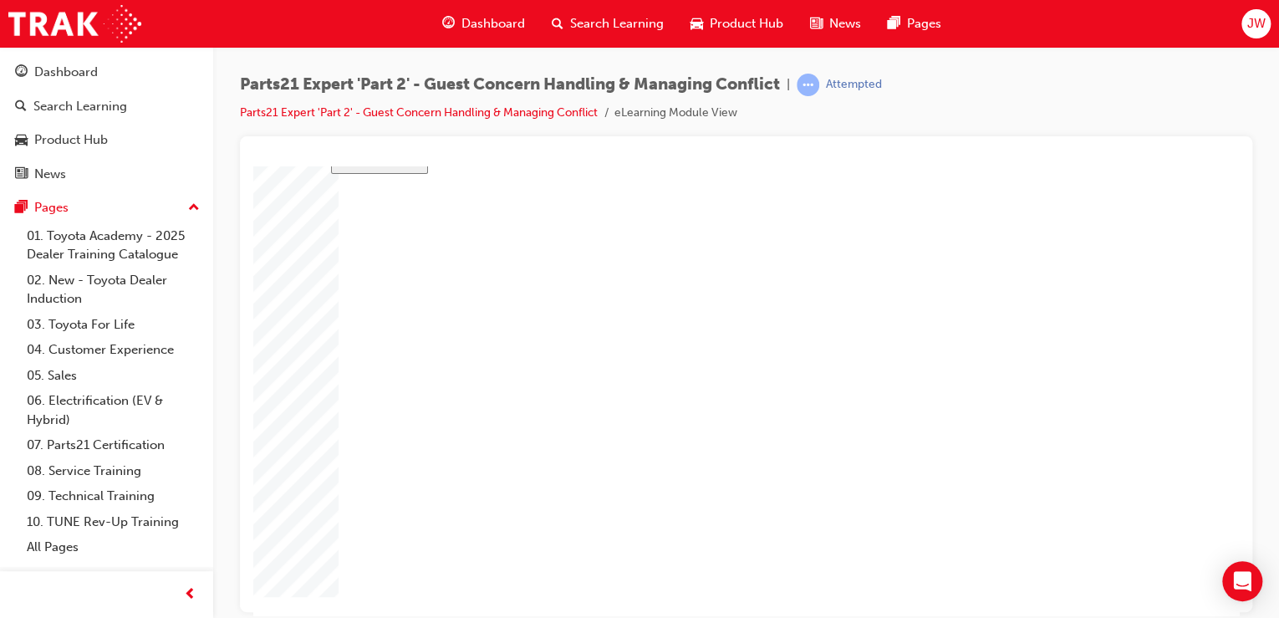
type input "12"
type input "2"
type input "66"
type input "2"
type input "3"
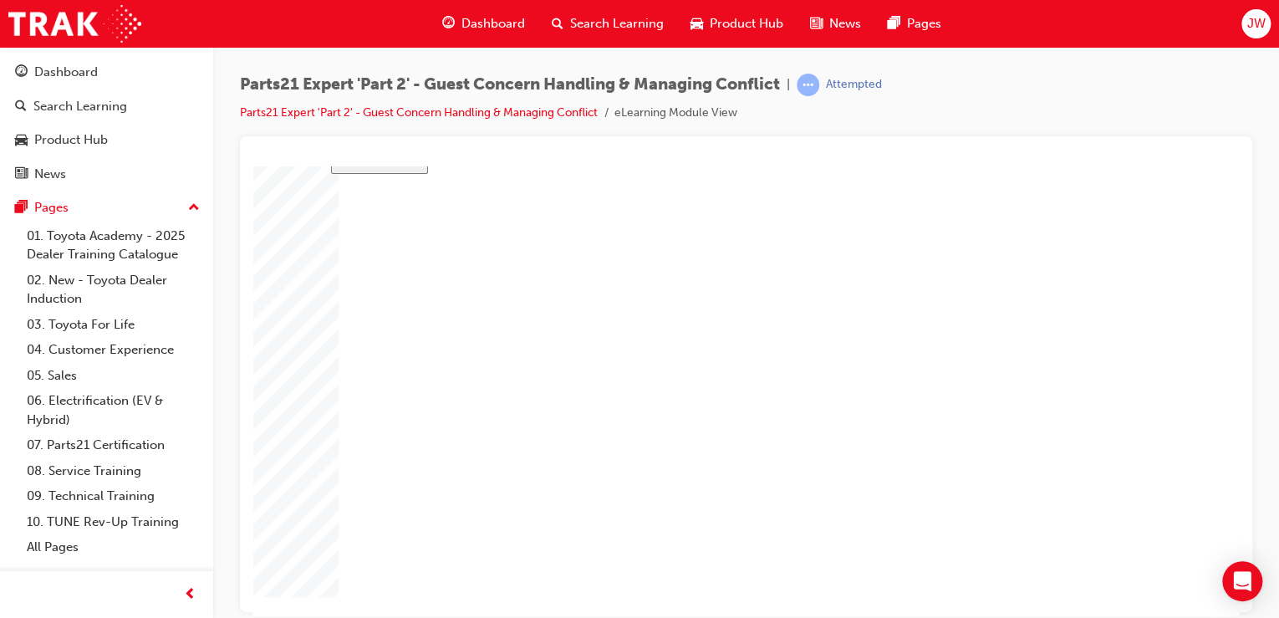
type input "66"
type input "5"
type input "16"
type input "31"
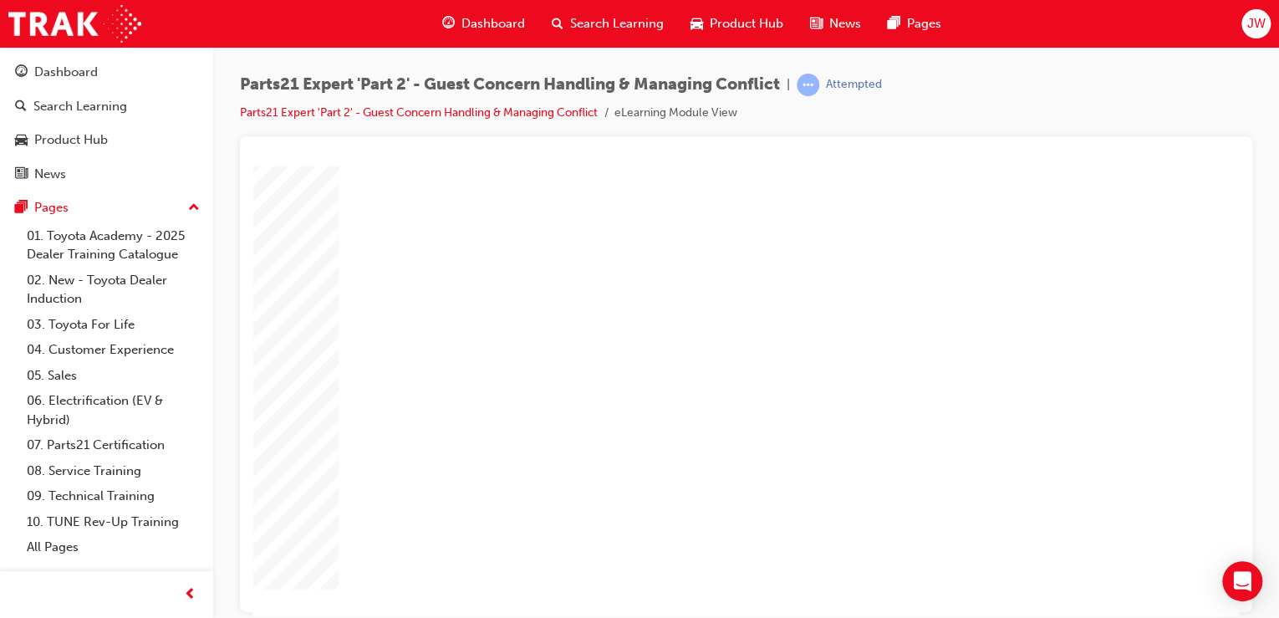
type input "4"
type input "5"
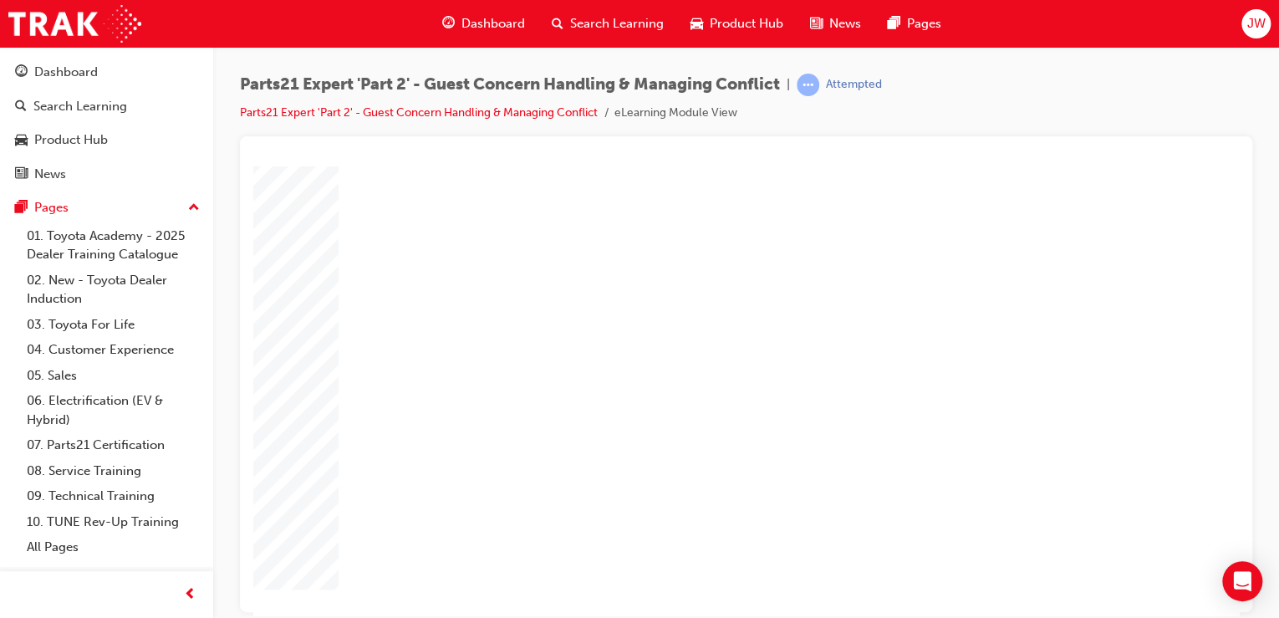
type input "5"
type input "8"
type input "80"
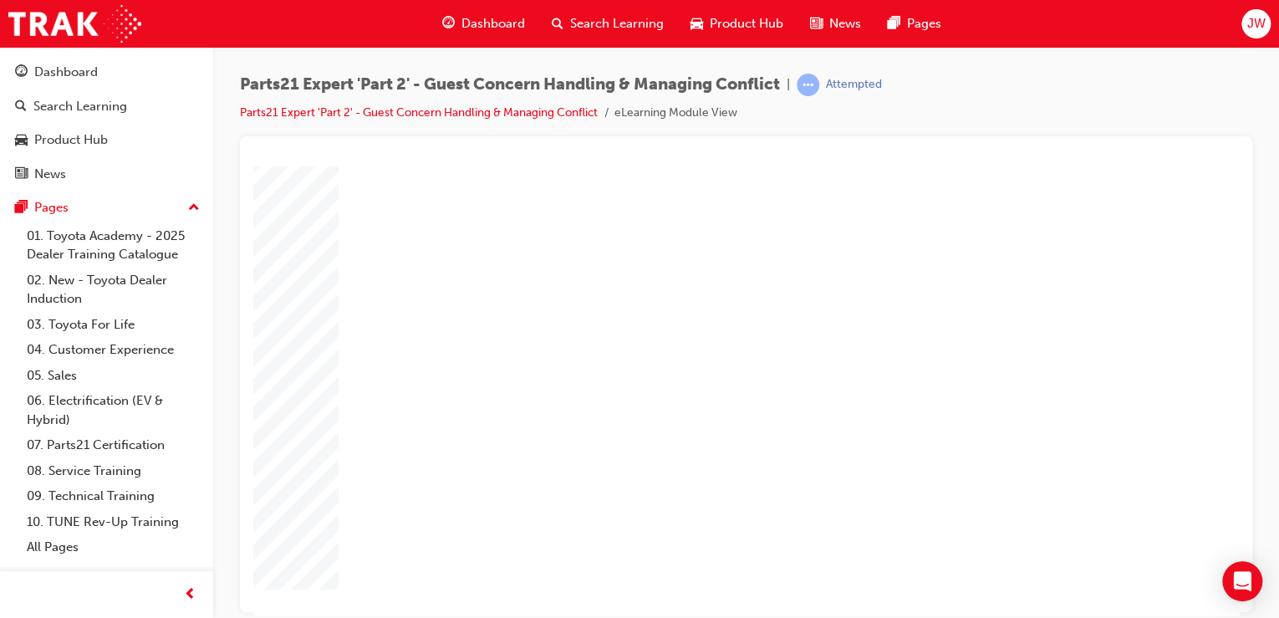
type input "80"
type input "4"
type input "1"
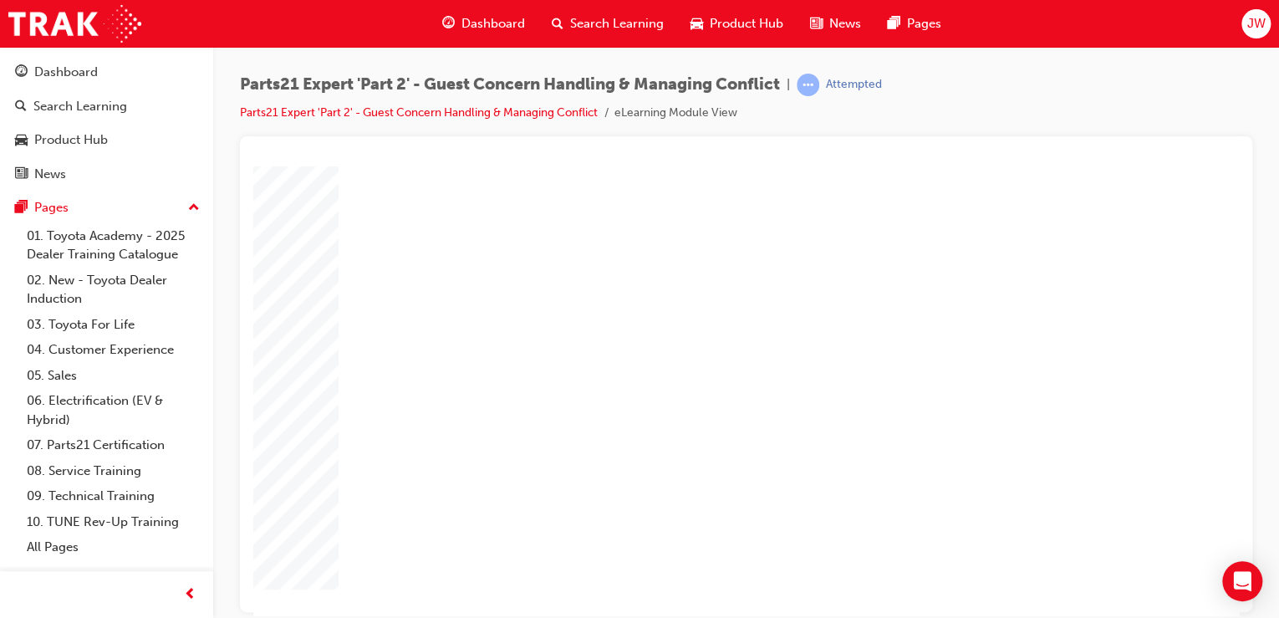
type input "1"
type input "16"
type input "2"
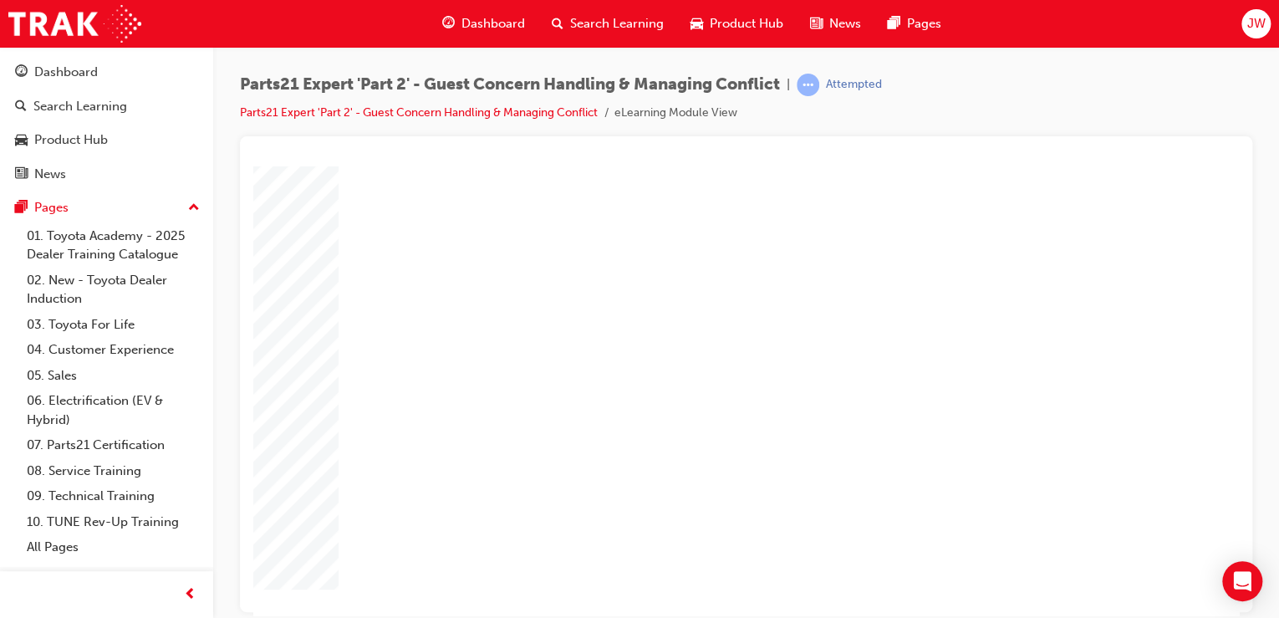
type input "2"
type input "25"
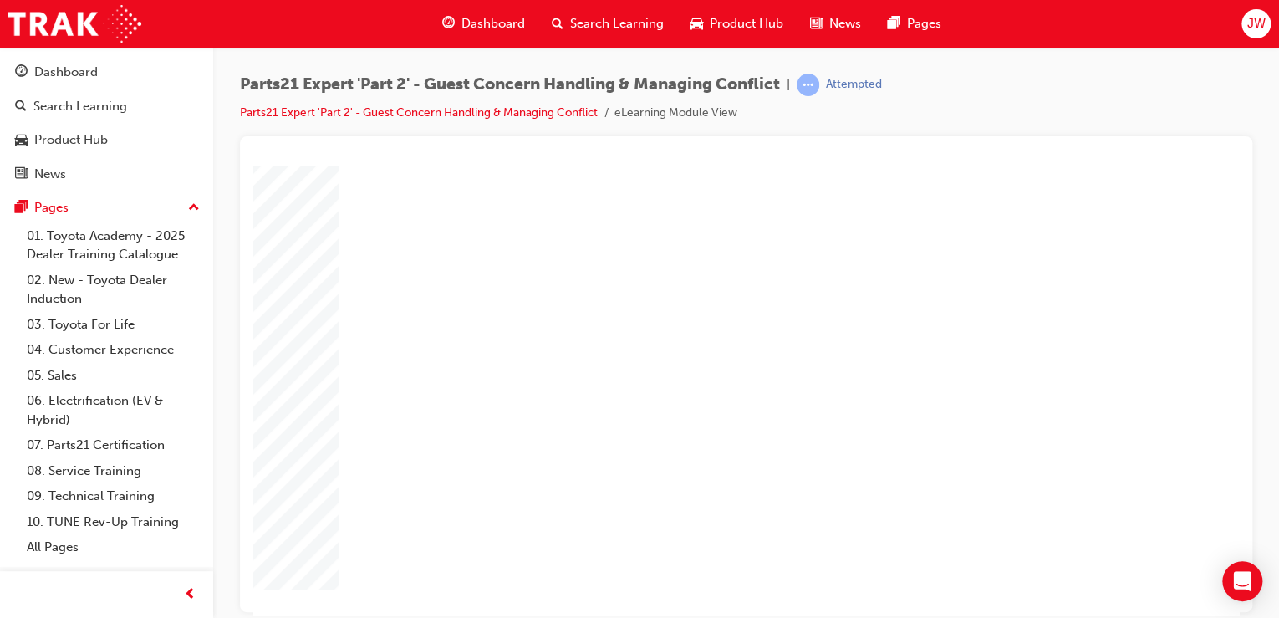
type input "16"
type input "4"
type input "12"
type input "4"
type input "80"
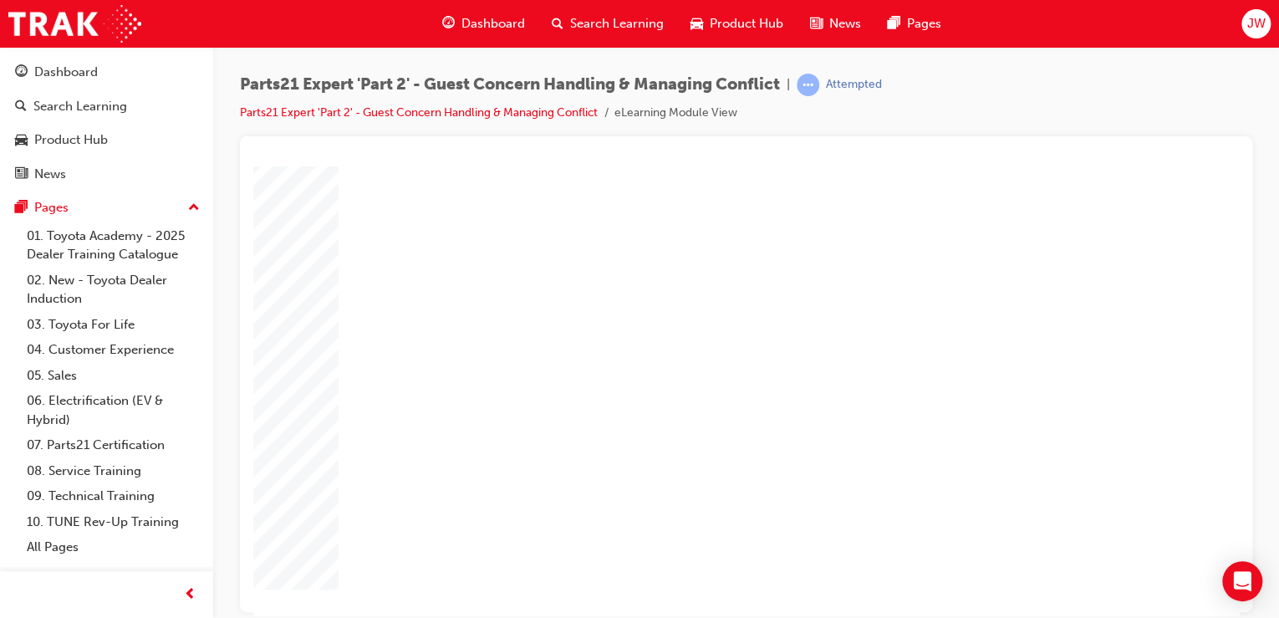
type input "4"
type input "16"
type input "25"
type input "5"
type input "16"
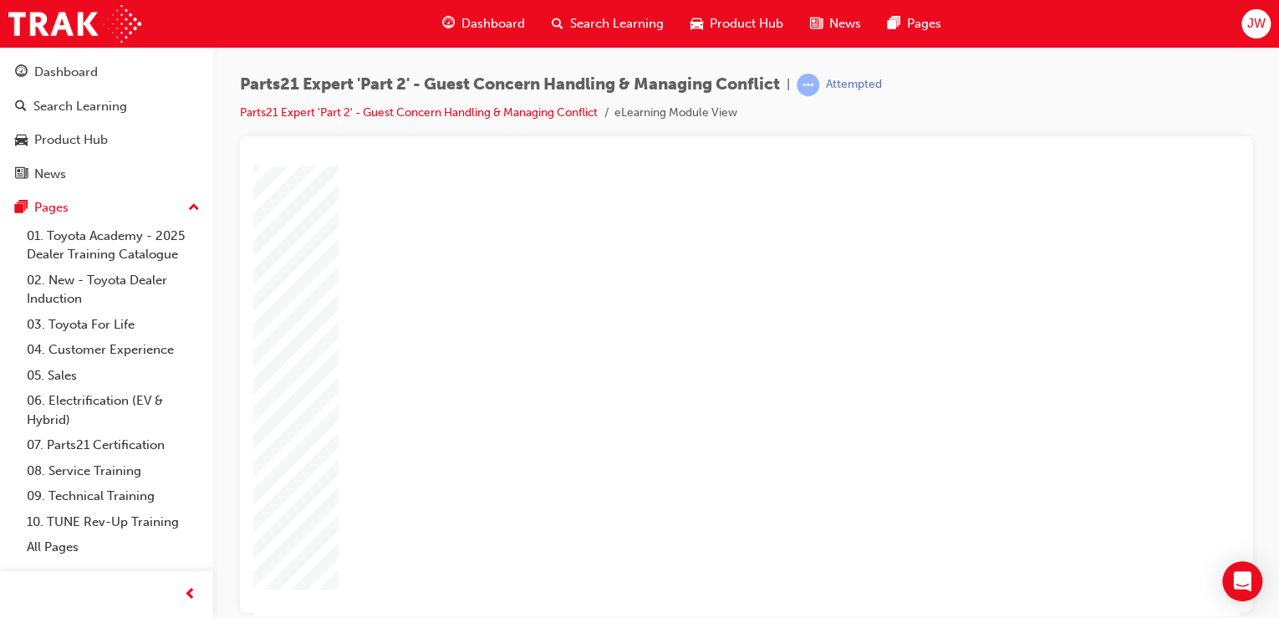
type input "31"
type input "16"
type input "4"
type input "12"
type input "4"
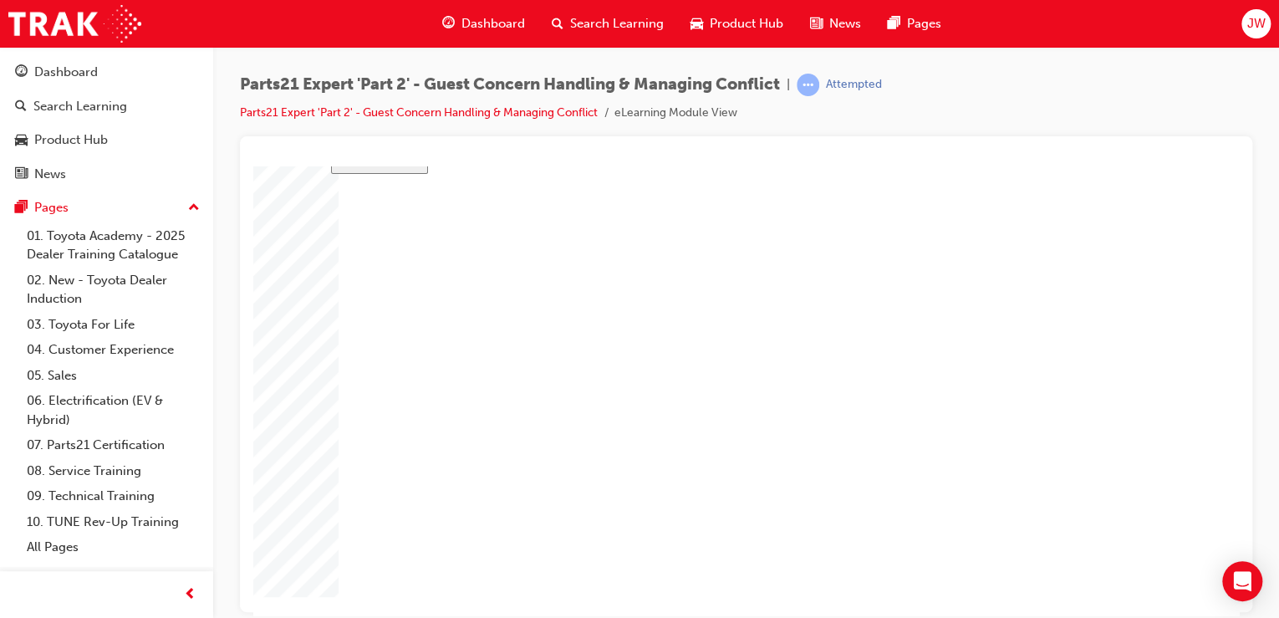
type input "80"
type input "4"
type input "16"
type input "25"
type input "5"
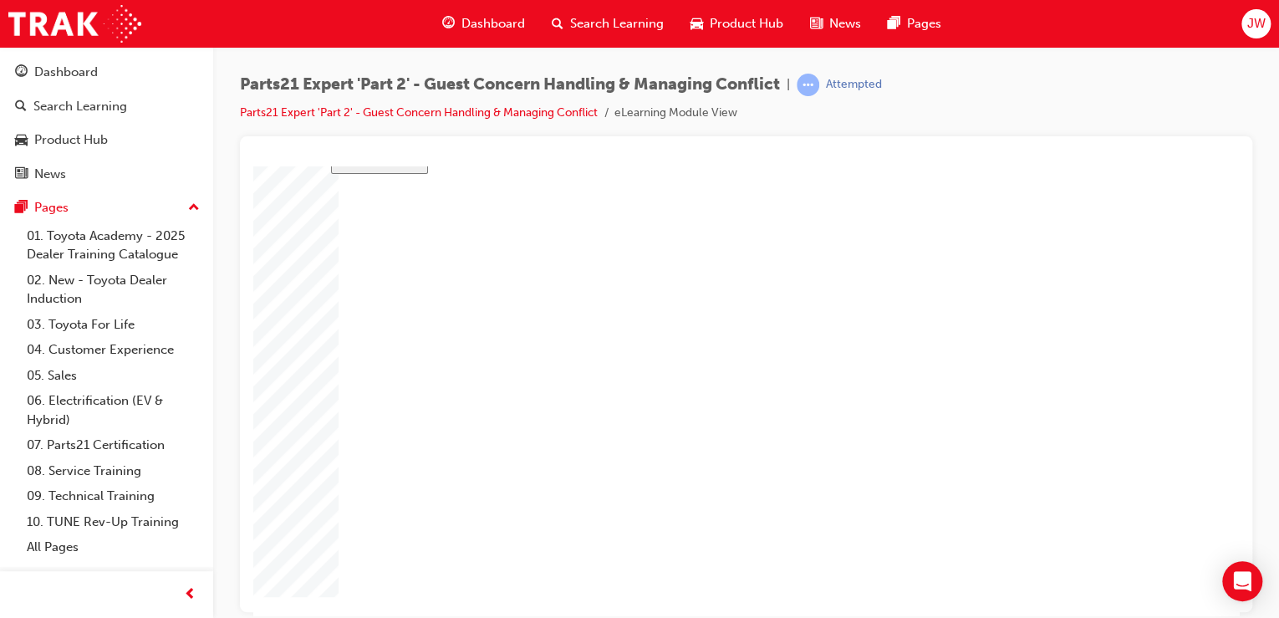
type input "16"
type input "31"
type input "16"
type input "4"
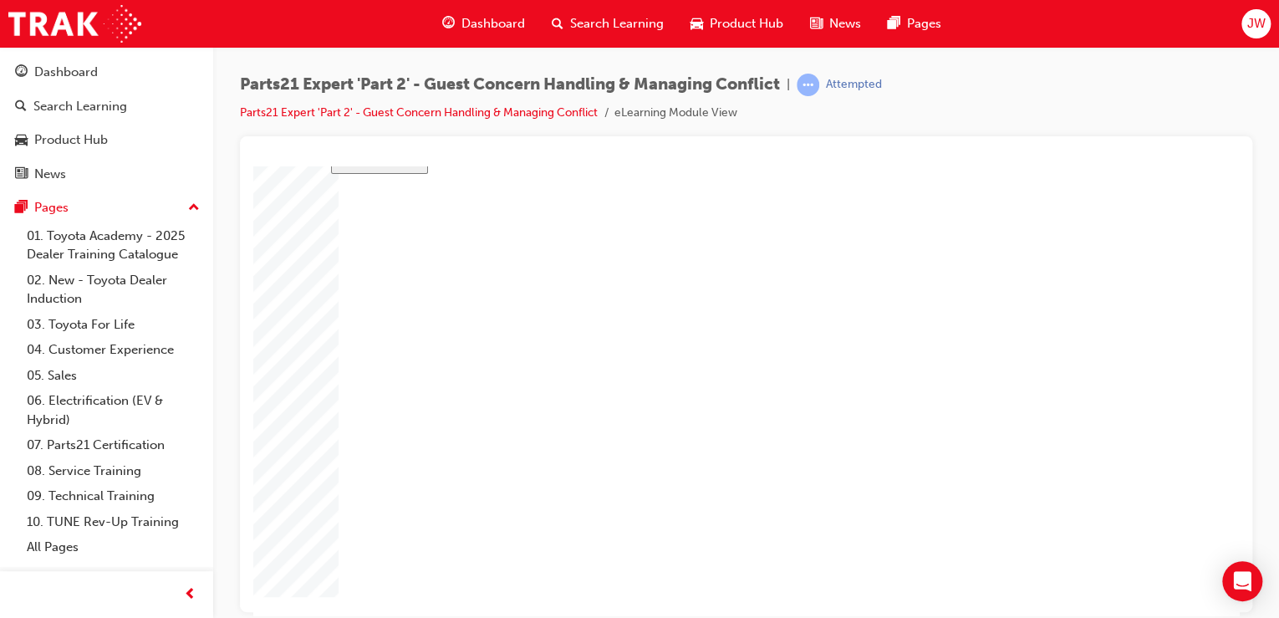
type input "12"
type input "4"
type input "80"
type input "4"
type input "16"
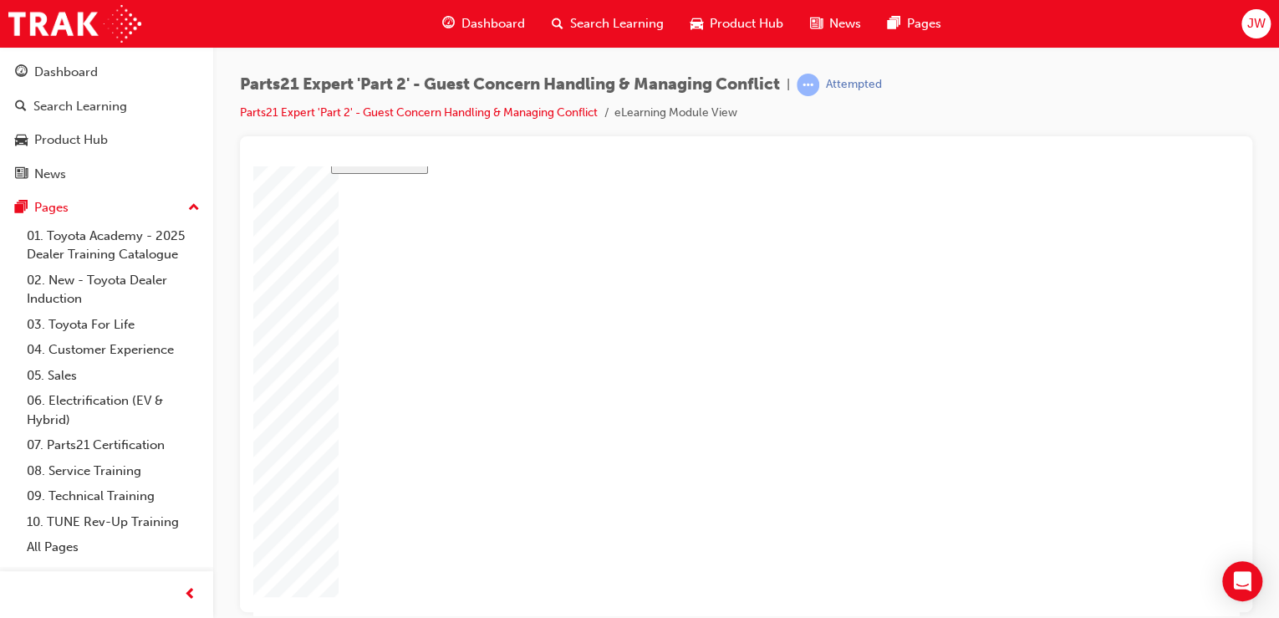
type input "25"
type input "5"
type input "16"
type input "31"
type input "16"
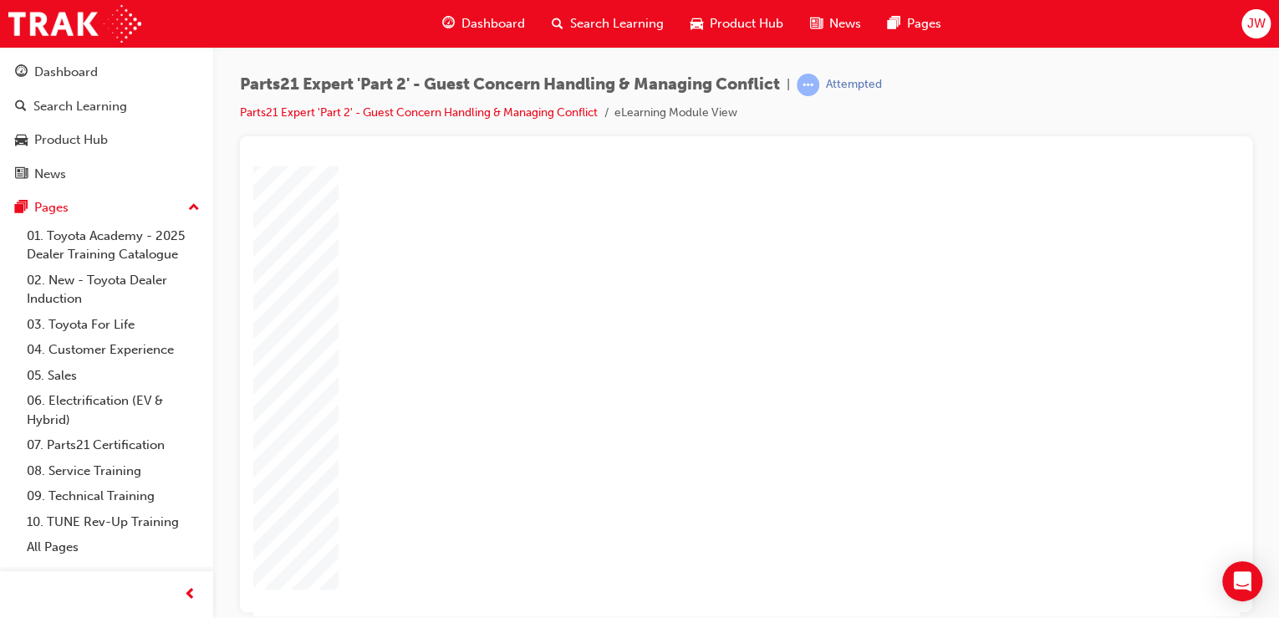
type input "4"
type input "12"
type input "4"
type input "80"
type input "4"
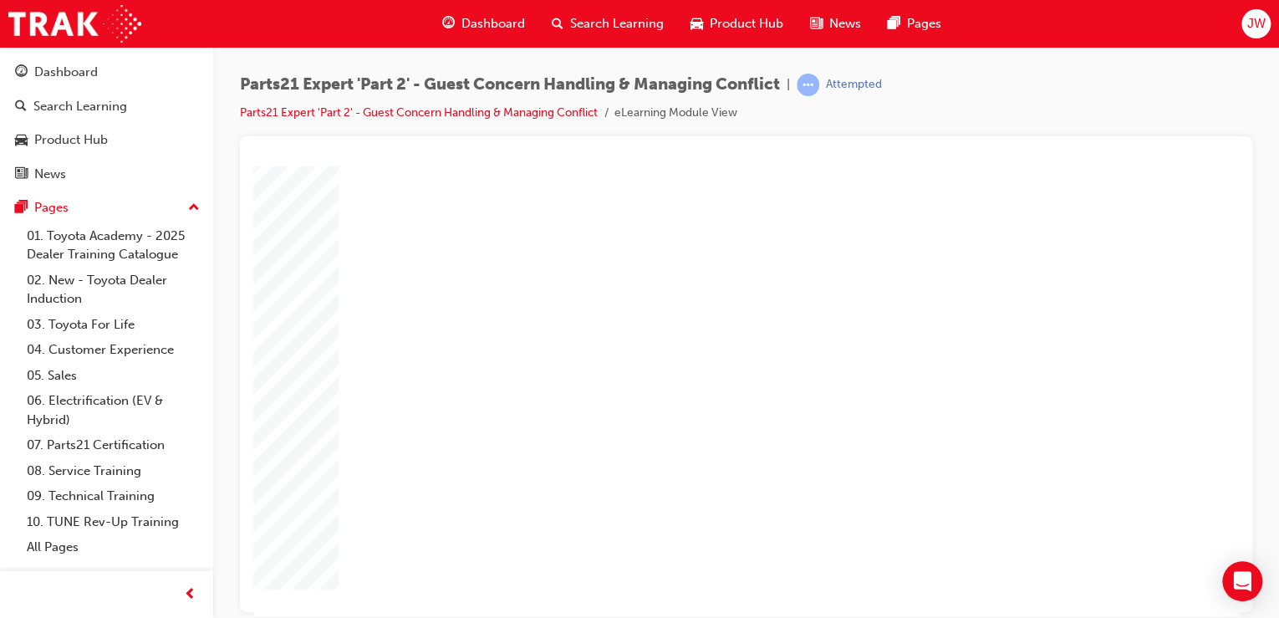
type input "16"
type input "25"
type input "5"
type input "16"
type input "31"
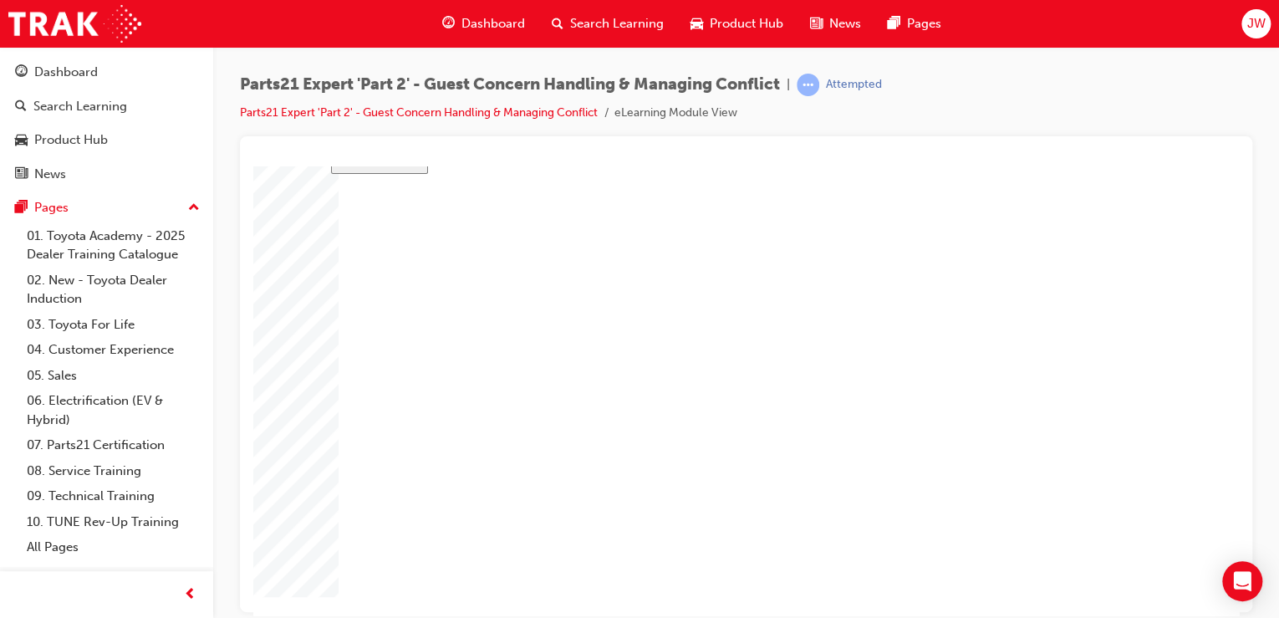
type input "16"
type input "4"
type input "12"
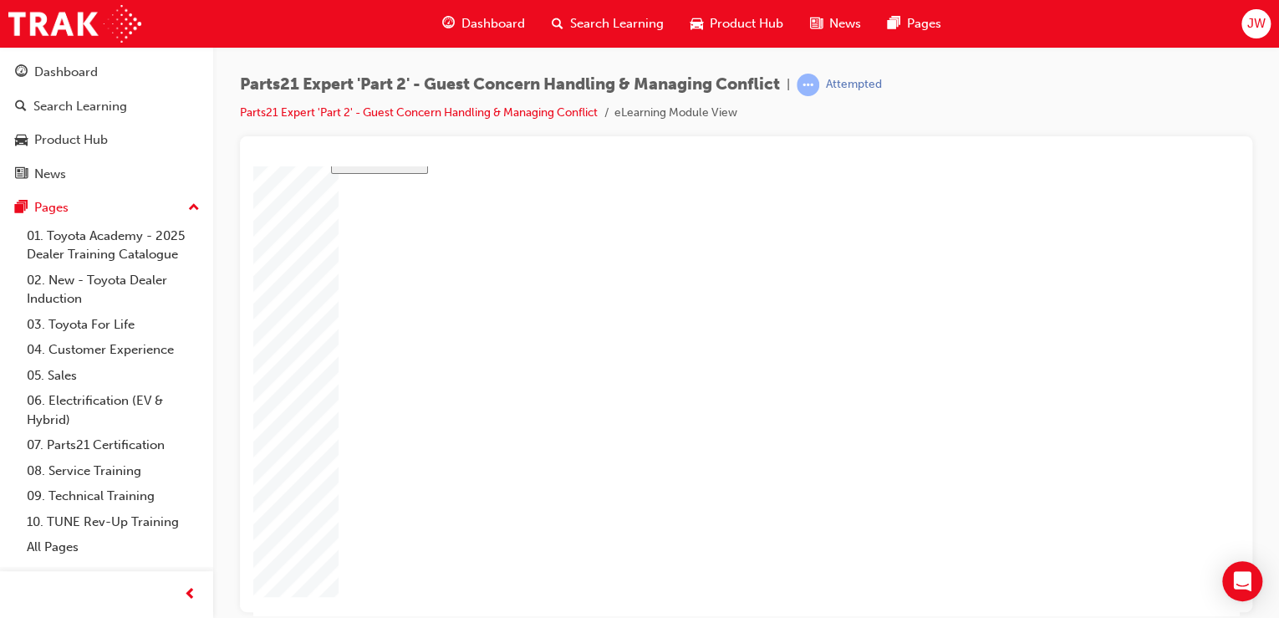
type input "4"
type input "80"
type input "4"
type input "16"
type input "25"
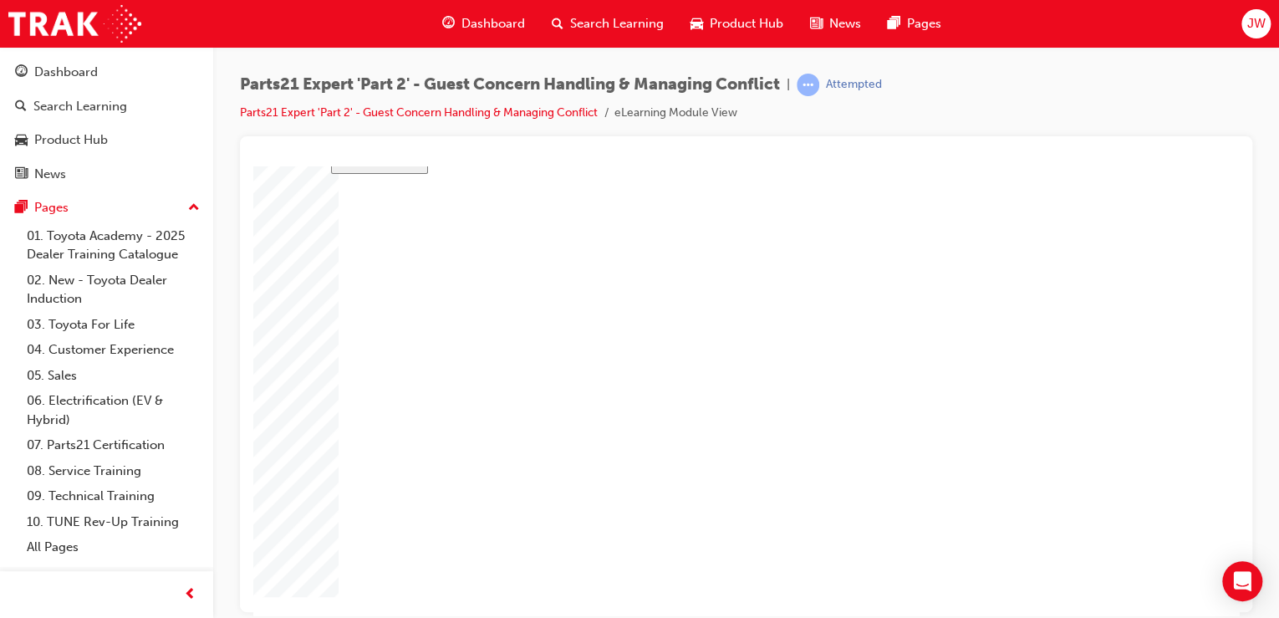
type input "5"
type input "16"
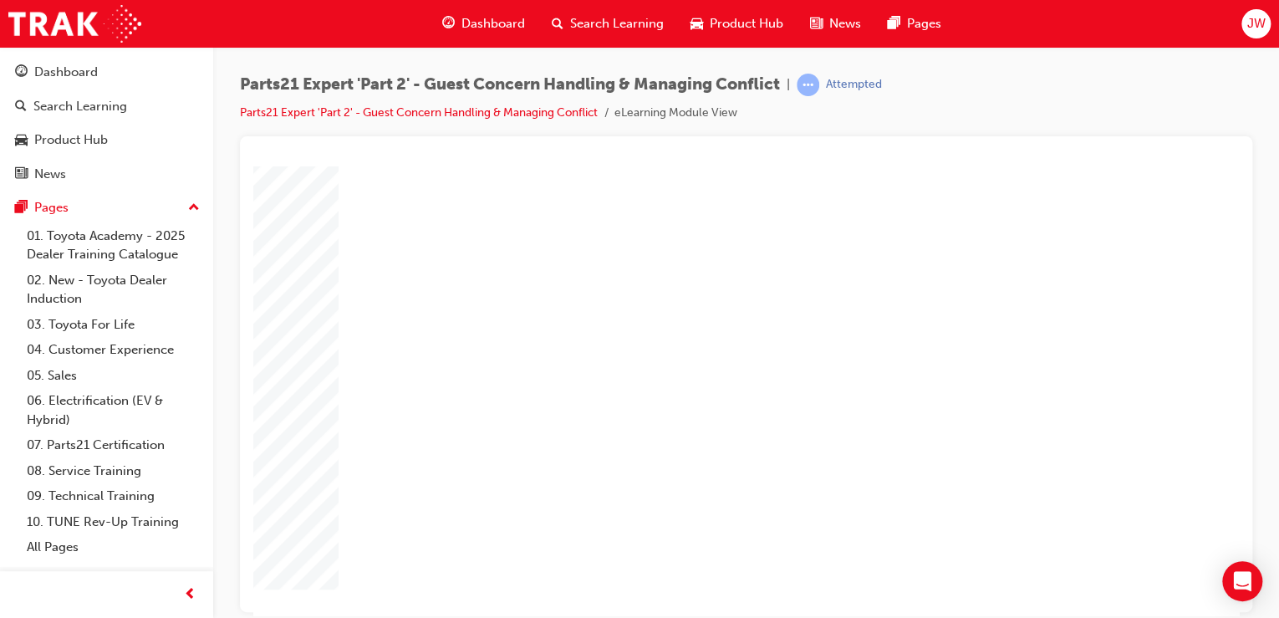
drag, startPoint x: 838, startPoint y: 417, endPoint x: 803, endPoint y: 417, distance: 34.3
drag, startPoint x: 838, startPoint y: 404, endPoint x: 803, endPoint y: 405, distance: 36.0
